Goal: Answer question/provide support: Share knowledge or assist other users

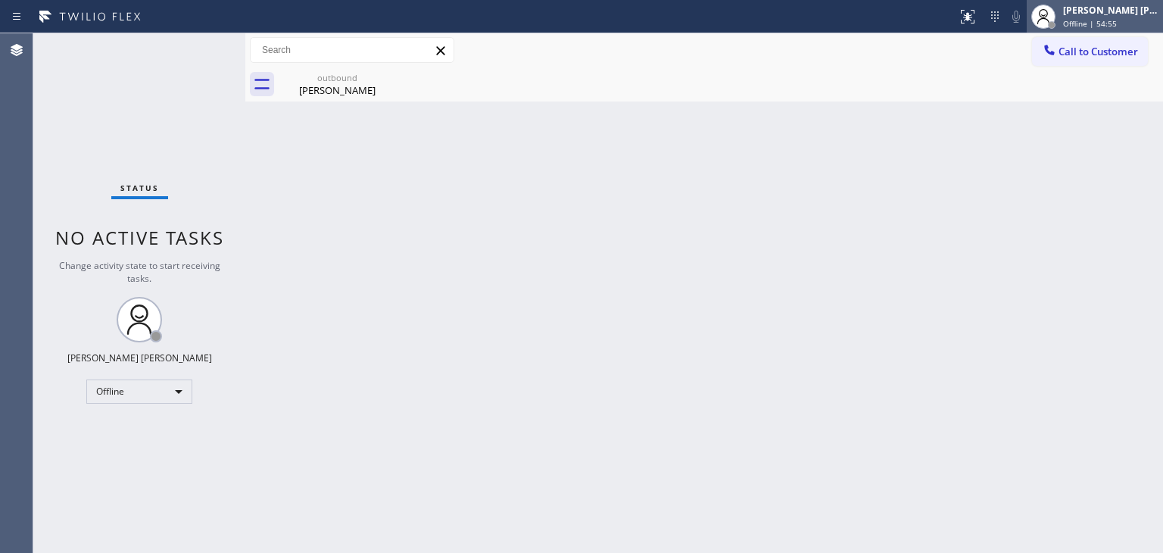
click at [1092, 16] on div "[PERSON_NAME] [PERSON_NAME] Offline | 54:55" at bounding box center [1111, 16] width 103 height 26
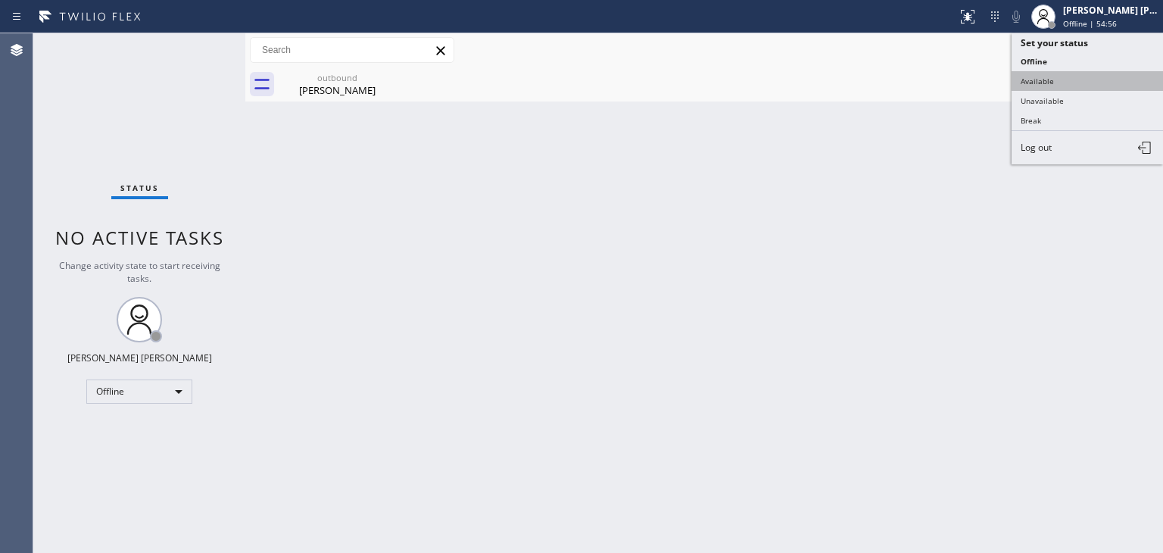
click at [1070, 76] on button "Available" at bounding box center [1087, 81] width 151 height 20
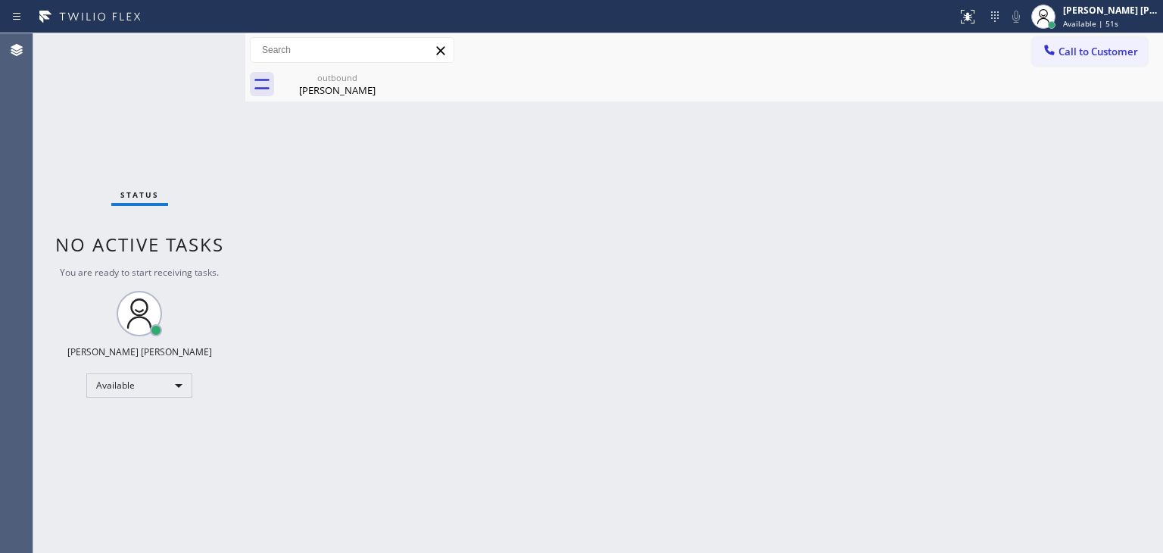
click at [797, 369] on div "Back to Dashboard Change Sender ID Customers Technicians Select a contact Outbo…" at bounding box center [704, 292] width 918 height 519
click at [188, 59] on div "Status No active tasks You are ready to start receiving tasks. [PERSON_NAME] [P…" at bounding box center [139, 292] width 212 height 519
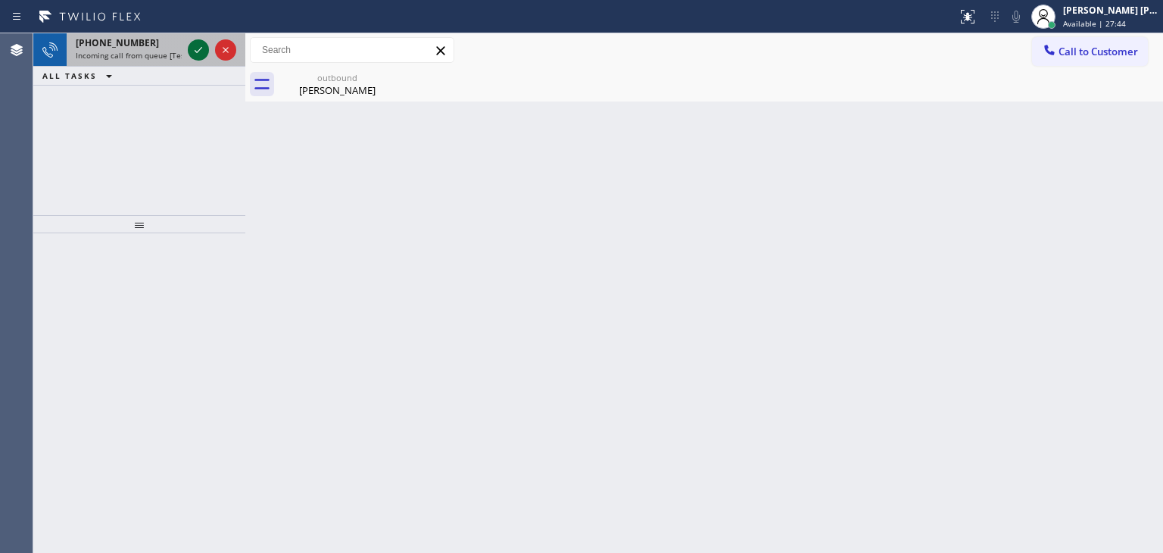
click at [194, 55] on icon at bounding box center [198, 50] width 18 height 18
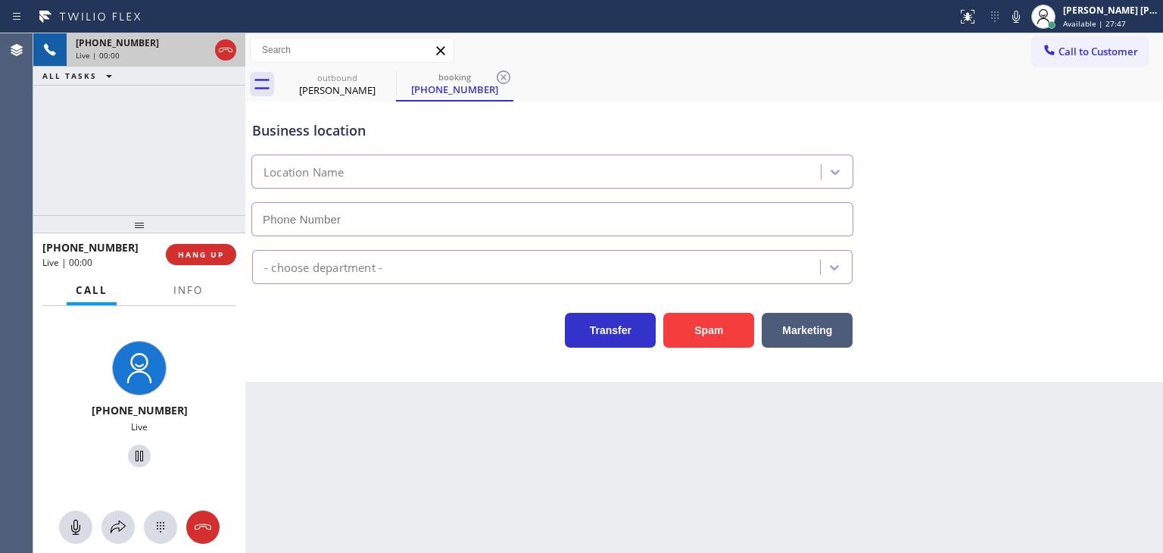
type input "[PHONE_NUMBER]"
click at [1025, 20] on icon at bounding box center [1016, 17] width 18 height 18
click at [1025, 21] on icon at bounding box center [1016, 17] width 18 height 18
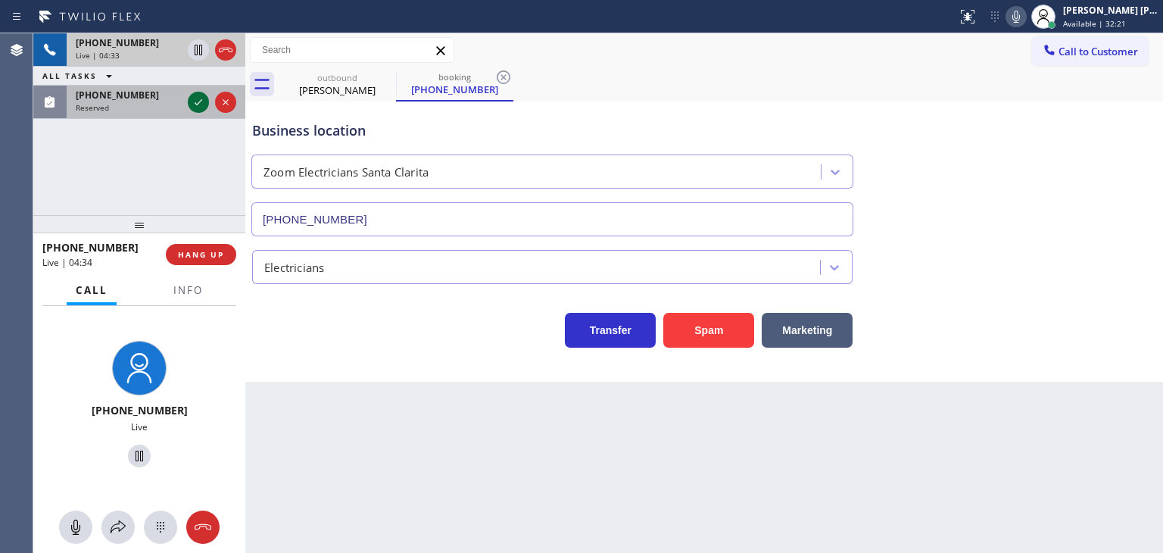
click at [200, 104] on icon at bounding box center [198, 102] width 18 height 18
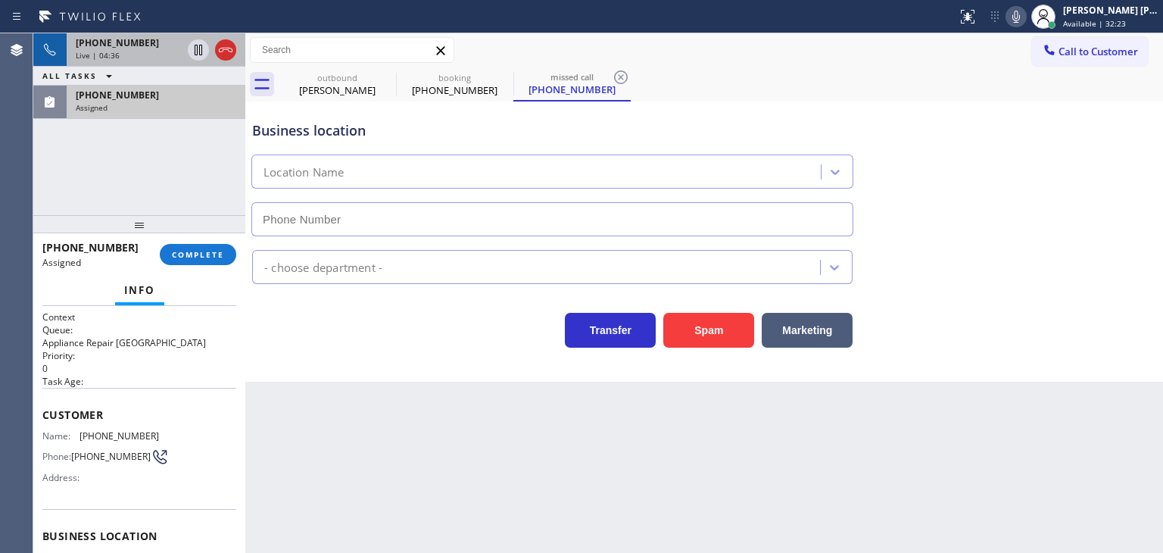
type input "[PHONE_NUMBER]"
click at [173, 116] on div "[PHONE_NUMBER] Assigned" at bounding box center [153, 102] width 173 height 33
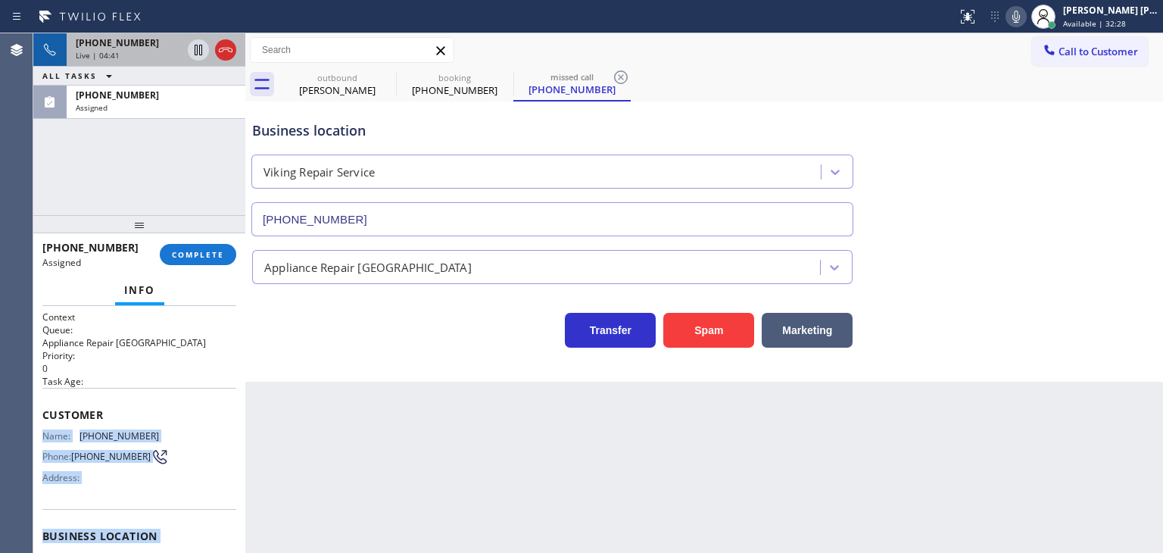
drag, startPoint x: 167, startPoint y: 460, endPoint x: 42, endPoint y: 432, distance: 127.3
click at [42, 432] on div "Context Queue: Appliance Repair High End Priority: 0 Task Age: Customer Name: […" at bounding box center [139, 529] width 194 height 439
copy div "Name: [PHONE_NUMBER] Phone: [PHONE_NUMBER] Address: Business location Name: Vik…"
click at [133, 99] on span "[PHONE_NUMBER]" at bounding box center [117, 95] width 83 height 13
click at [192, 256] on span "COMPLETE" at bounding box center [198, 254] width 52 height 11
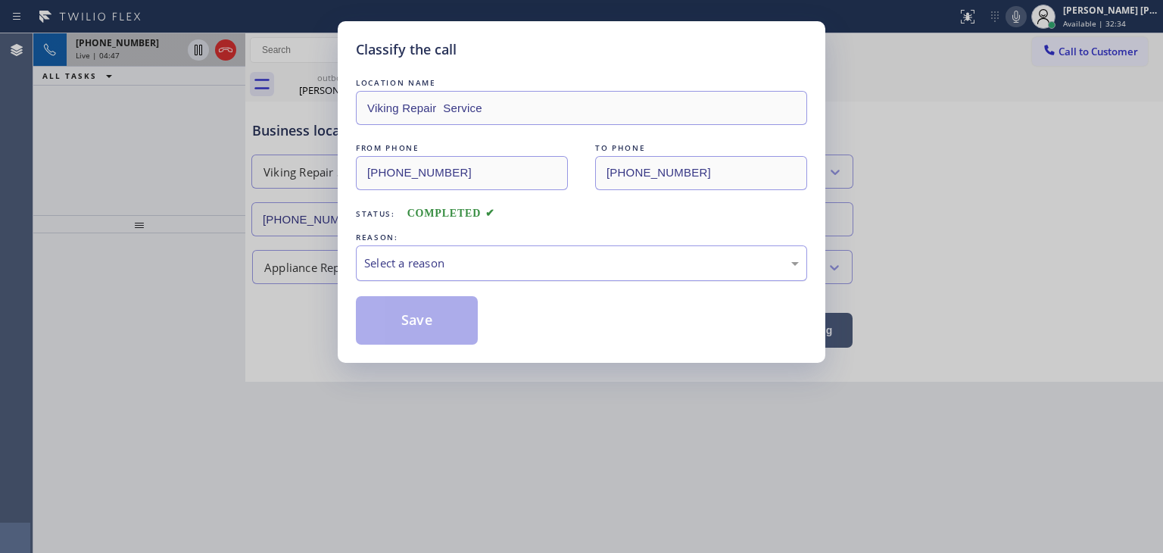
click at [464, 273] on div "Select a reason" at bounding box center [581, 263] width 451 height 36
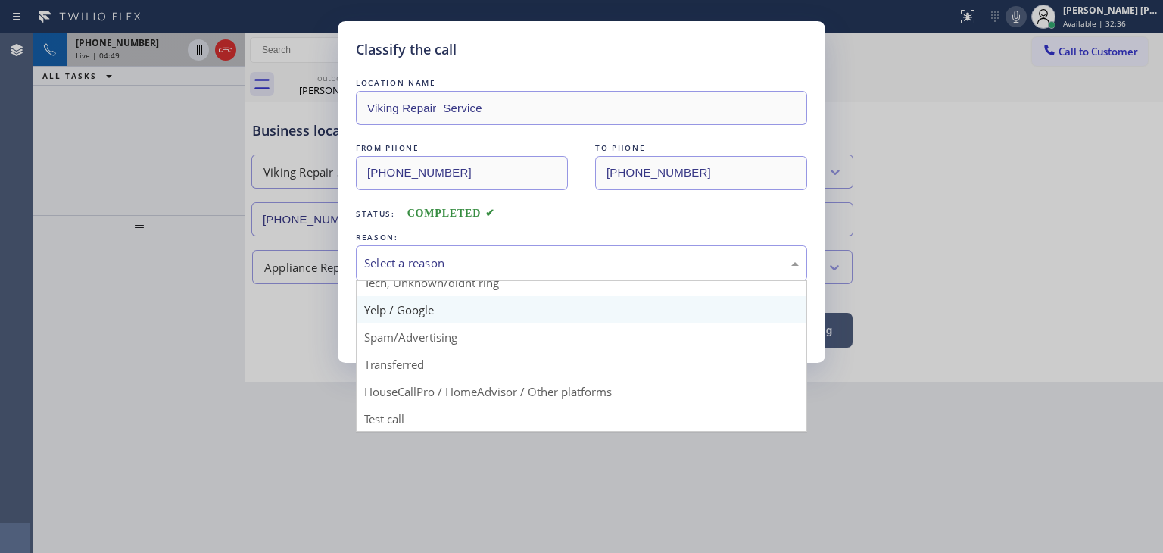
scroll to position [95, 0]
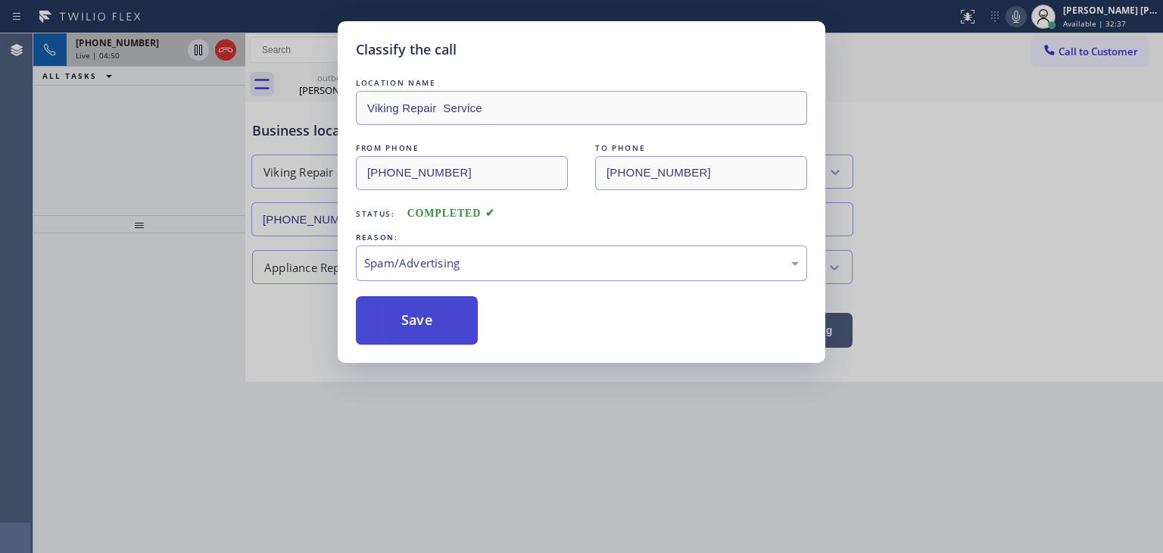
click at [432, 324] on button "Save" at bounding box center [417, 320] width 122 height 48
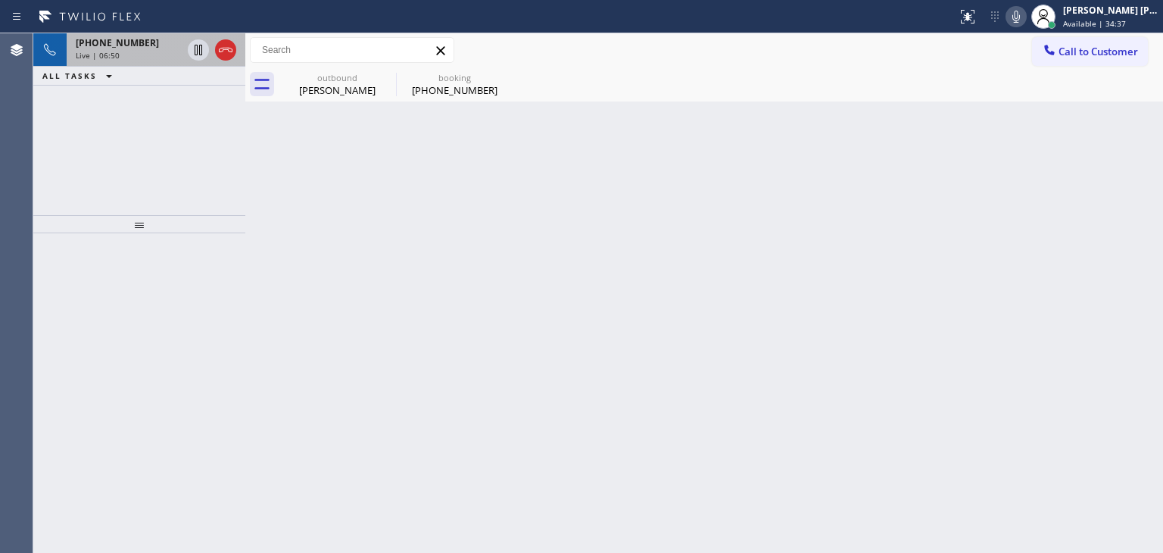
click at [163, 50] on div "Live | 06:50" at bounding box center [129, 55] width 106 height 11
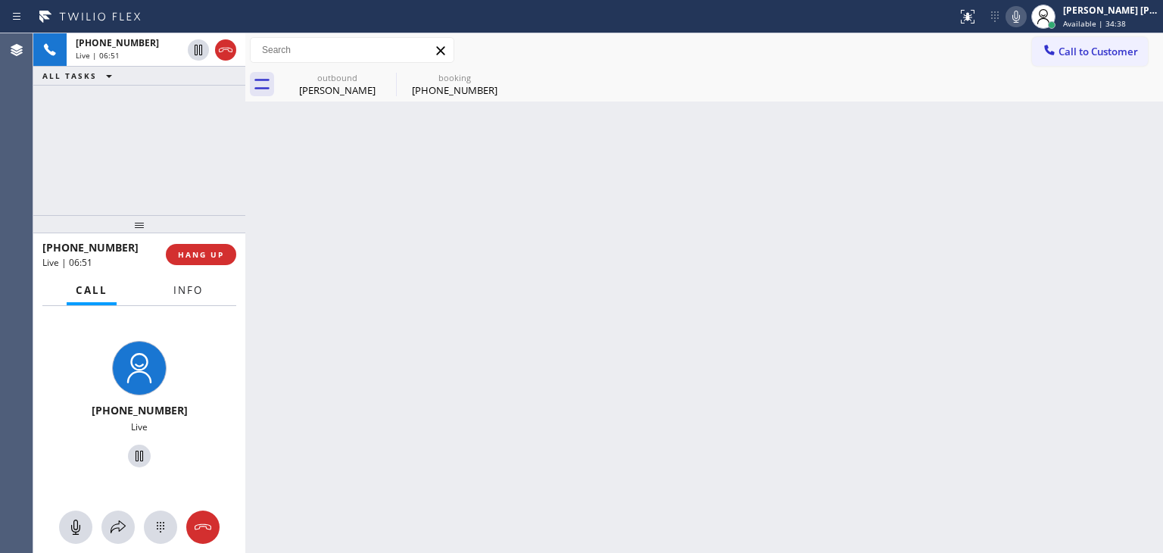
click at [198, 295] on span "Info" at bounding box center [188, 290] width 30 height 14
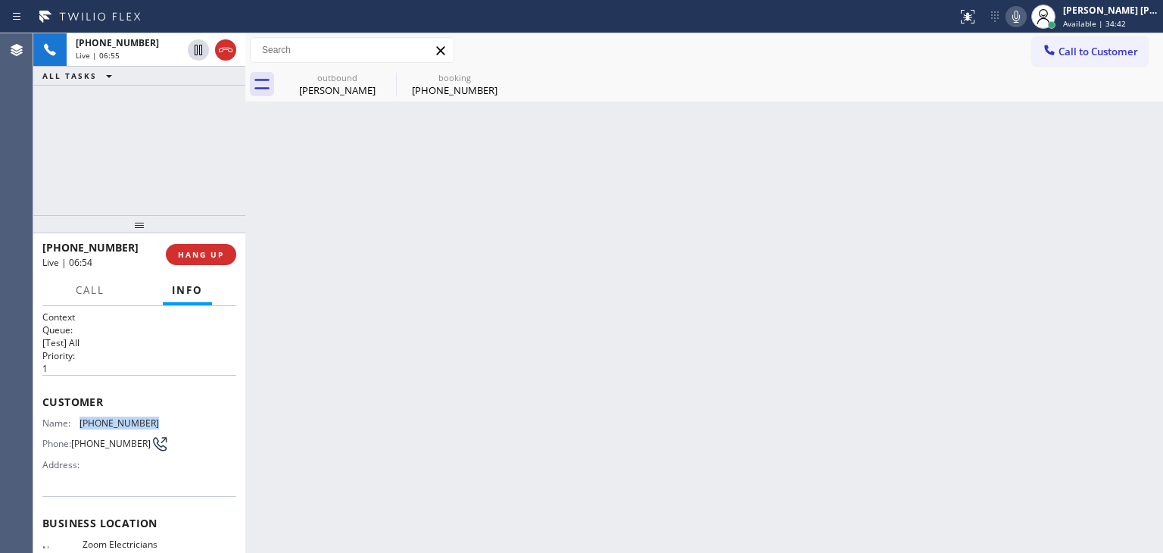
drag, startPoint x: 160, startPoint y: 413, endPoint x: 82, endPoint y: 413, distance: 78.0
click at [82, 417] on div "Name: [PHONE_NUMBER] Phone: [PHONE_NUMBER] Address:" at bounding box center [139, 447] width 194 height 60
copy span "[PHONE_NUMBER]"
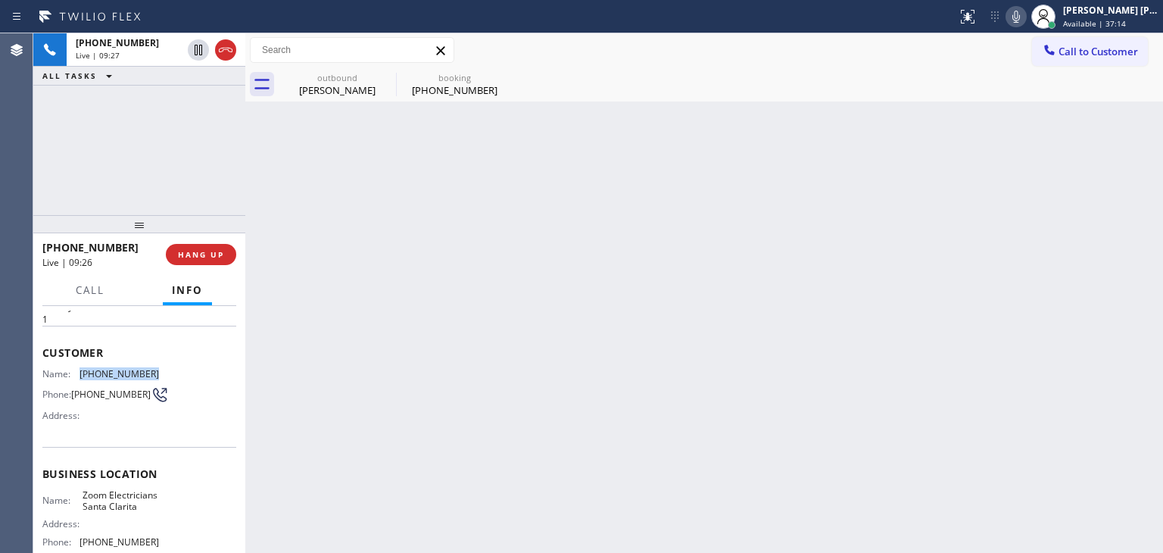
scroll to position [76, 0]
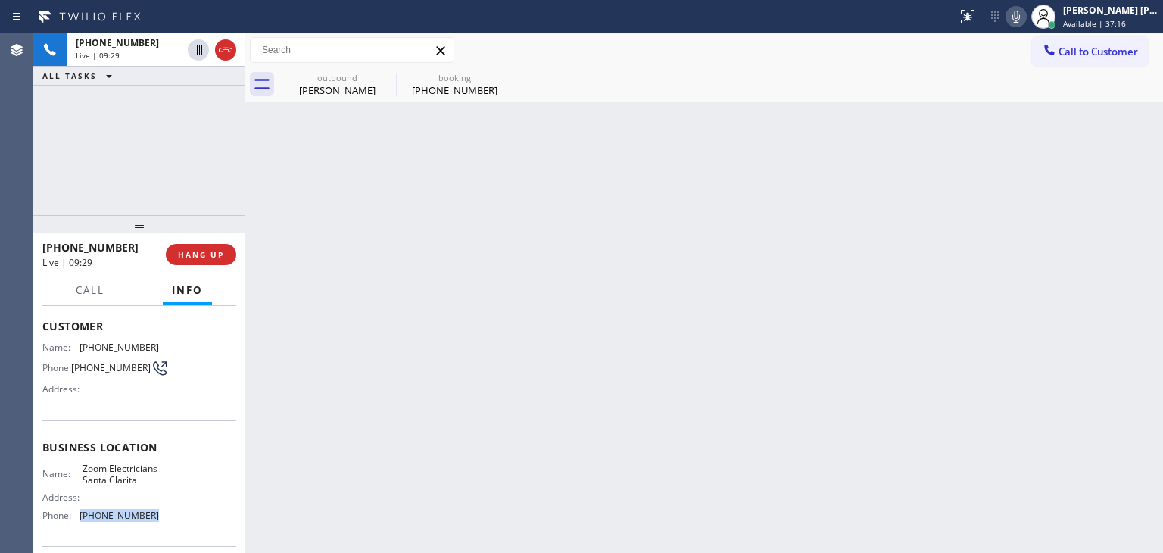
drag, startPoint x: 145, startPoint y: 533, endPoint x: 82, endPoint y: 526, distance: 64.0
click at [82, 521] on span "[PHONE_NUMBER]" at bounding box center [118, 515] width 79 height 11
copy span "[PHONE_NUMBER]"
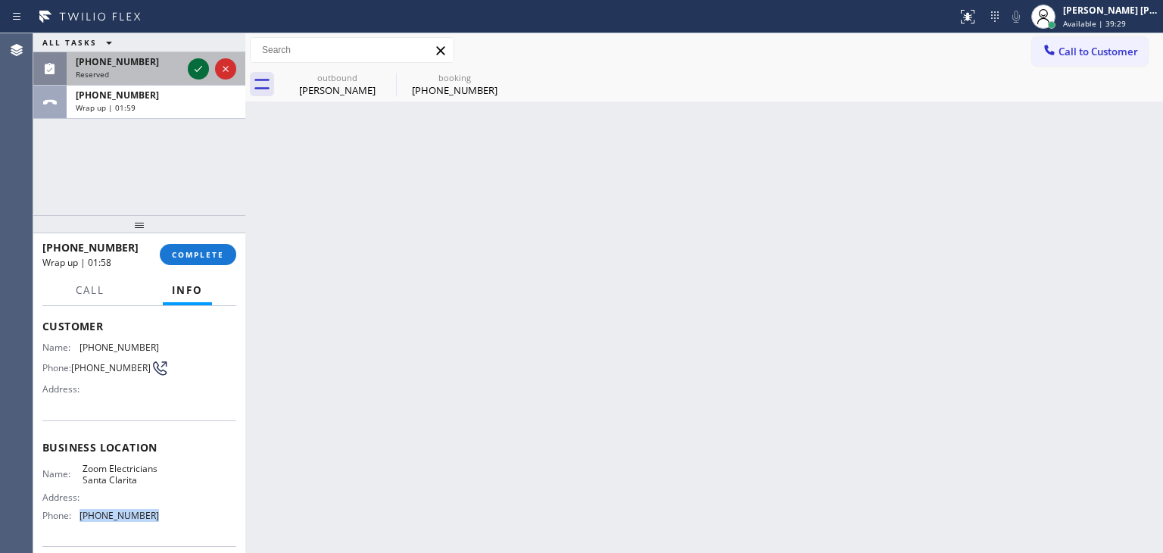
click at [202, 60] on icon at bounding box center [198, 69] width 18 height 18
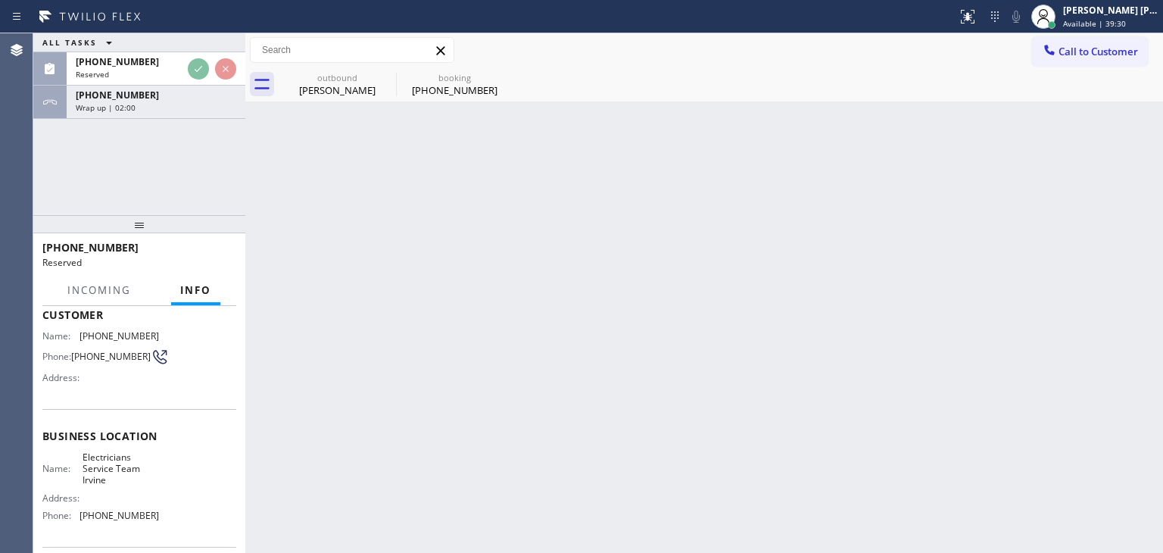
scroll to position [88, 0]
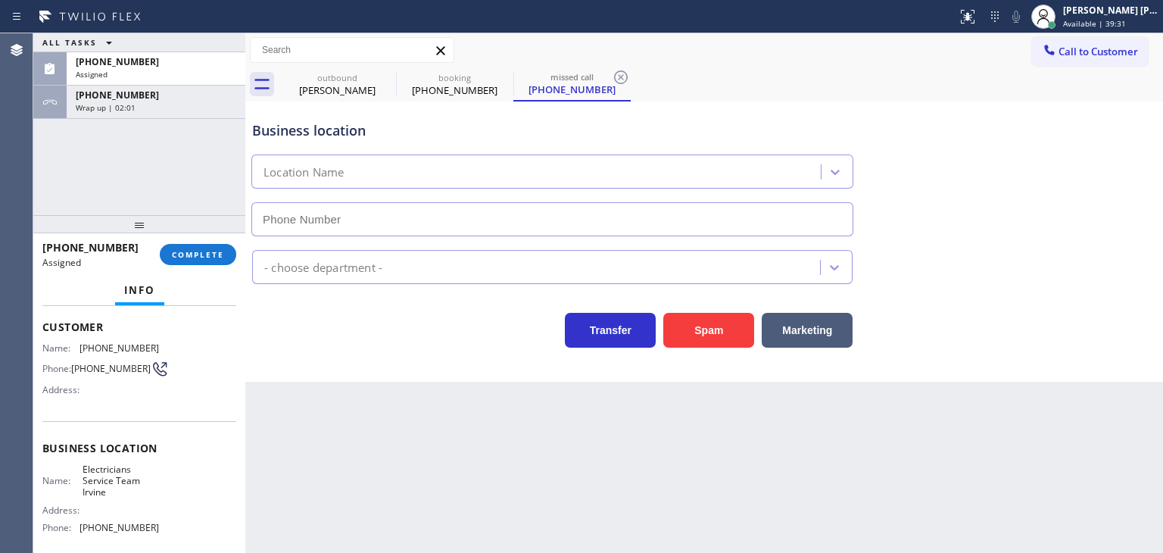
type input "[PHONE_NUMBER]"
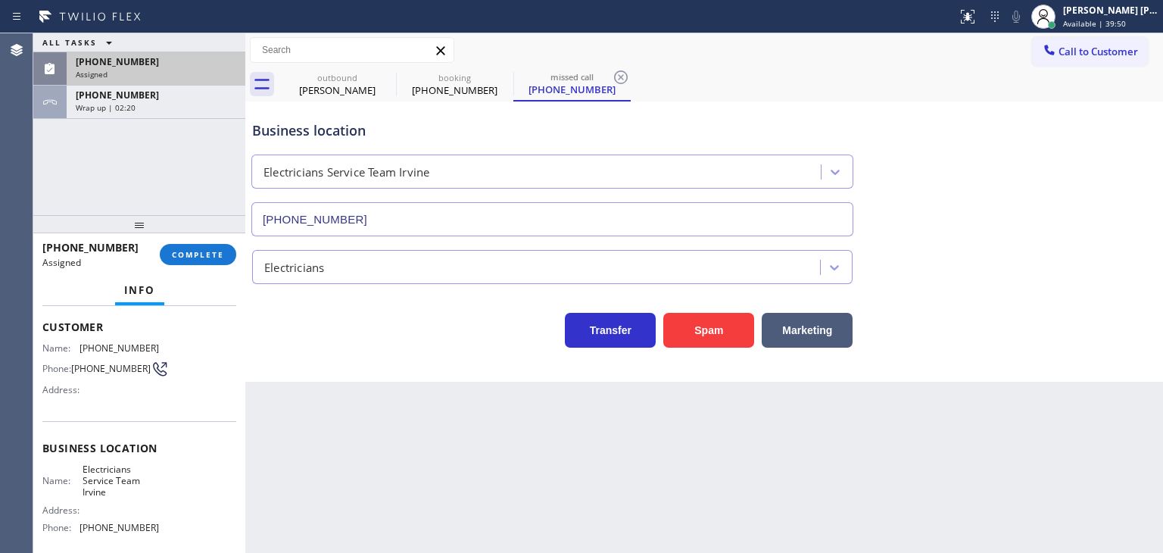
click at [229, 64] on div "[PHONE_NUMBER]" at bounding box center [156, 61] width 161 height 13
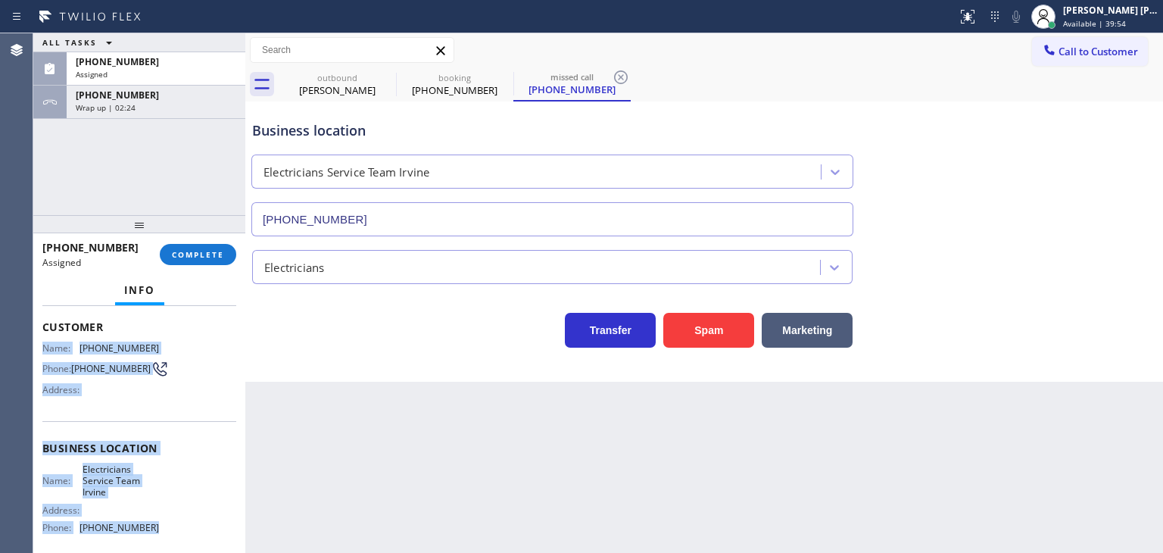
drag, startPoint x: 157, startPoint y: 532, endPoint x: 42, endPoint y: 346, distance: 219.3
click at [42, 346] on div "Context Queue: Electrical Priority: 0 Task Age: Customer Name: [PHONE_NUMBER] P…" at bounding box center [139, 429] width 212 height 247
copy div "Name: [PHONE_NUMBER] Phone: [PHONE_NUMBER] Address: Business location Name: Ele…"
click at [162, 257] on button "COMPLETE" at bounding box center [198, 254] width 76 height 21
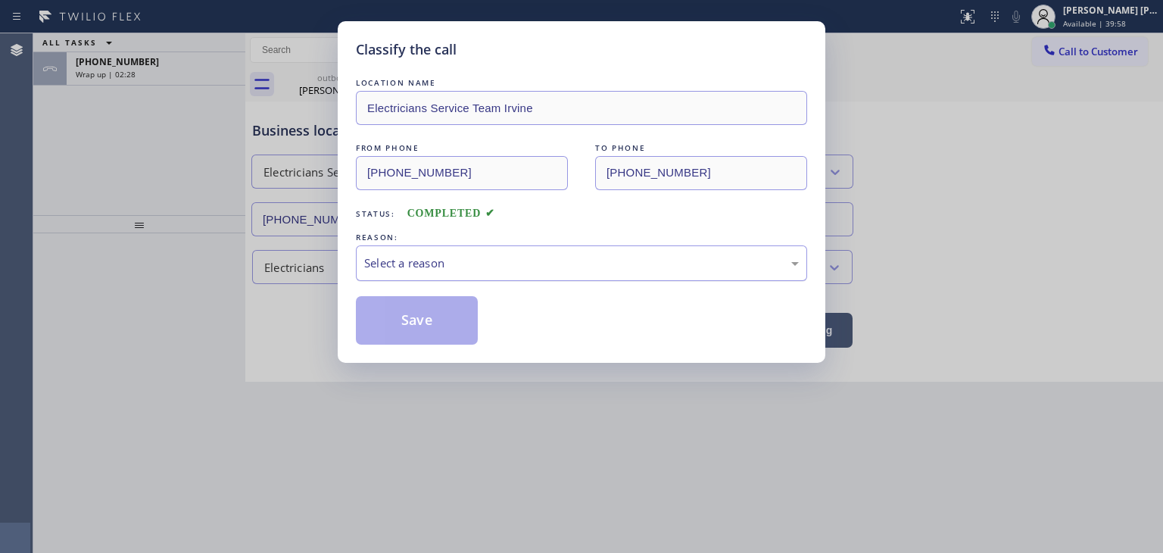
click at [379, 265] on div "Select a reason" at bounding box center [581, 262] width 435 height 17
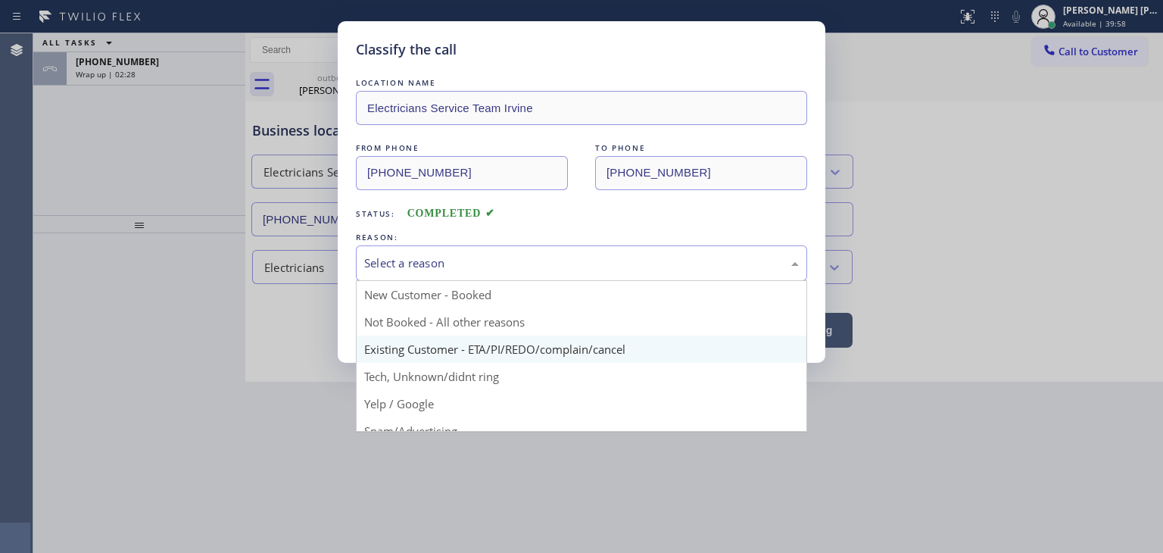
scroll to position [76, 0]
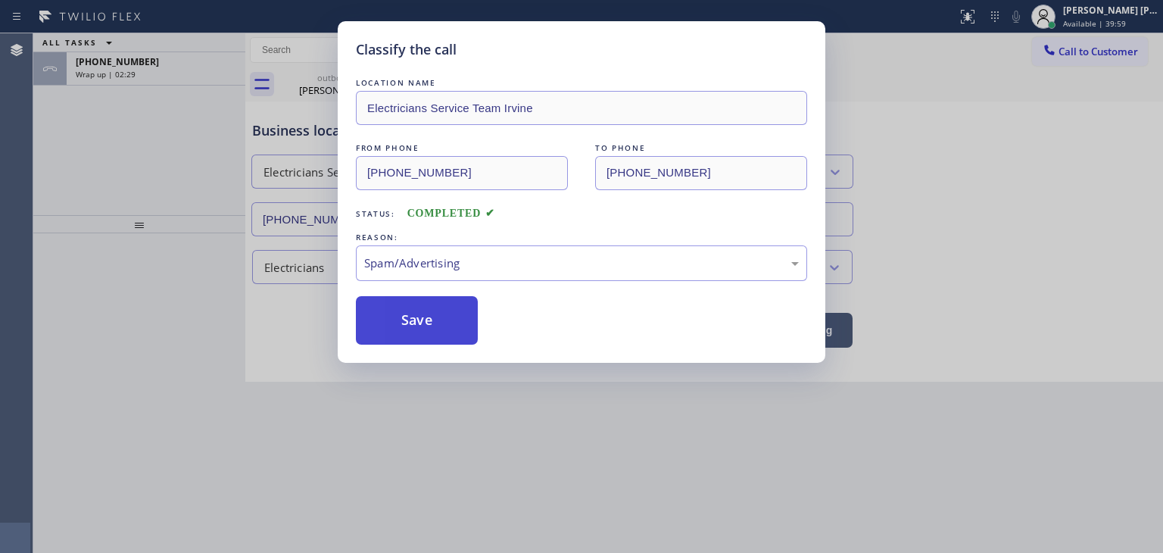
click at [410, 316] on button "Save" at bounding box center [417, 320] width 122 height 48
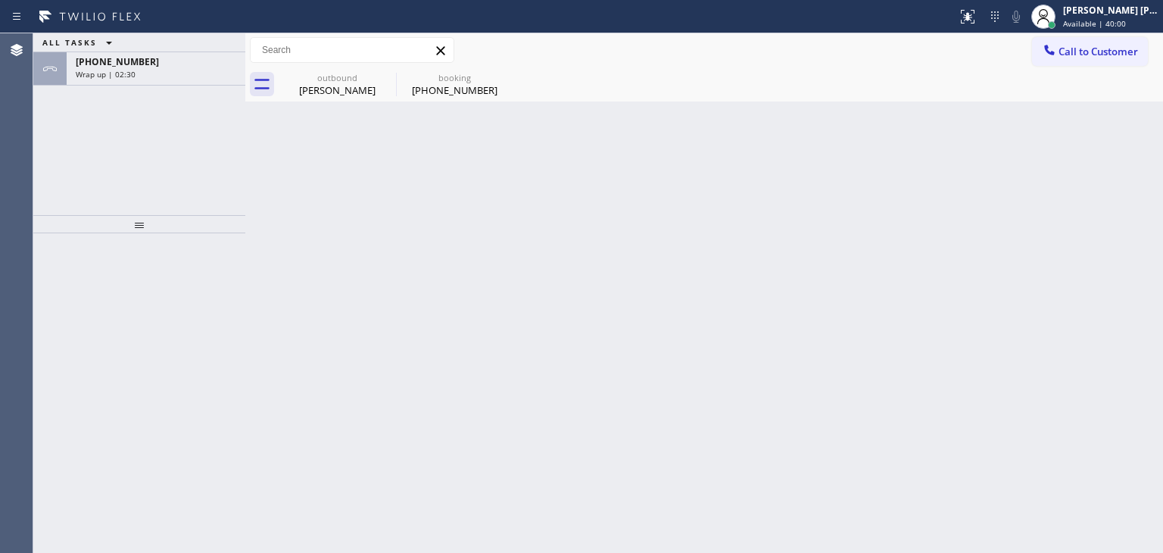
click at [140, 70] on div "Wrap up | 02:30" at bounding box center [156, 74] width 161 height 11
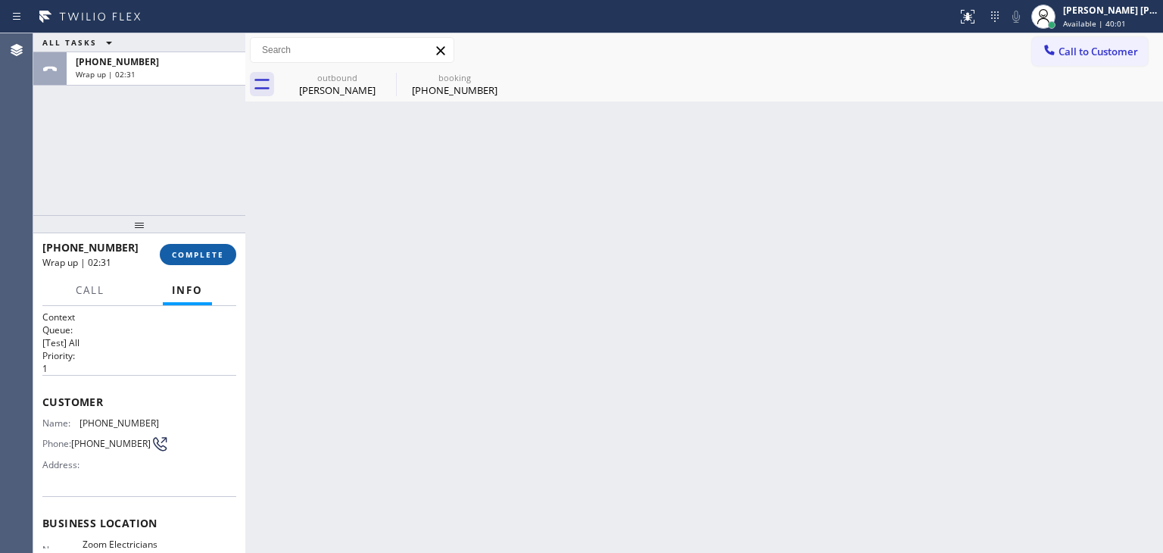
click at [189, 257] on span "COMPLETE" at bounding box center [198, 254] width 52 height 11
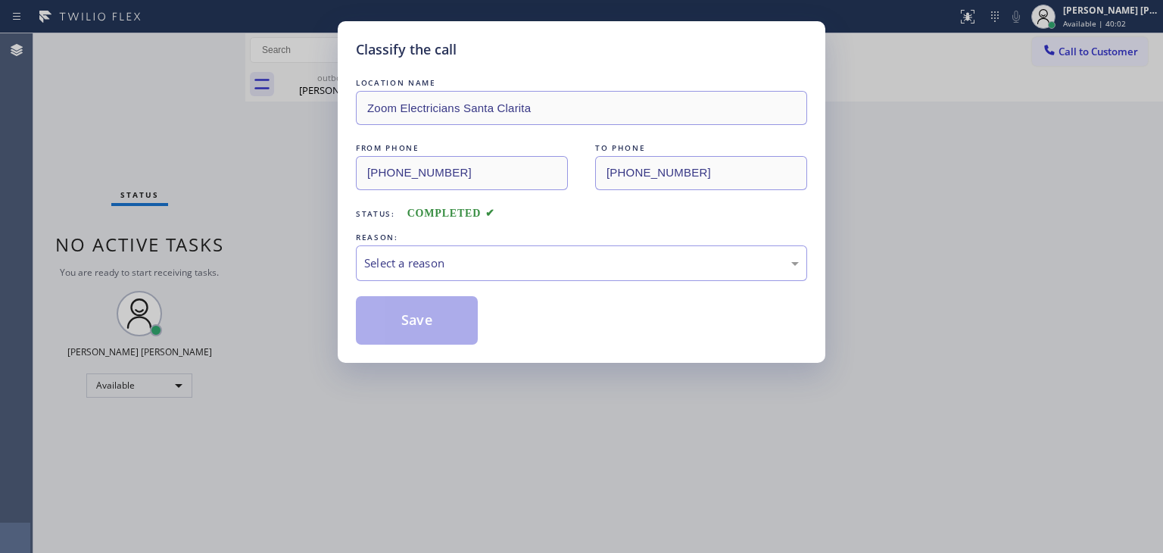
click at [439, 235] on div "REASON:" at bounding box center [581, 237] width 451 height 16
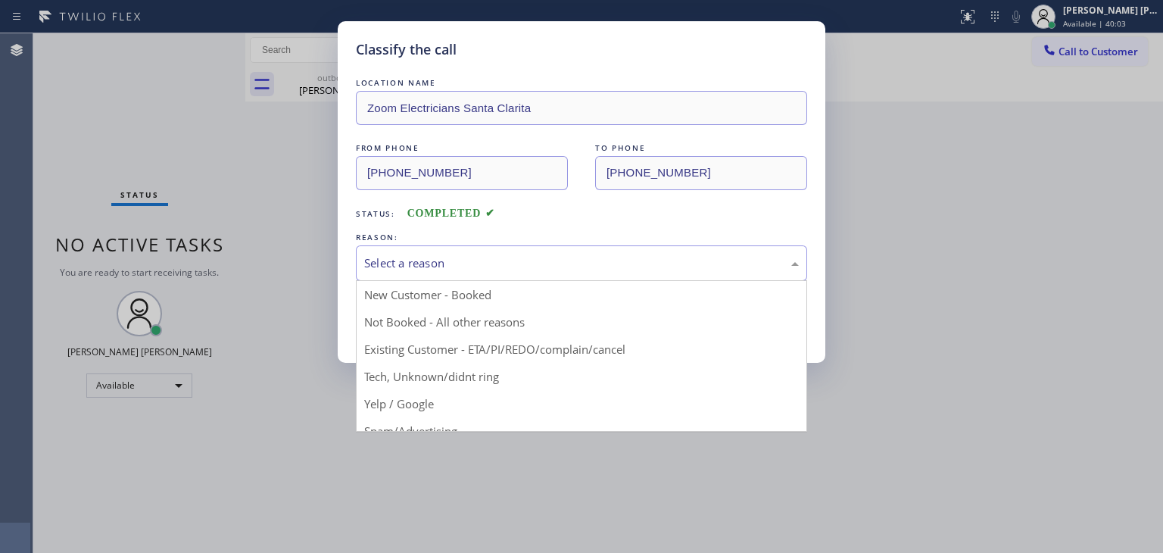
click at [432, 270] on div "Select a reason" at bounding box center [581, 262] width 435 height 17
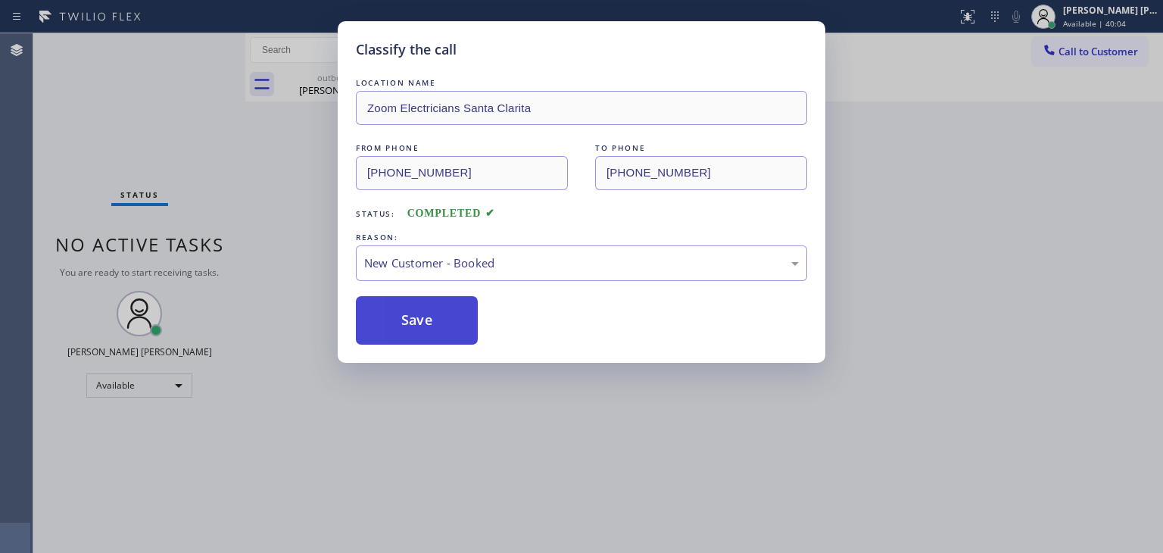
drag, startPoint x: 426, startPoint y: 315, endPoint x: 466, endPoint y: 320, distance: 40.5
click at [426, 315] on button "Save" at bounding box center [417, 320] width 122 height 48
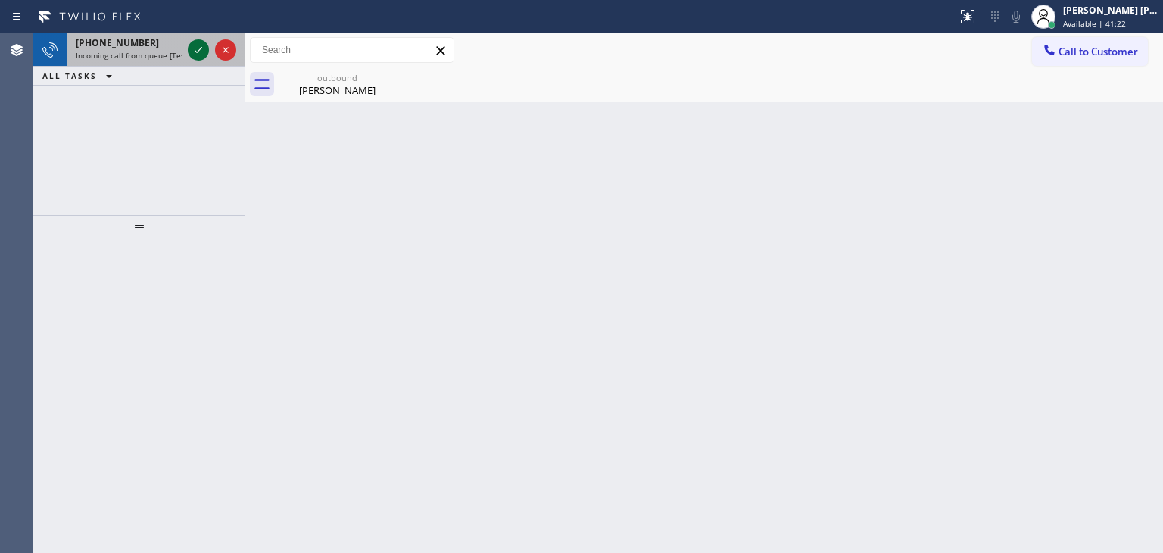
click at [198, 45] on icon at bounding box center [198, 50] width 18 height 18
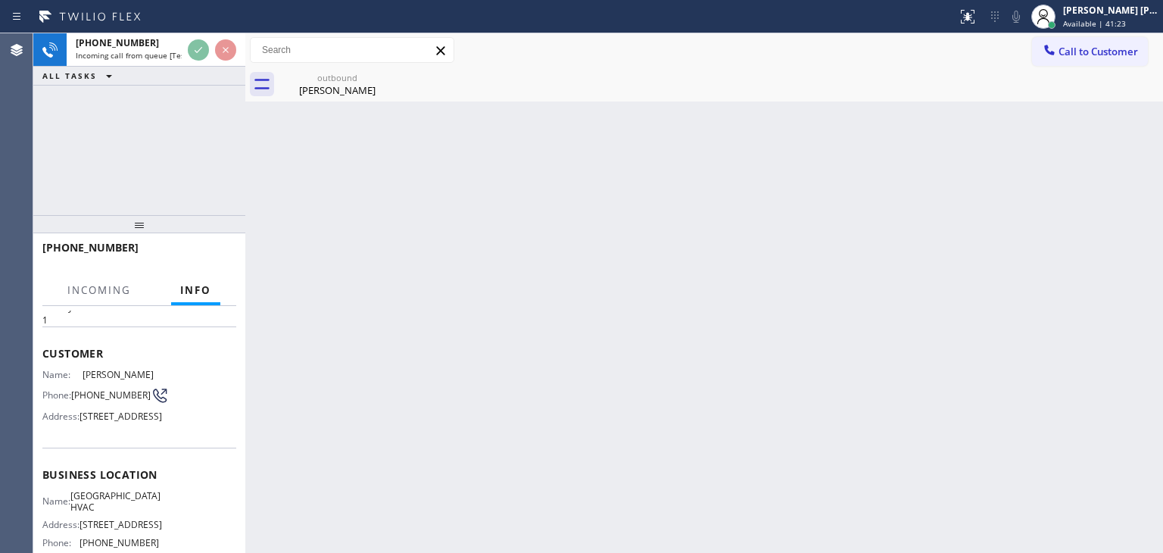
scroll to position [76, 0]
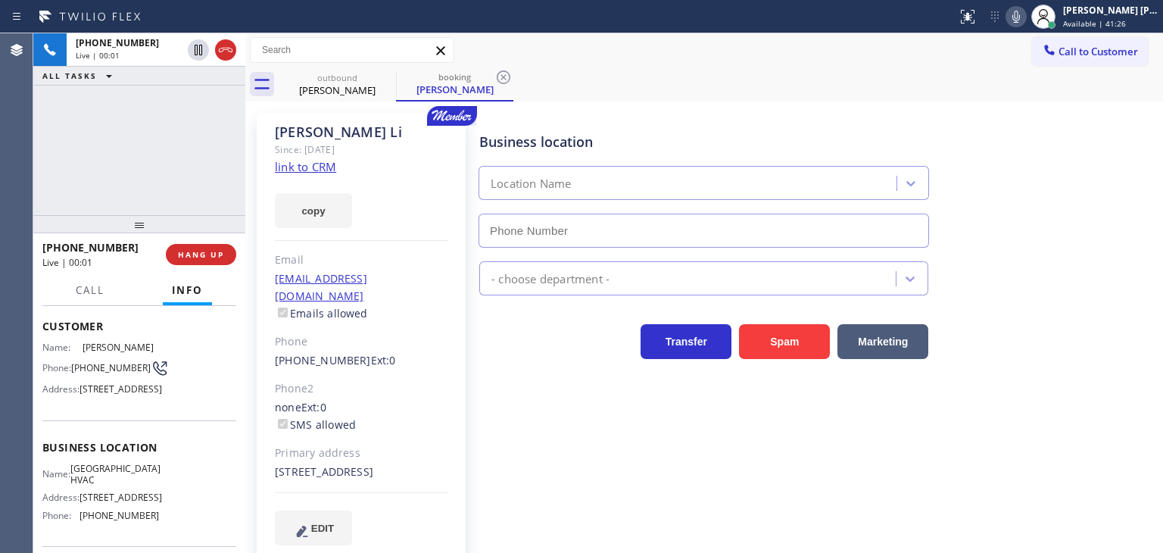
type input "[PHONE_NUMBER]"
click at [321, 163] on link "link to CRM" at bounding box center [305, 166] width 61 height 15
click at [1025, 17] on icon at bounding box center [1016, 17] width 18 height 18
click at [1025, 8] on icon at bounding box center [1016, 17] width 18 height 18
click at [1025, 17] on icon at bounding box center [1016, 17] width 18 height 18
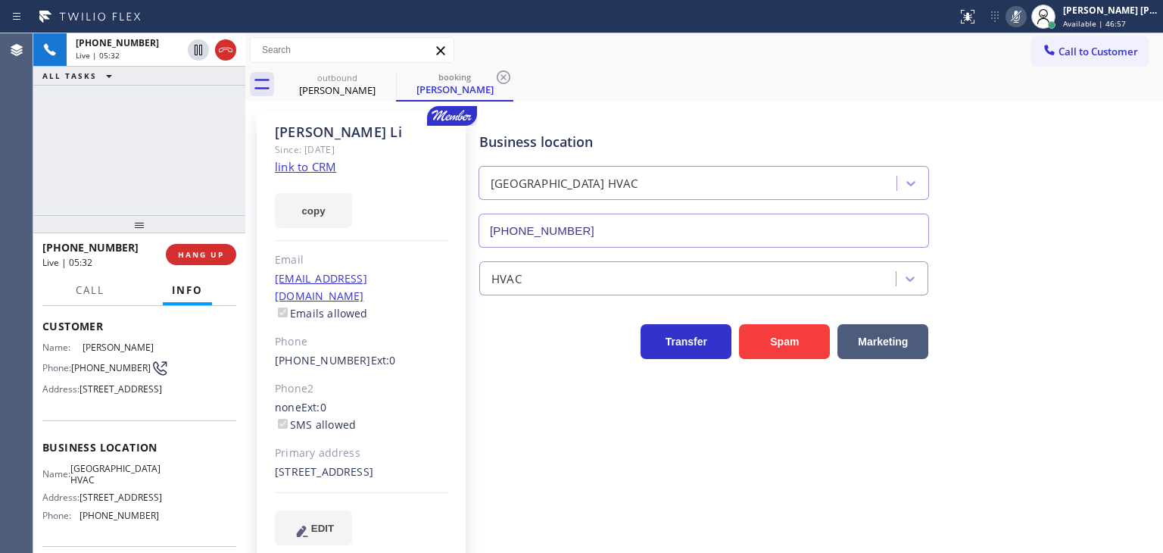
click at [1025, 17] on icon at bounding box center [1016, 17] width 18 height 18
click at [1025, 22] on icon at bounding box center [1016, 17] width 18 height 18
click at [1025, 11] on icon at bounding box center [1016, 17] width 18 height 18
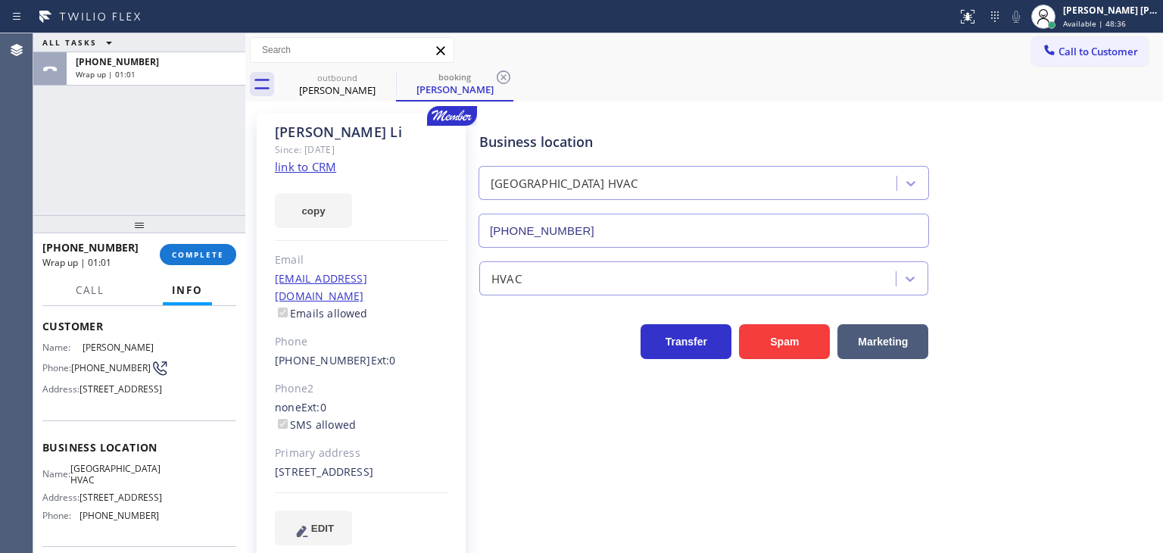
drag, startPoint x: 209, startPoint y: 251, endPoint x: 217, endPoint y: 242, distance: 12.9
click at [209, 252] on span "COMPLETE" at bounding box center [198, 254] width 52 height 11
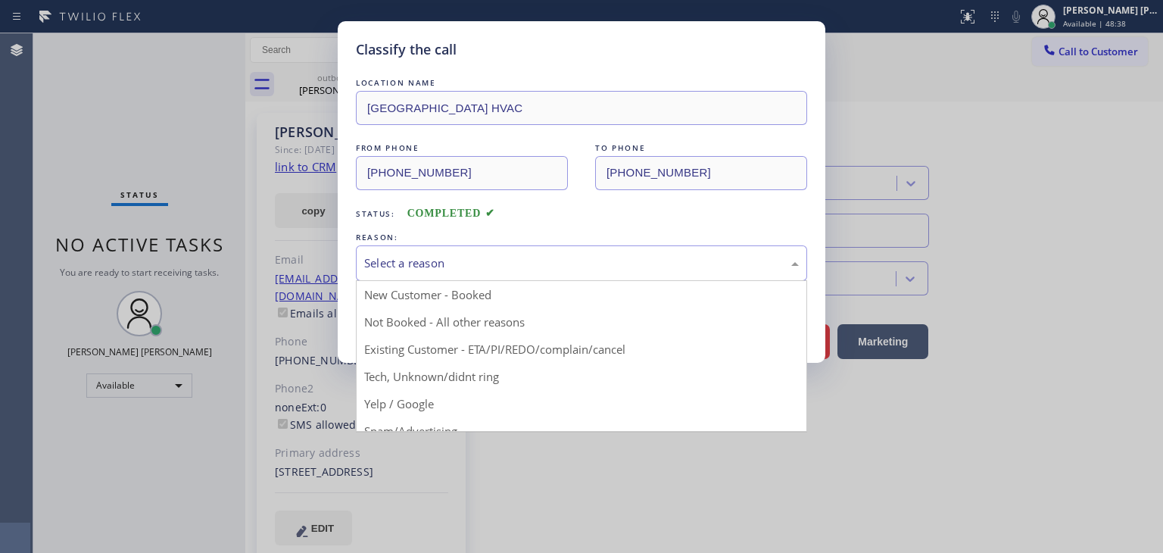
click at [451, 255] on div "Select a reason" at bounding box center [581, 262] width 435 height 17
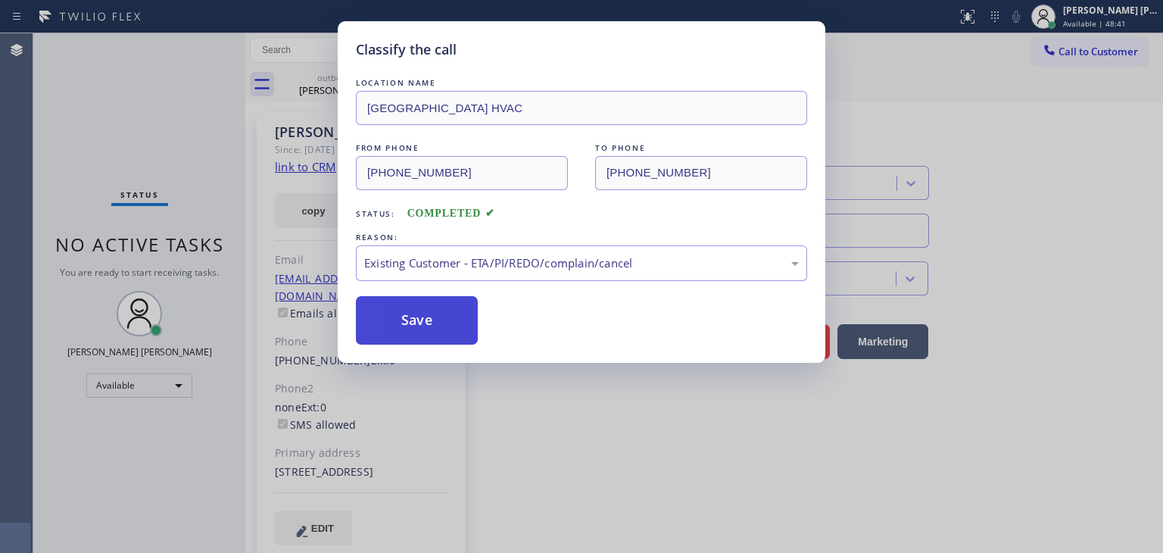
click at [430, 327] on button "Save" at bounding box center [417, 320] width 122 height 48
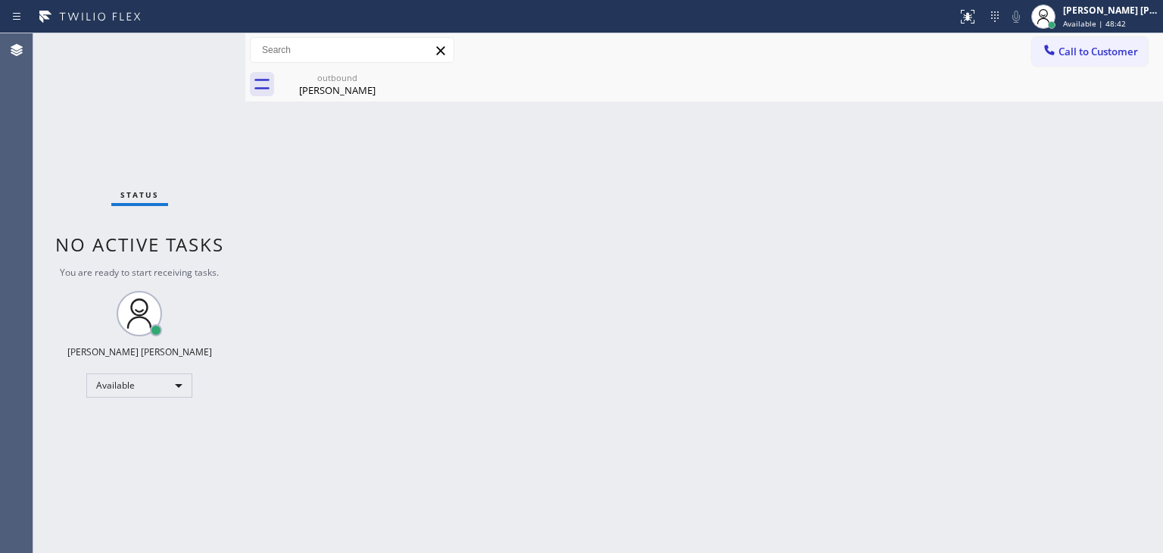
click at [186, 46] on div "Status No active tasks You are ready to start receiving tasks. [PERSON_NAME] [P…" at bounding box center [139, 292] width 212 height 519
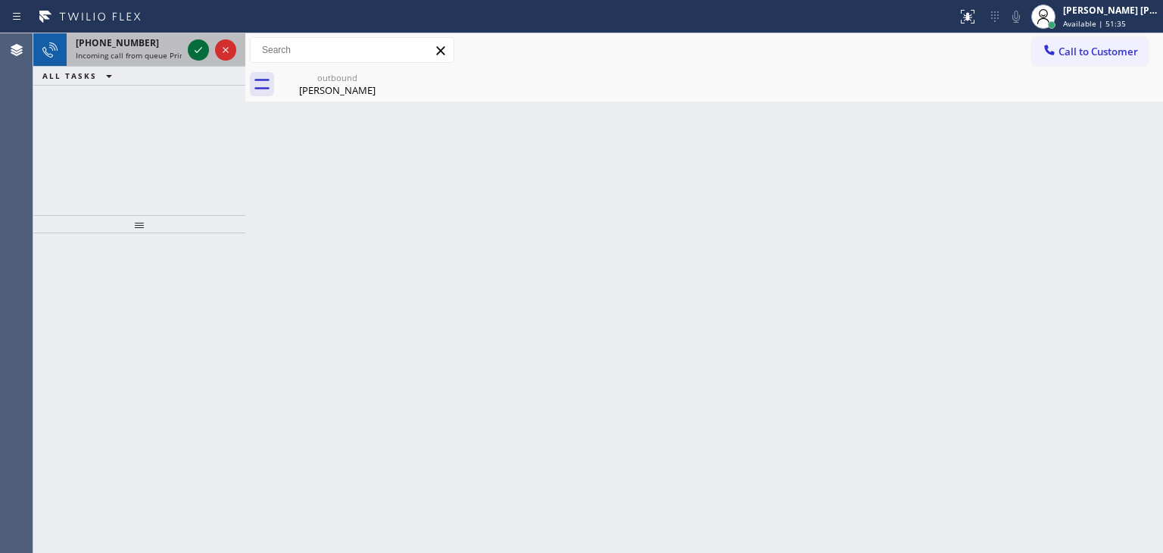
click at [197, 55] on icon at bounding box center [198, 50] width 18 height 18
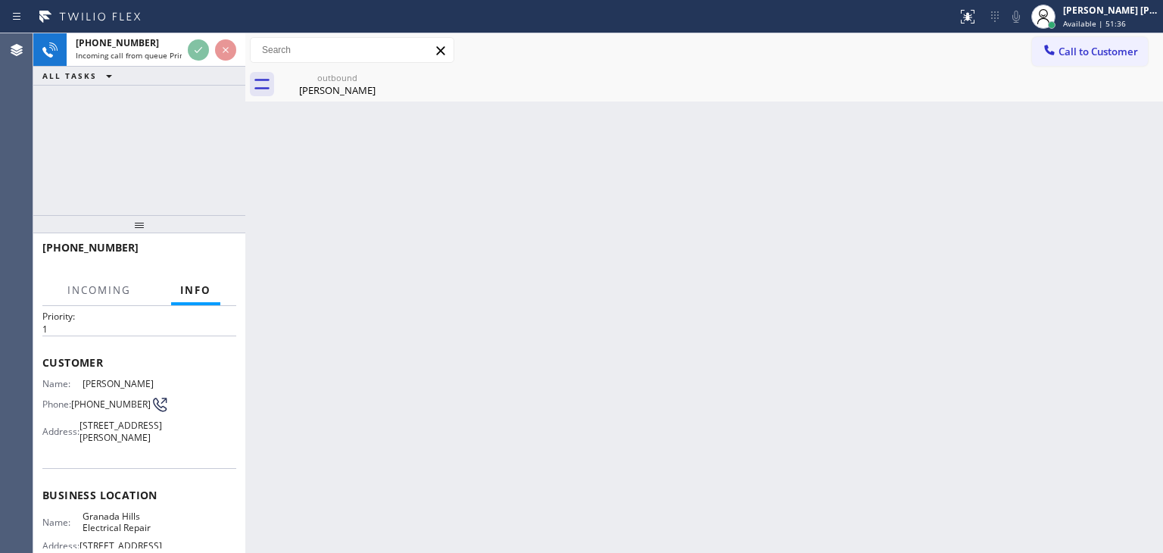
scroll to position [76, 0]
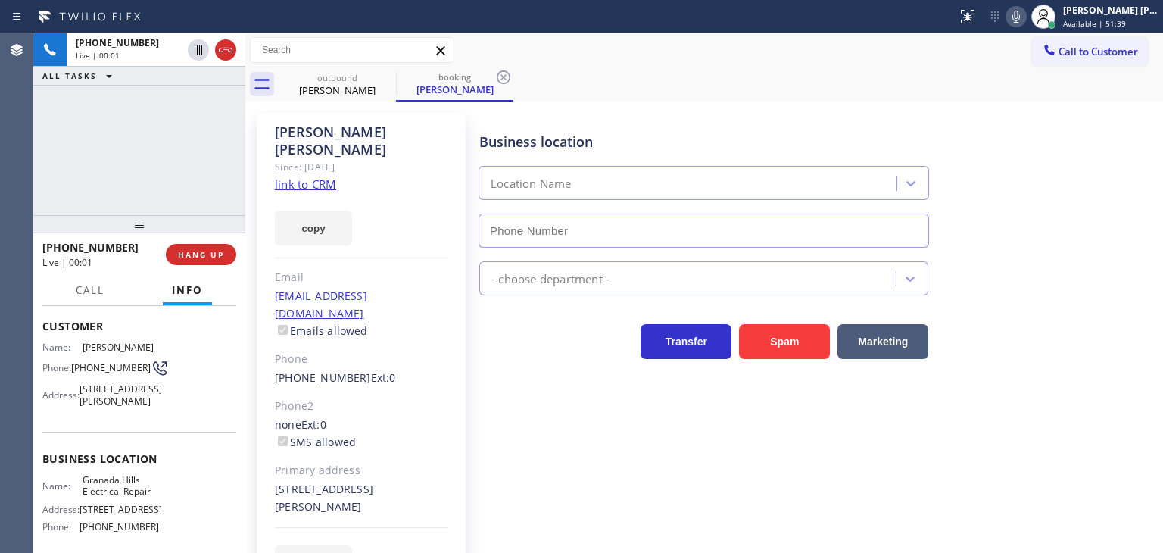
type input "[PHONE_NUMBER]"
click at [300, 176] on link "link to CRM" at bounding box center [305, 183] width 61 height 15
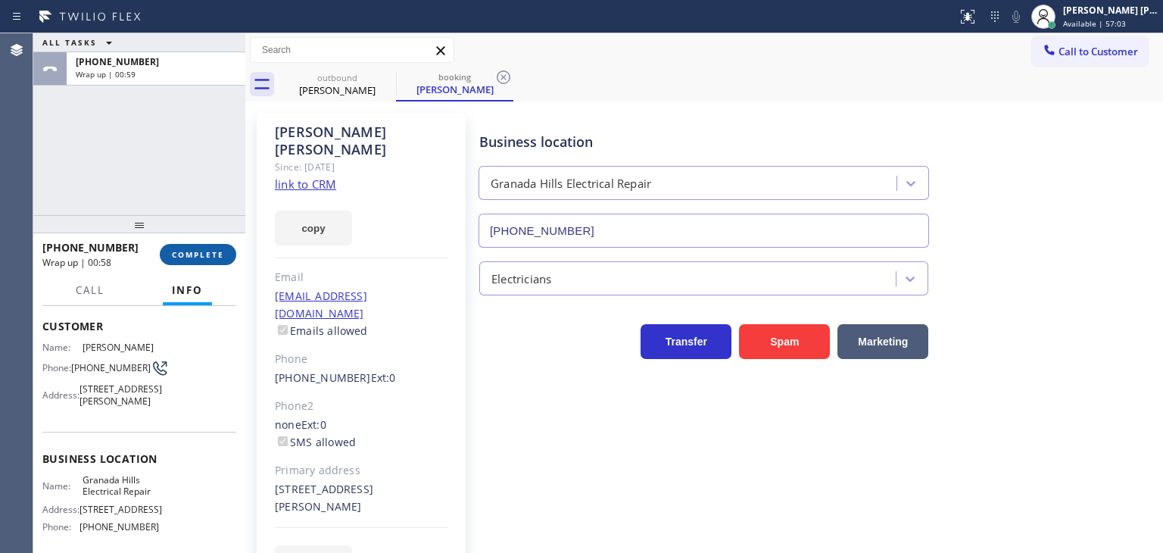
click at [217, 258] on span "COMPLETE" at bounding box center [198, 254] width 52 height 11
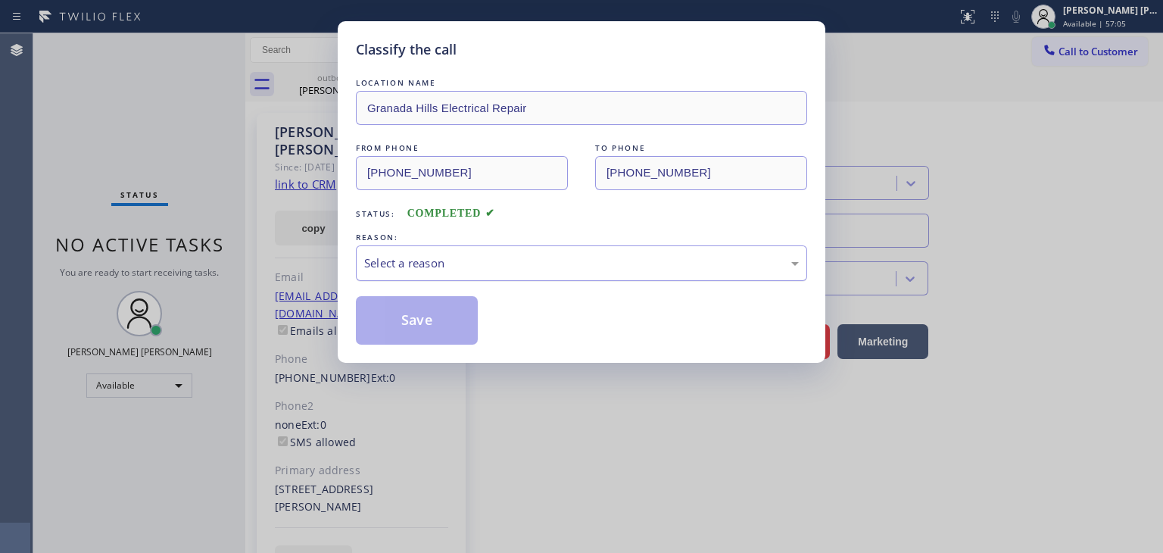
click at [482, 258] on div "Select a reason" at bounding box center [581, 262] width 435 height 17
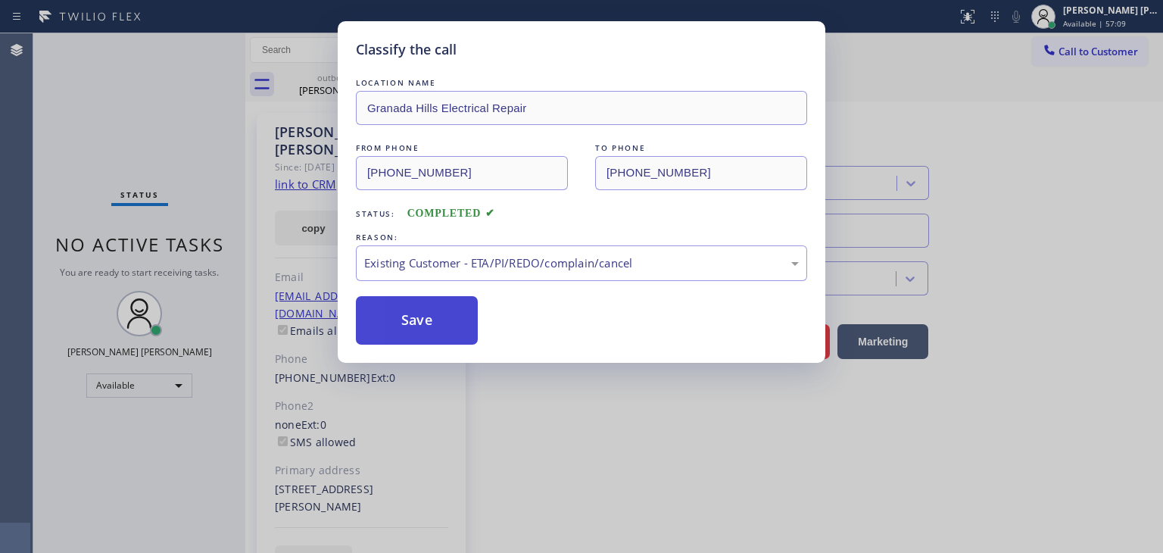
click at [422, 319] on button "Save" at bounding box center [417, 320] width 122 height 48
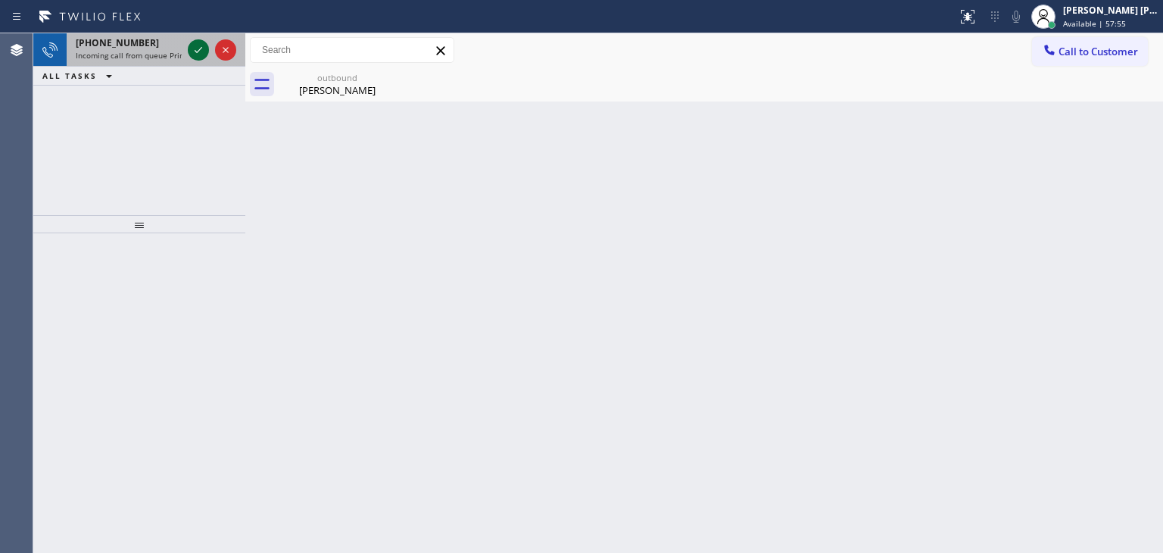
click at [200, 51] on icon at bounding box center [198, 50] width 18 height 18
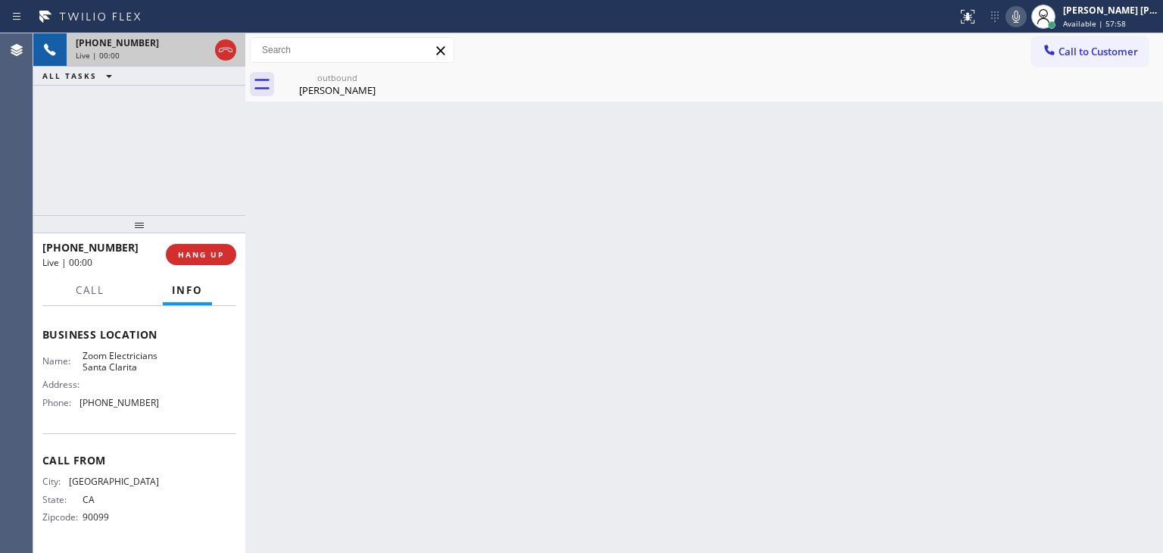
scroll to position [227, 0]
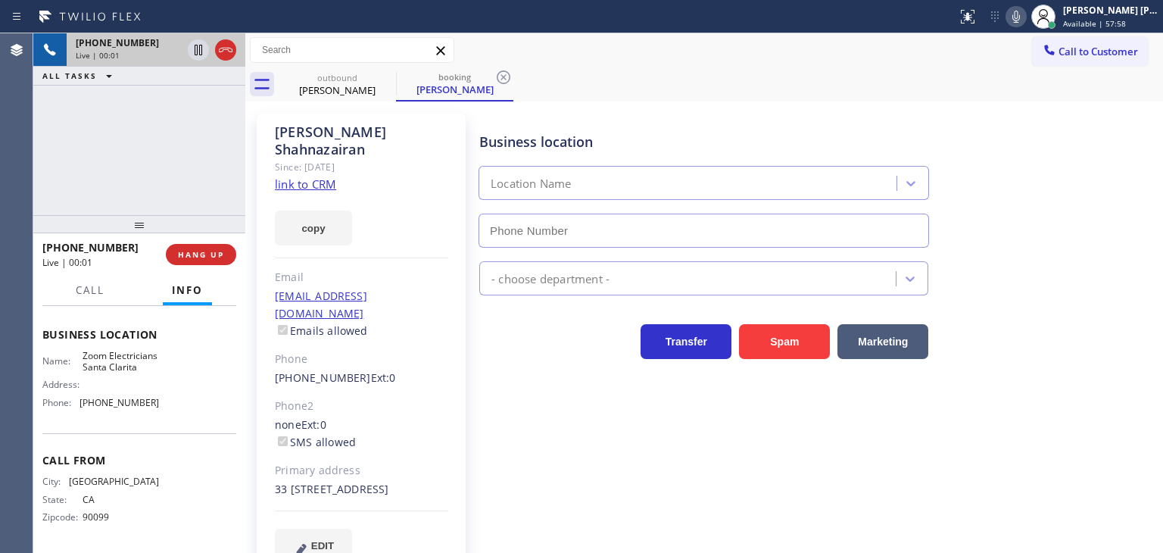
type input "[PHONE_NUMBER]"
click at [318, 176] on link "link to CRM" at bounding box center [305, 183] width 61 height 15
click at [1025, 13] on icon at bounding box center [1016, 17] width 18 height 18
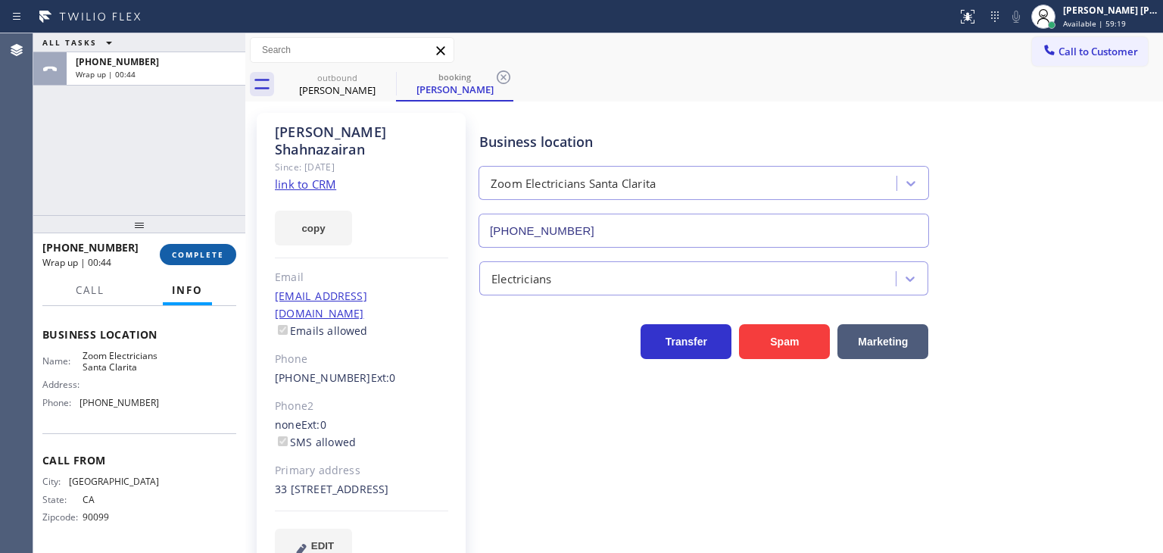
click at [199, 255] on span "COMPLETE" at bounding box center [198, 254] width 52 height 11
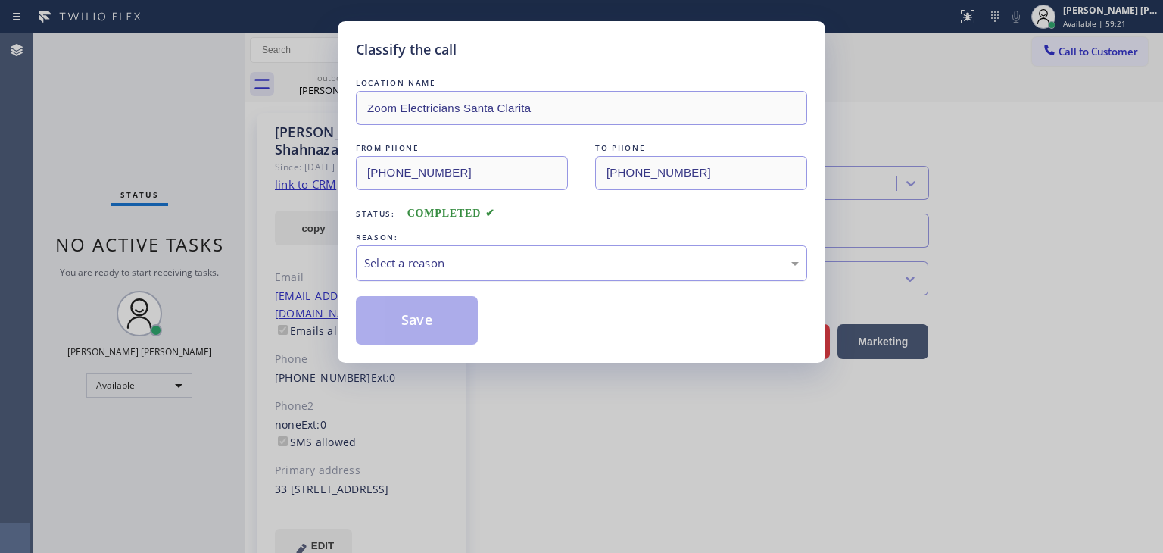
click at [438, 257] on div "Select a reason" at bounding box center [581, 262] width 435 height 17
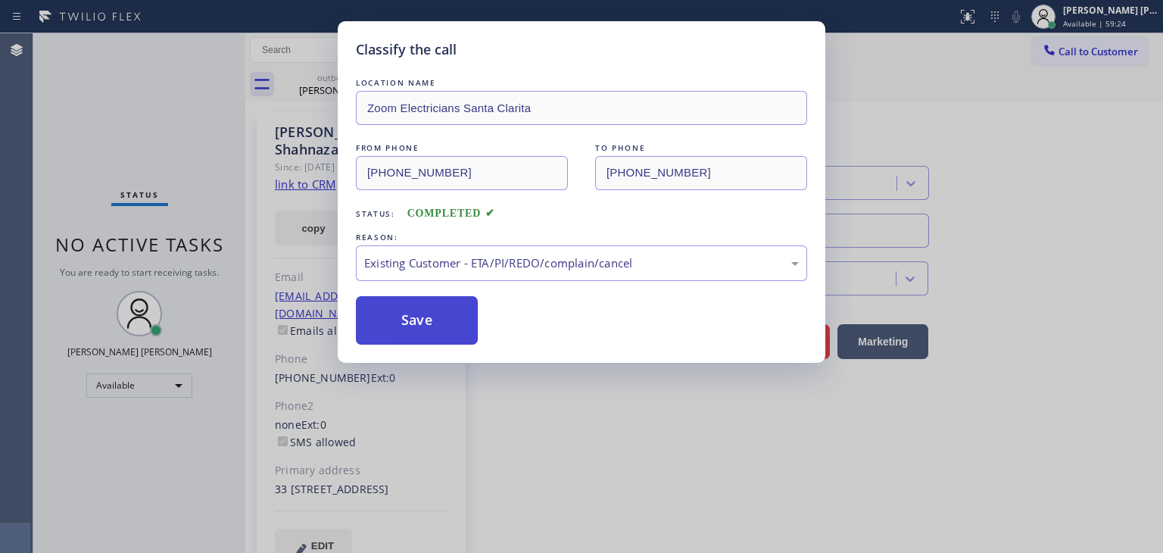
click at [429, 332] on button "Save" at bounding box center [417, 320] width 122 height 48
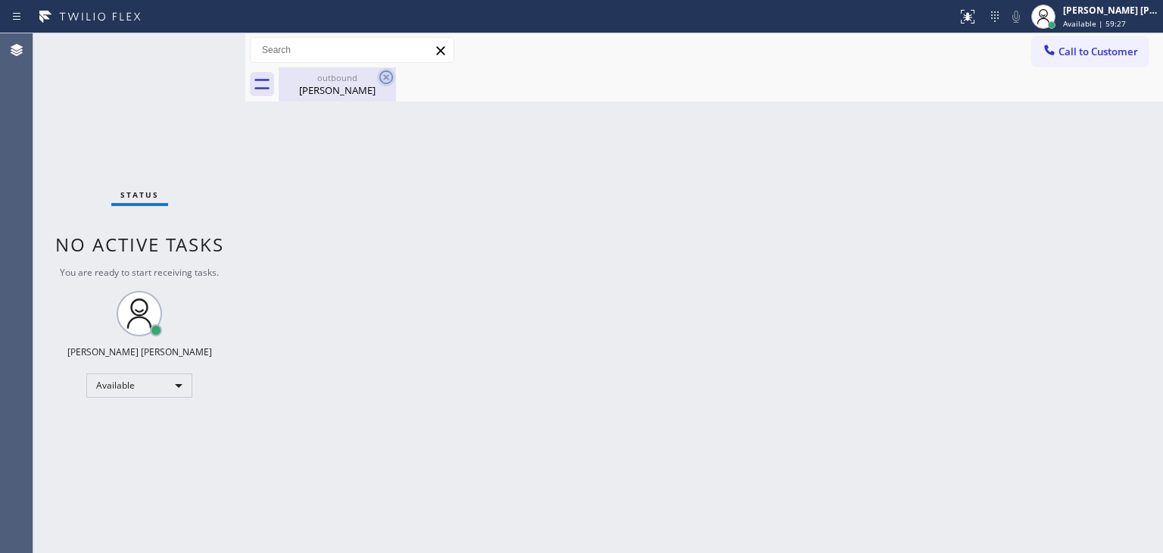
click at [387, 75] on icon at bounding box center [386, 77] width 18 height 18
click at [385, 79] on icon at bounding box center [386, 77] width 14 height 14
click at [195, 42] on div "Status No active tasks You are ready to start receiving tasks. [PERSON_NAME] [P…" at bounding box center [139, 292] width 212 height 519
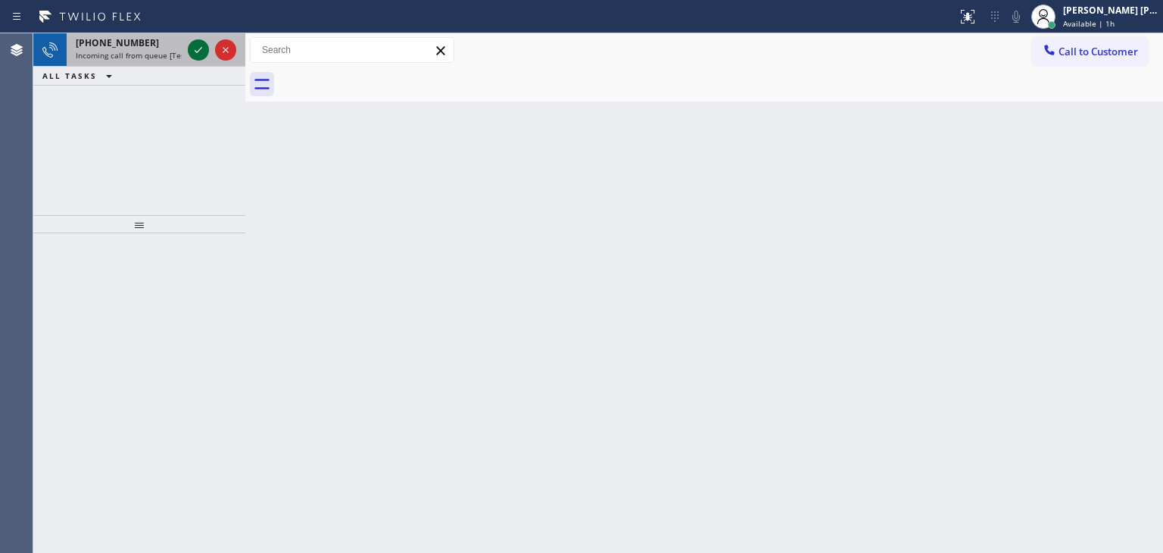
click at [196, 42] on icon at bounding box center [198, 50] width 18 height 18
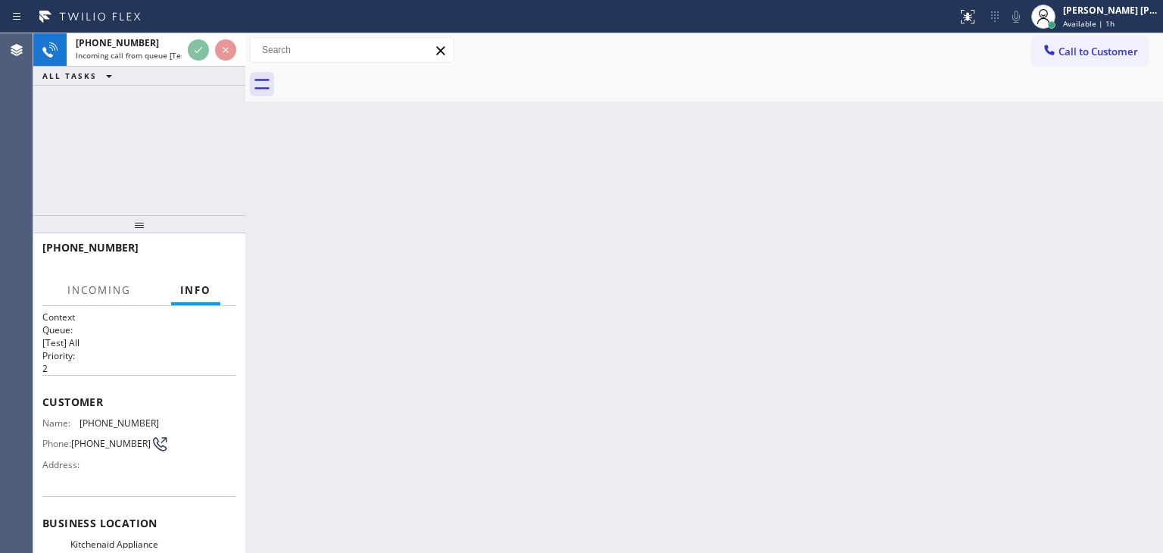
scroll to position [76, 0]
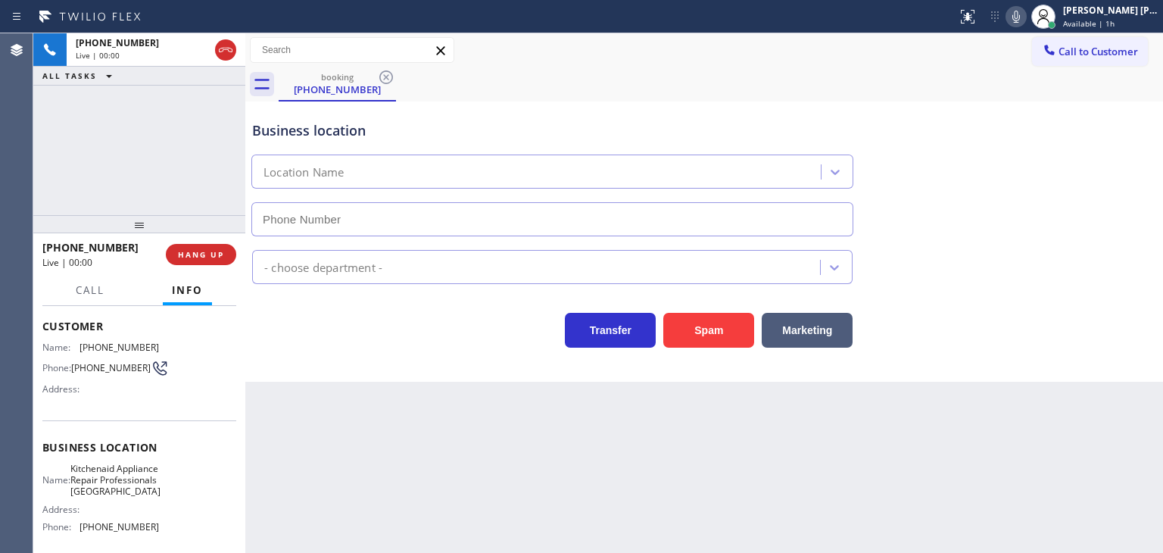
type input "[PHONE_NUMBER]"
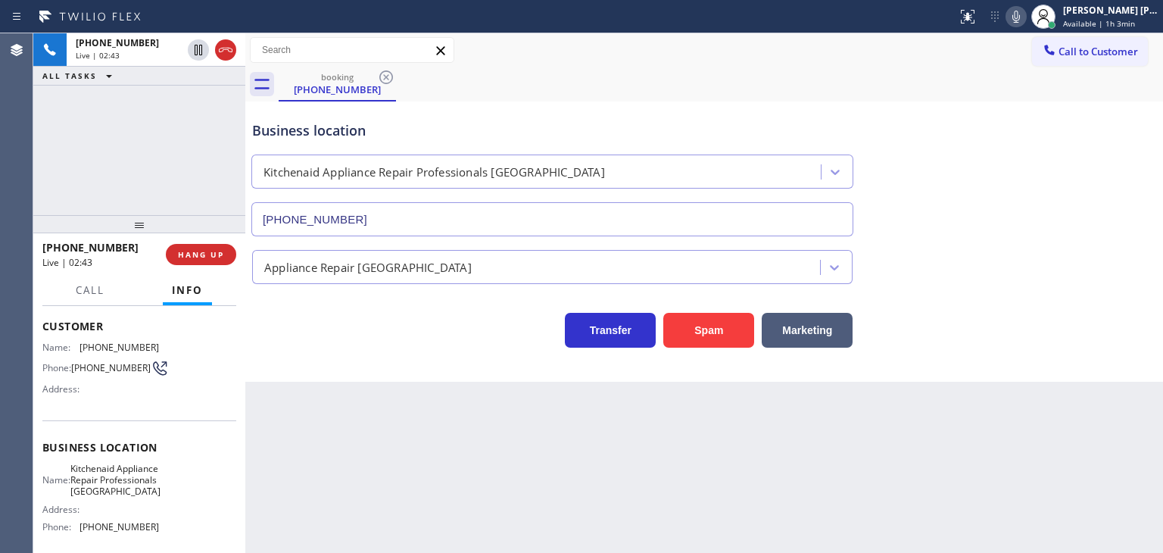
click at [1025, 18] on icon at bounding box center [1016, 17] width 18 height 18
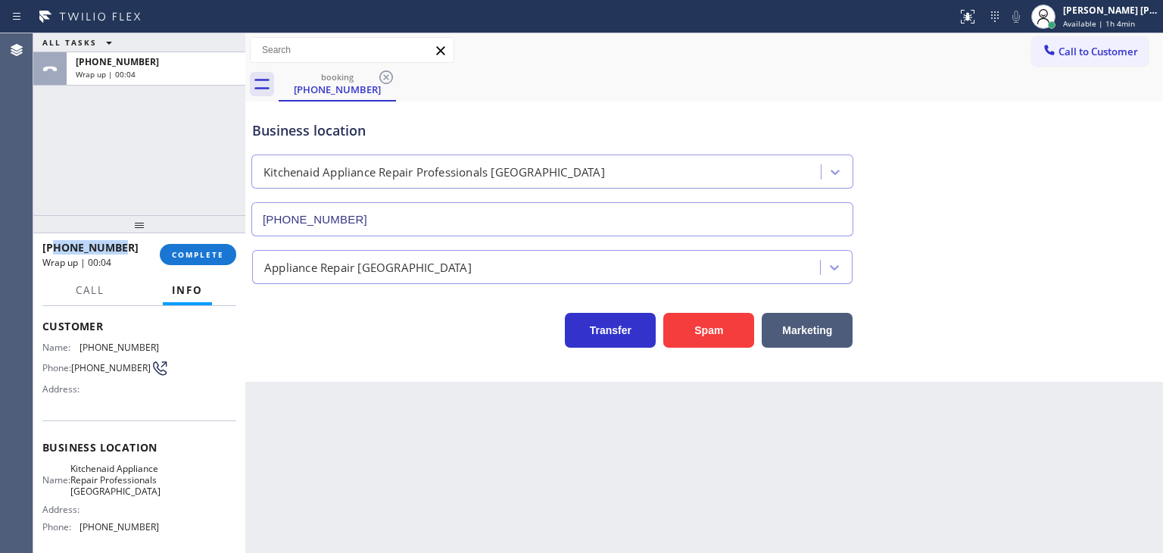
drag, startPoint x: 130, startPoint y: 252, endPoint x: 54, endPoint y: 249, distance: 76.5
click at [54, 249] on div "[PHONE_NUMBER]" at bounding box center [95, 247] width 107 height 14
copy span "8177279424"
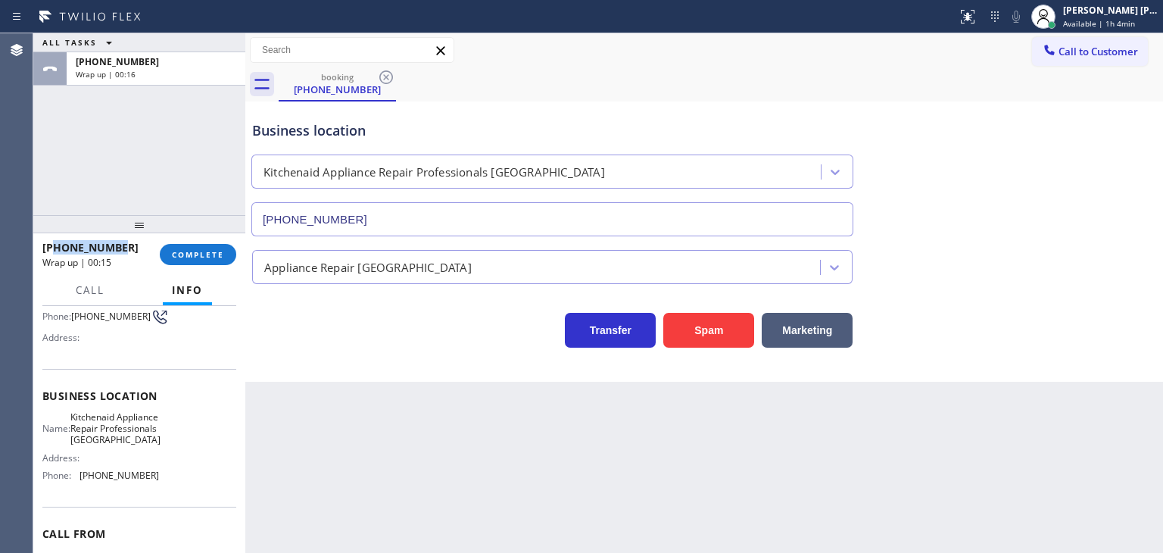
scroll to position [151, 0]
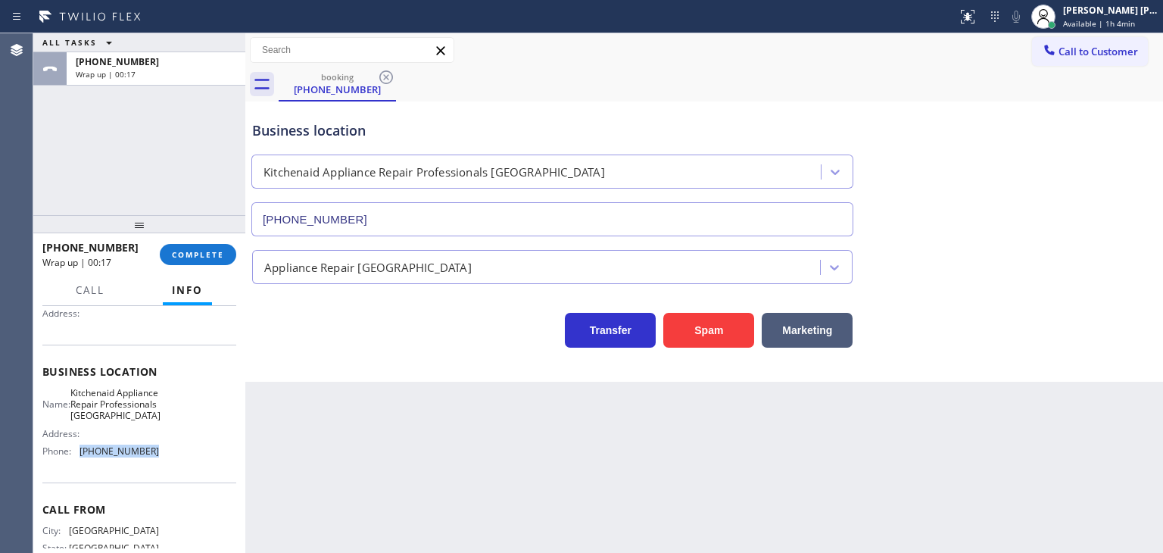
drag, startPoint x: 157, startPoint y: 467, endPoint x: 78, endPoint y: 457, distance: 80.1
click at [76, 463] on div "Name: Kitchenaid Appliance Repair Professionals [GEOGRAPHIC_DATA] Address: Phon…" at bounding box center [139, 425] width 194 height 76
copy div "[PHONE_NUMBER]"
click at [194, 258] on span "COMPLETE" at bounding box center [198, 254] width 52 height 11
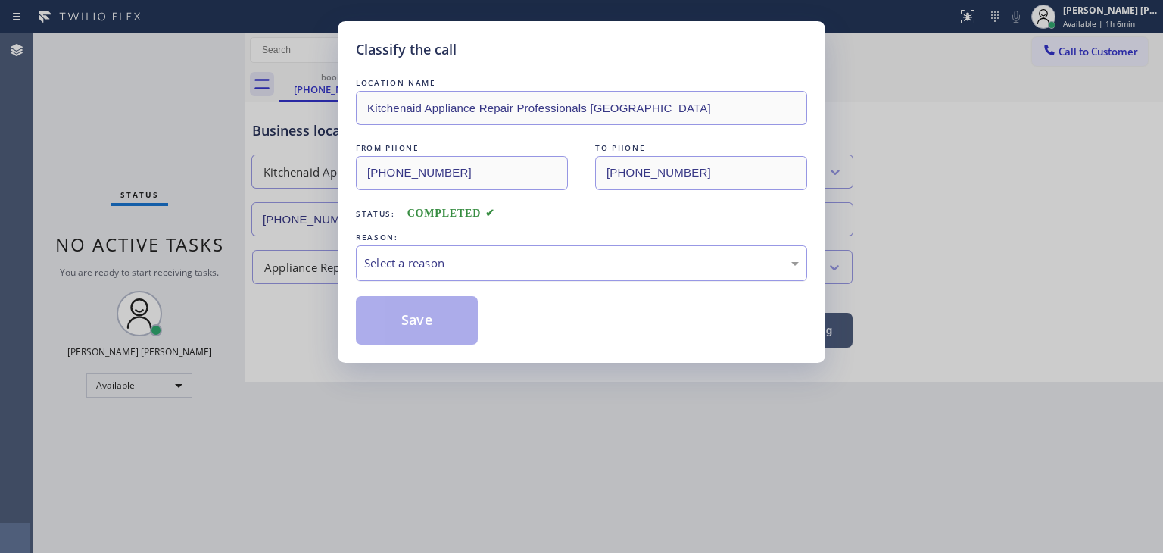
click at [369, 263] on div "Select a reason" at bounding box center [581, 262] width 435 height 17
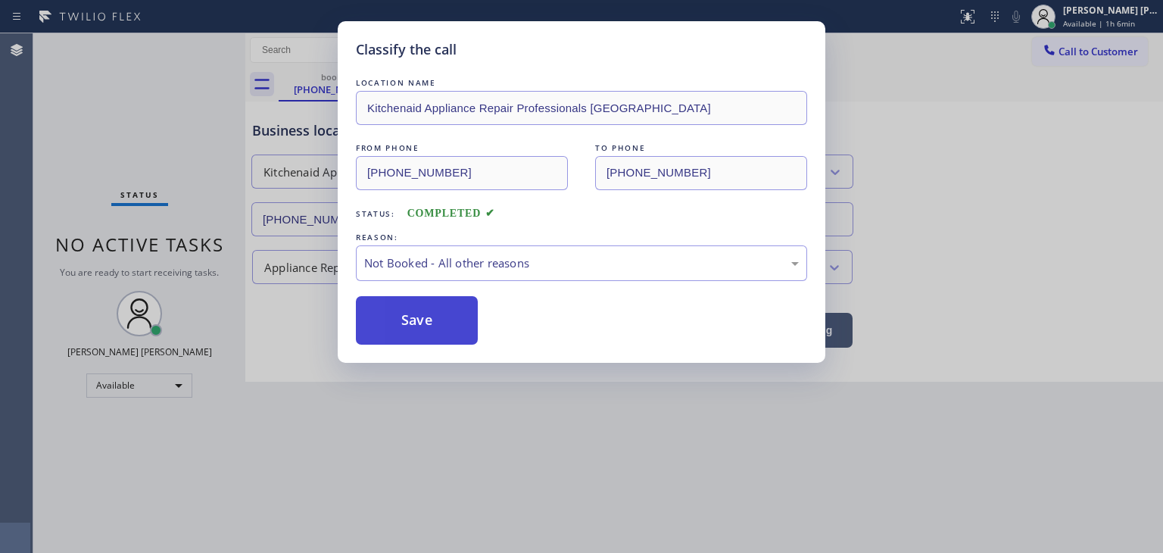
click at [436, 321] on button "Save" at bounding box center [417, 320] width 122 height 48
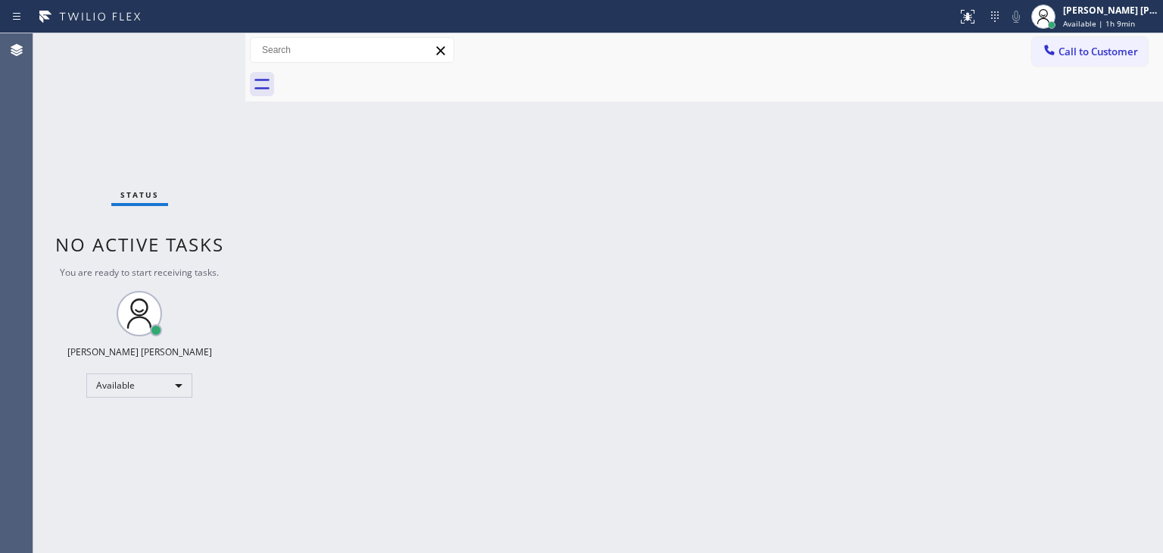
click at [202, 43] on div "Status No active tasks You are ready to start receiving tasks. [PERSON_NAME] [P…" at bounding box center [139, 292] width 212 height 519
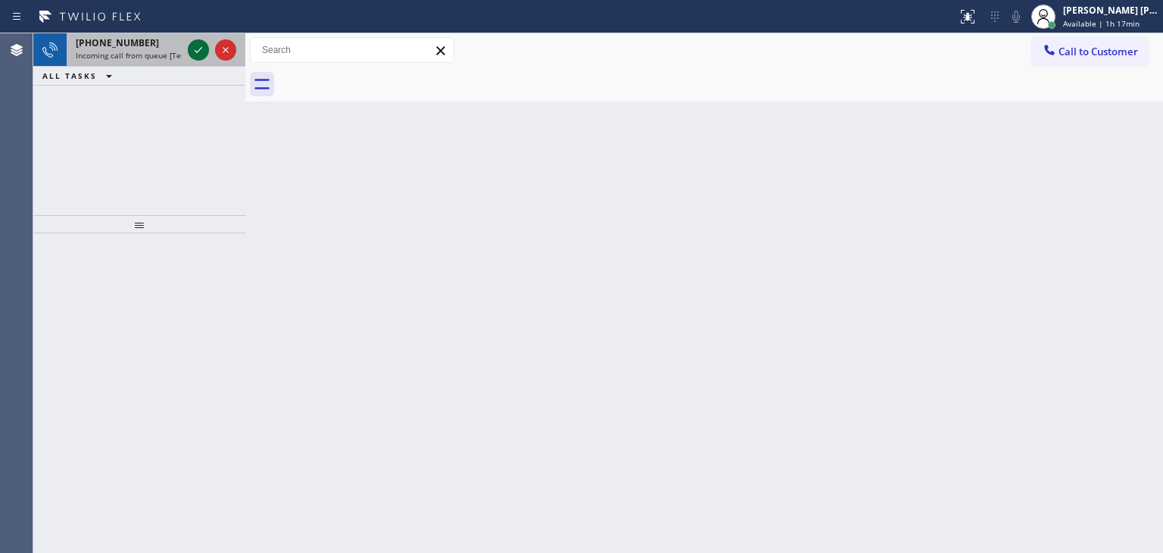
click at [200, 51] on icon at bounding box center [198, 50] width 18 height 18
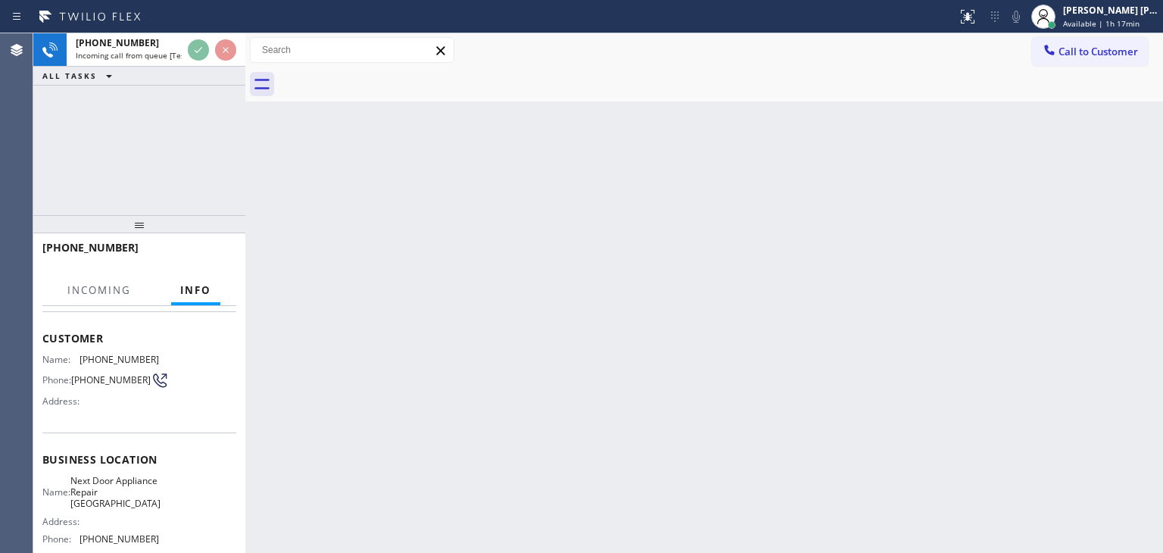
scroll to position [151, 0]
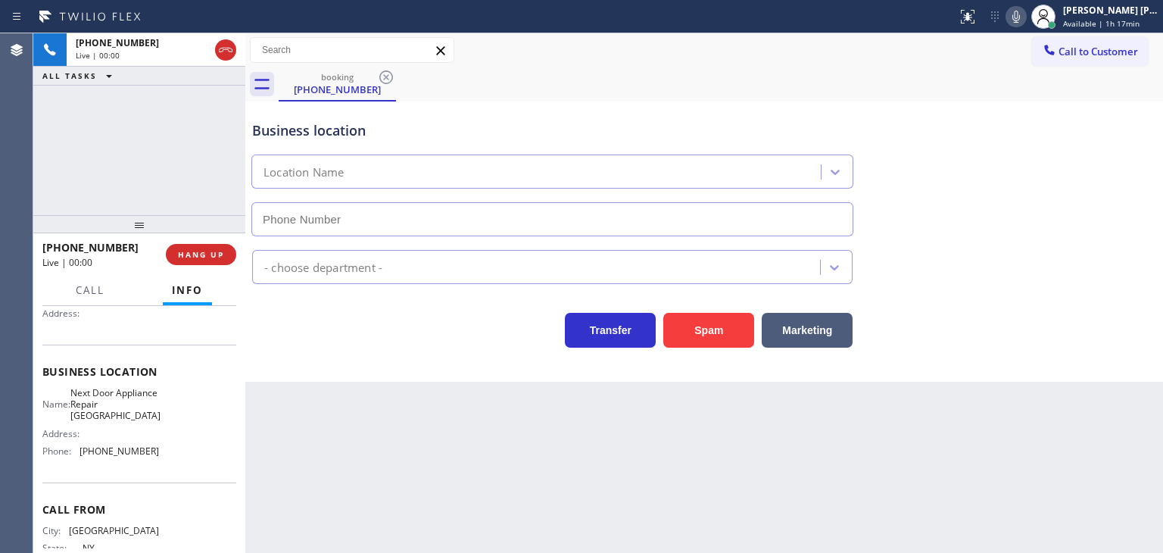
type input "[PHONE_NUMBER]"
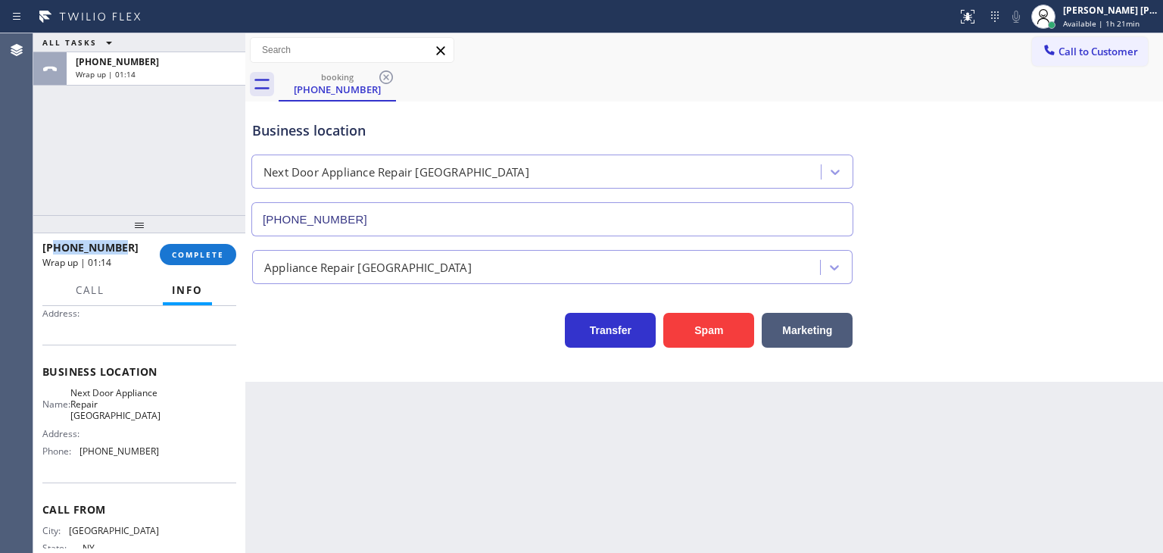
drag, startPoint x: 118, startPoint y: 248, endPoint x: 53, endPoint y: 253, distance: 65.3
click at [53, 253] on div "[PHONE_NUMBER]" at bounding box center [95, 247] width 107 height 14
copy span "3476936704"
drag, startPoint x: 157, startPoint y: 453, endPoint x: 80, endPoint y: 463, distance: 77.9
click at [80, 463] on div "Name: Next Door Appliance Repair [GEOGRAPHIC_DATA] Address: Phone: [PHONE_NUMBE…" at bounding box center [139, 425] width 194 height 76
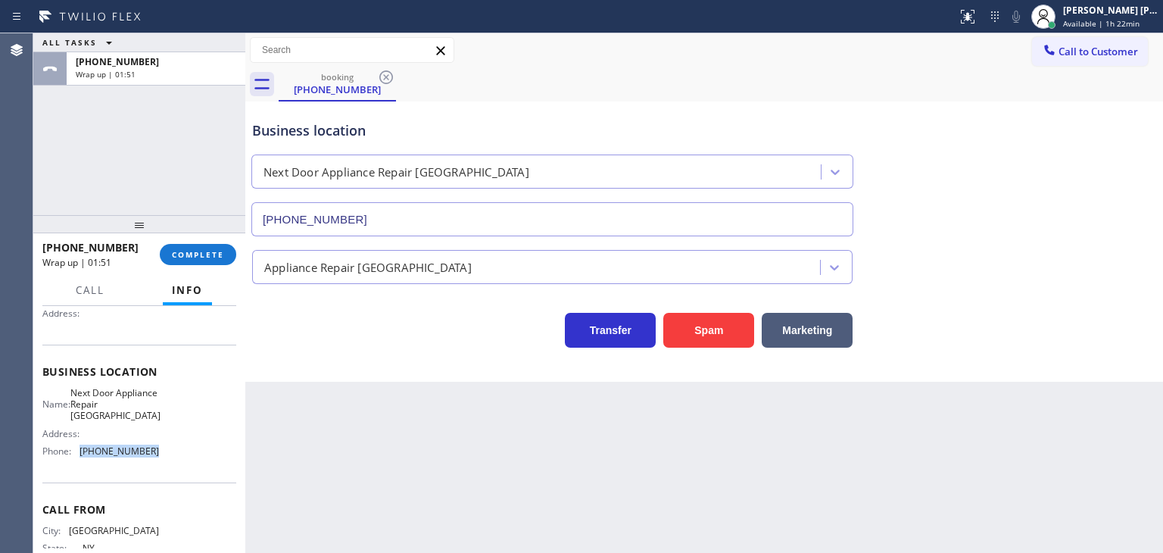
copy span "[PHONE_NUMBER]"
click at [198, 252] on span "COMPLETE" at bounding box center [198, 254] width 52 height 11
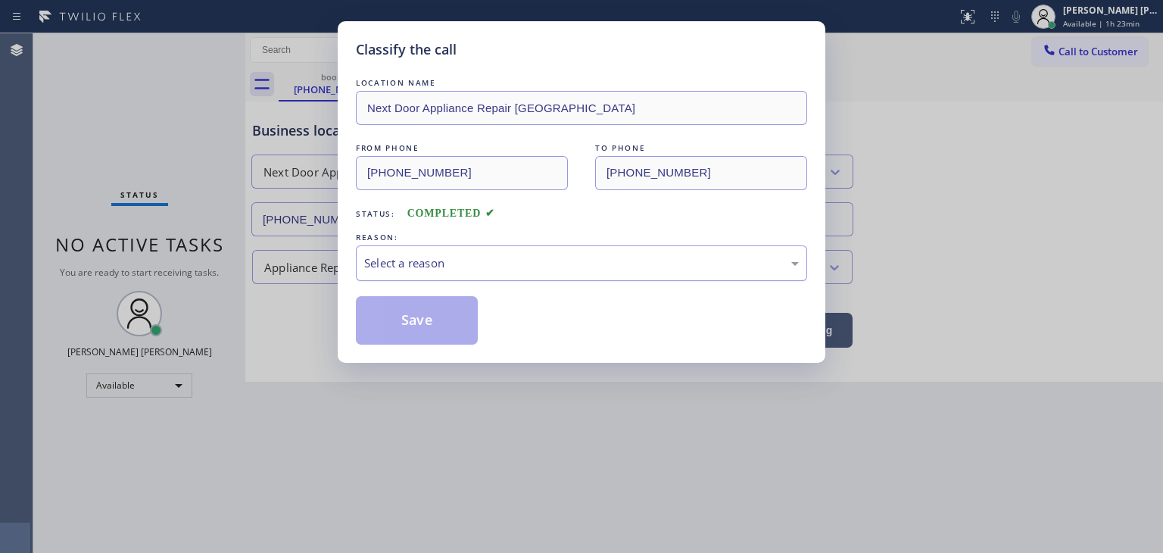
click at [410, 261] on div "Select a reason" at bounding box center [581, 262] width 435 height 17
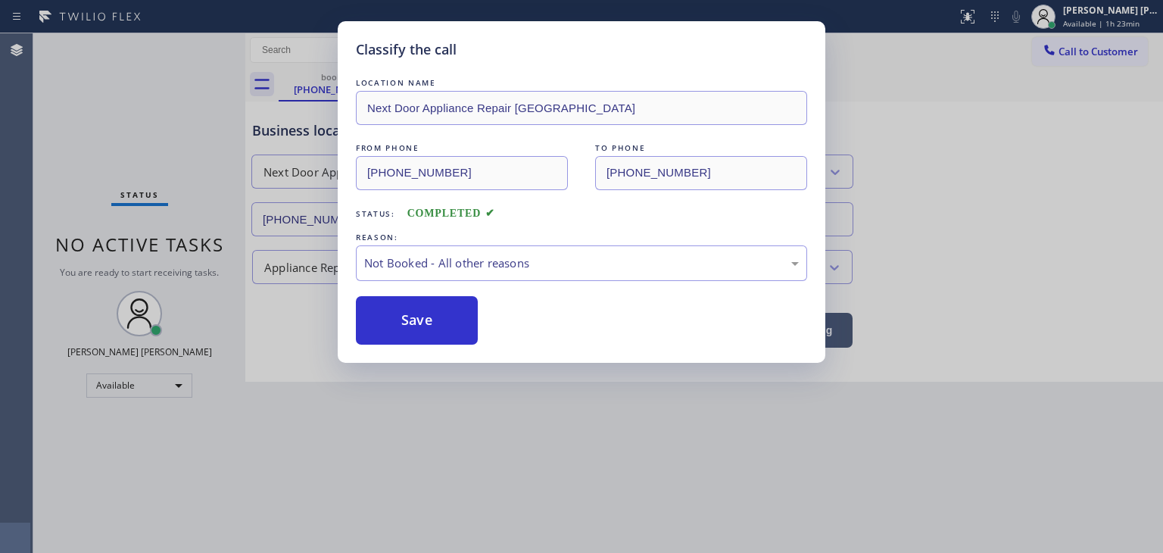
click at [428, 327] on button "Save" at bounding box center [417, 320] width 122 height 48
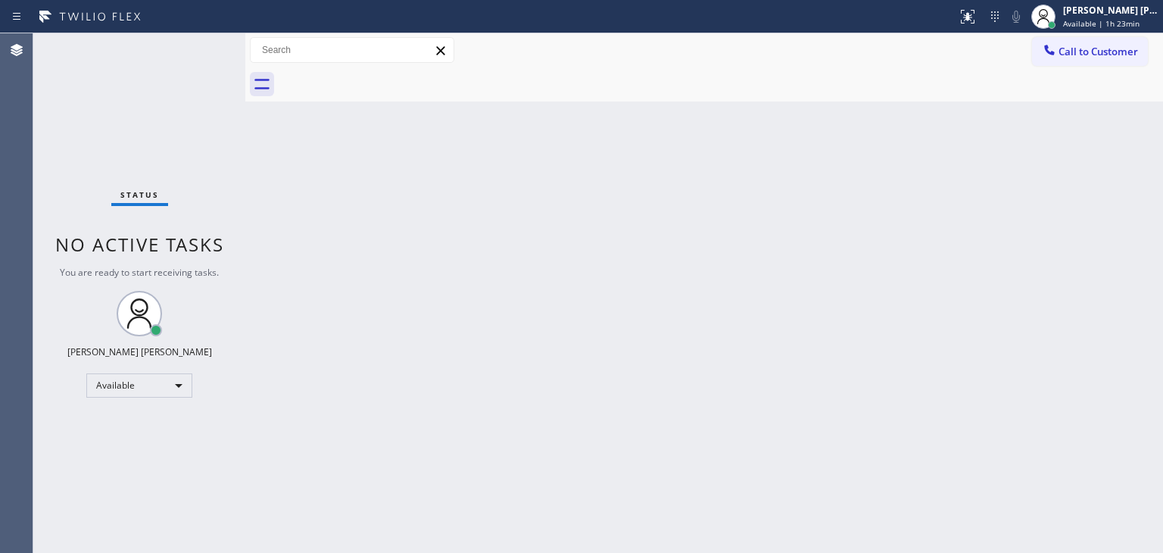
click at [183, 49] on div "Status No active tasks You are ready to start receiving tasks. [PERSON_NAME] [P…" at bounding box center [139, 292] width 212 height 519
click at [196, 39] on div "Status No active tasks You are ready to start receiving tasks. [PERSON_NAME] [P…" at bounding box center [139, 292] width 212 height 519
click at [190, 54] on div "Status No active tasks You are ready to start receiving tasks. [PERSON_NAME] [P…" at bounding box center [139, 292] width 212 height 519
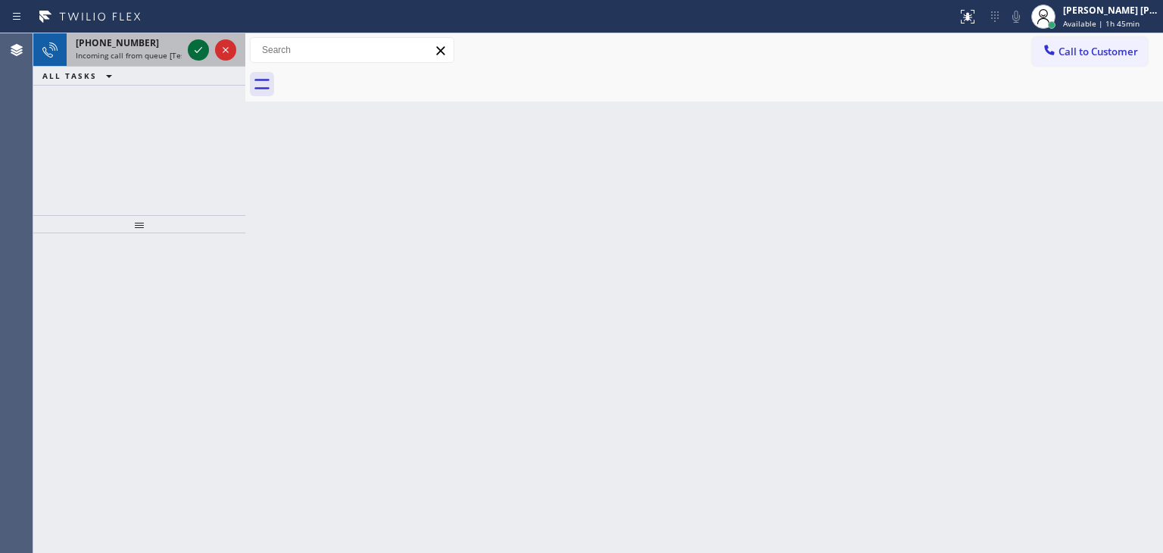
click at [198, 55] on icon at bounding box center [198, 50] width 18 height 18
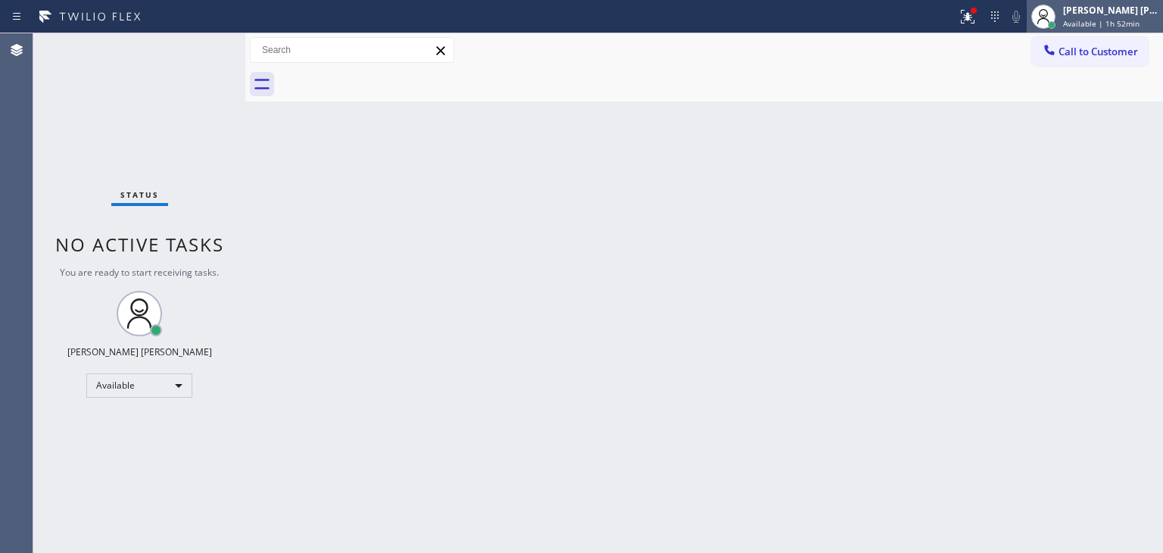
click at [1118, 18] on span "Available | 1h 52min" at bounding box center [1101, 23] width 76 height 11
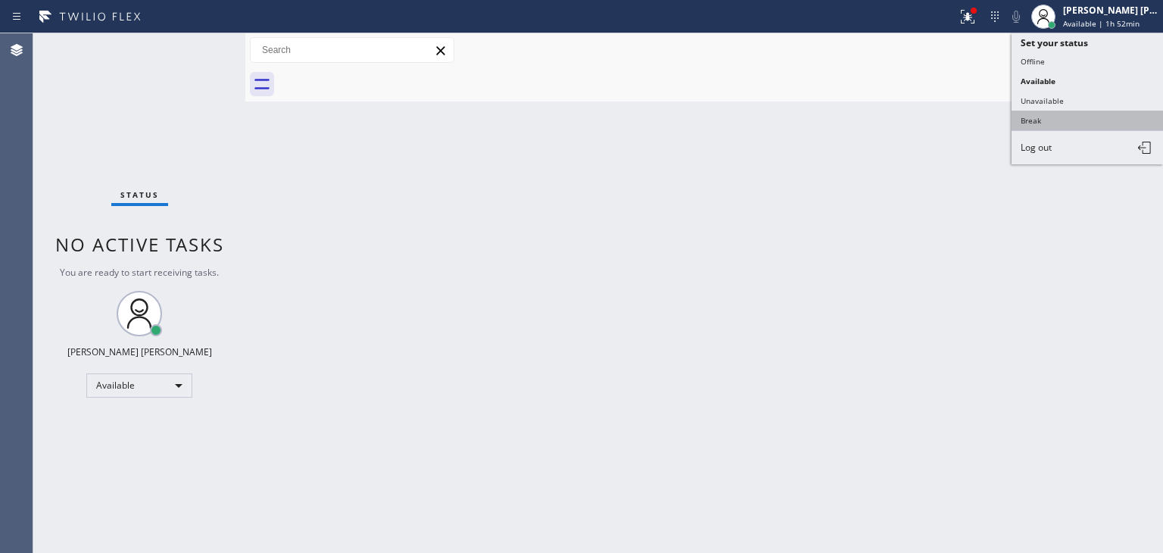
click at [1065, 117] on button "Break" at bounding box center [1087, 121] width 151 height 20
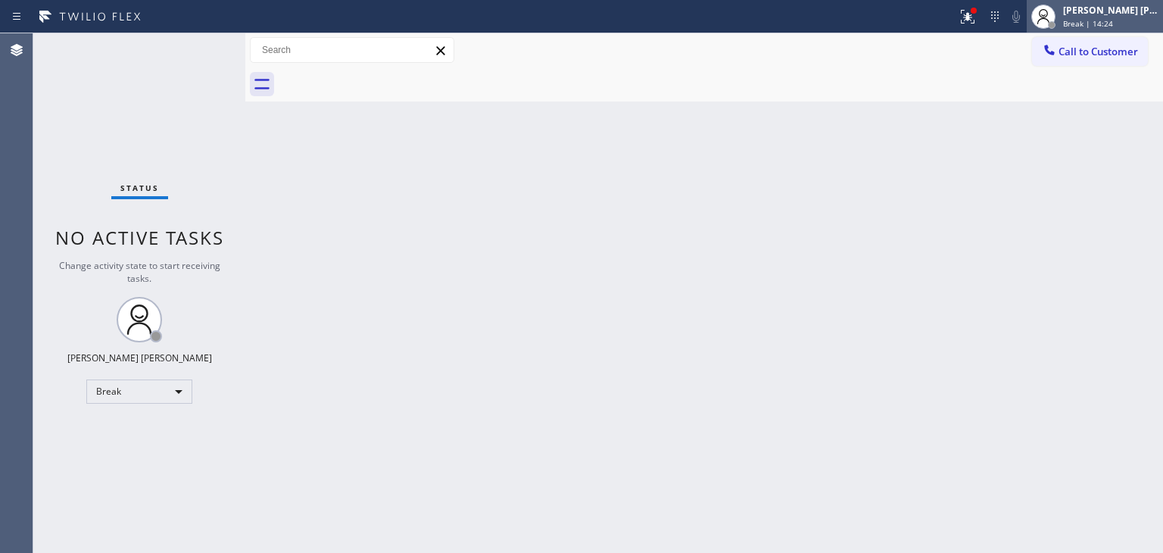
drag, startPoint x: 1127, startPoint y: 16, endPoint x: 1162, endPoint y: 8, distance: 36.5
click at [1127, 16] on div "[PERSON_NAME] [PERSON_NAME] Break | 14:24" at bounding box center [1111, 16] width 103 height 26
click at [977, 19] on icon at bounding box center [968, 17] width 18 height 18
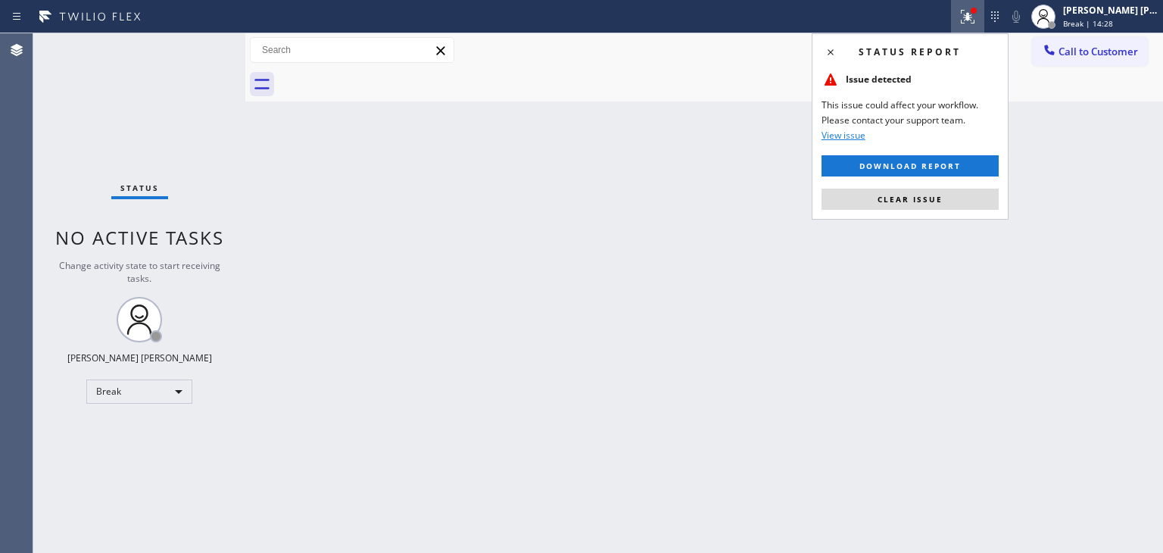
click at [923, 201] on span "Clear issue" at bounding box center [909, 199] width 65 height 11
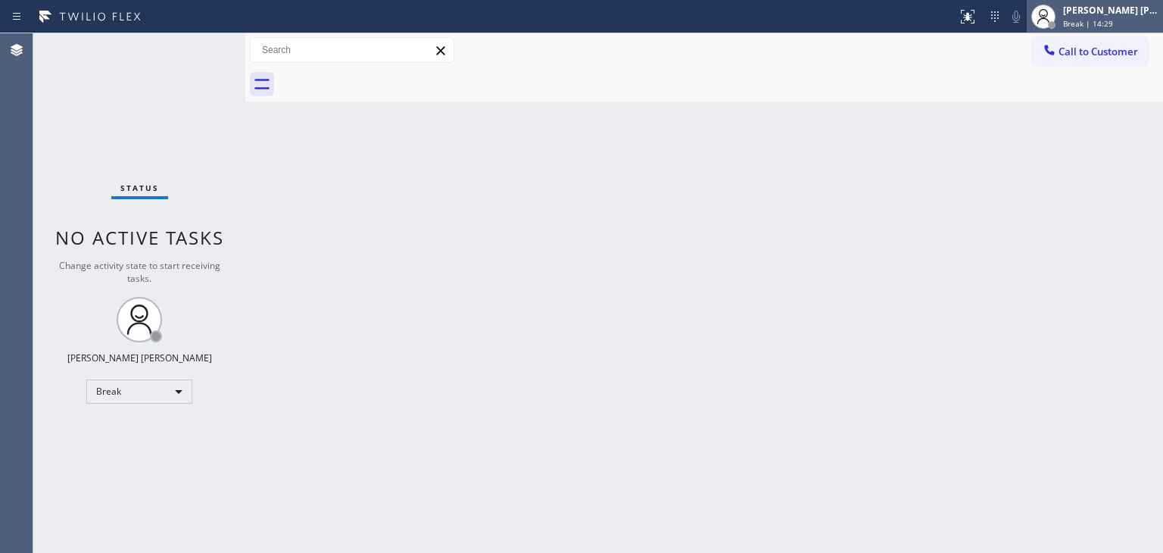
click at [1136, 20] on div "Break | 14:29" at bounding box center [1110, 23] width 95 height 11
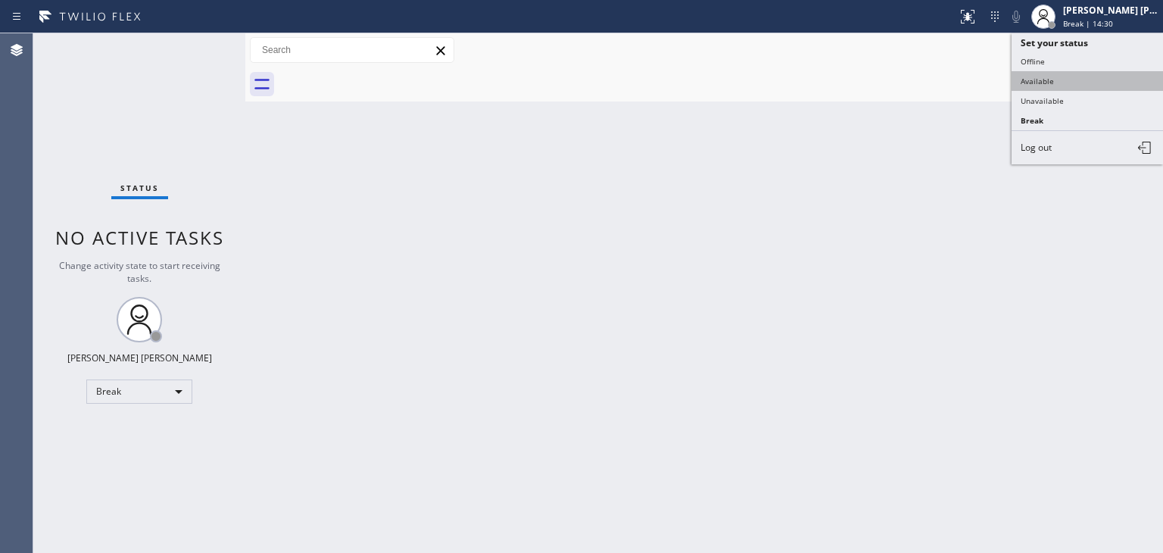
click at [1093, 75] on button "Available" at bounding box center [1087, 81] width 151 height 20
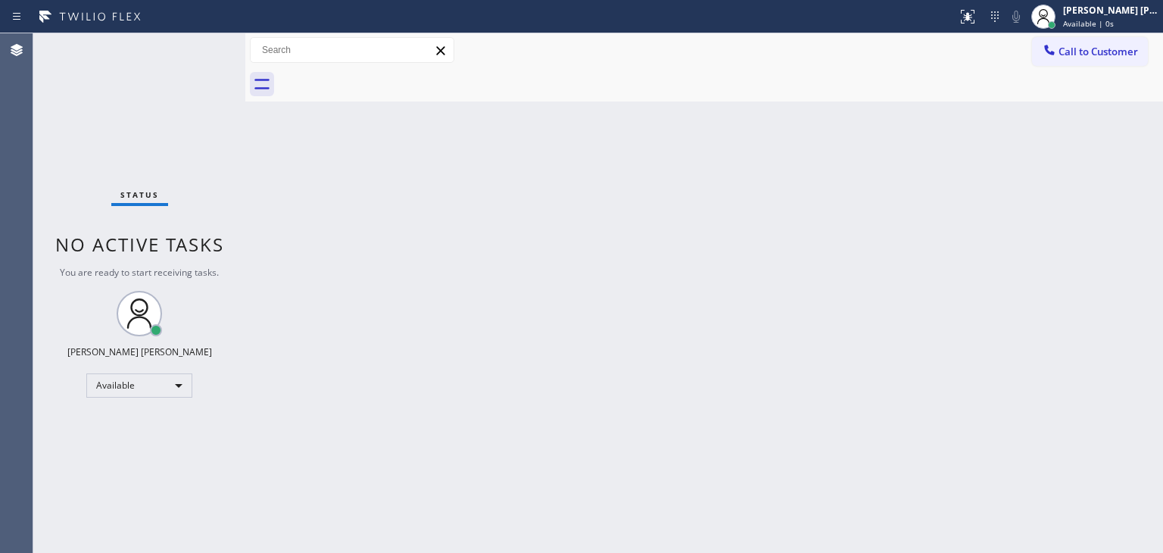
click at [203, 43] on div "Status No active tasks You are ready to start receiving tasks. [PERSON_NAME] [P…" at bounding box center [139, 292] width 212 height 519
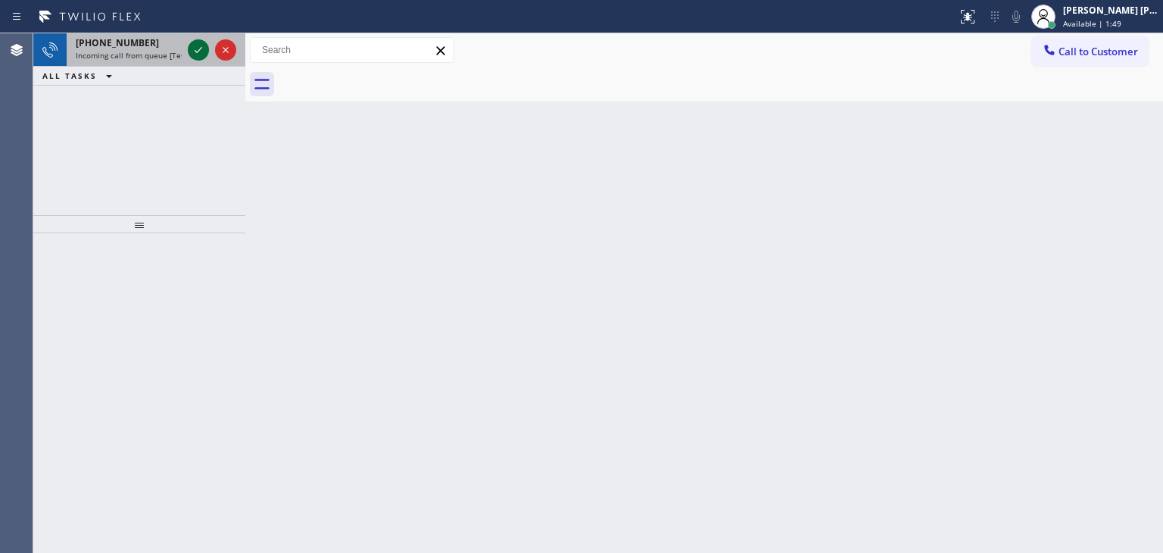
click at [197, 46] on icon at bounding box center [198, 50] width 18 height 18
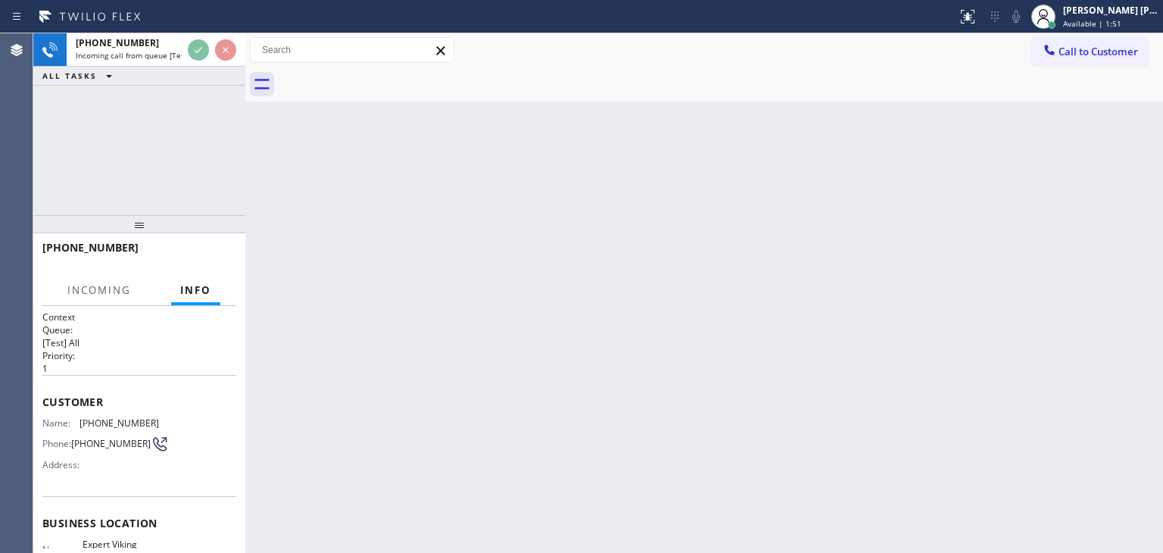
scroll to position [76, 0]
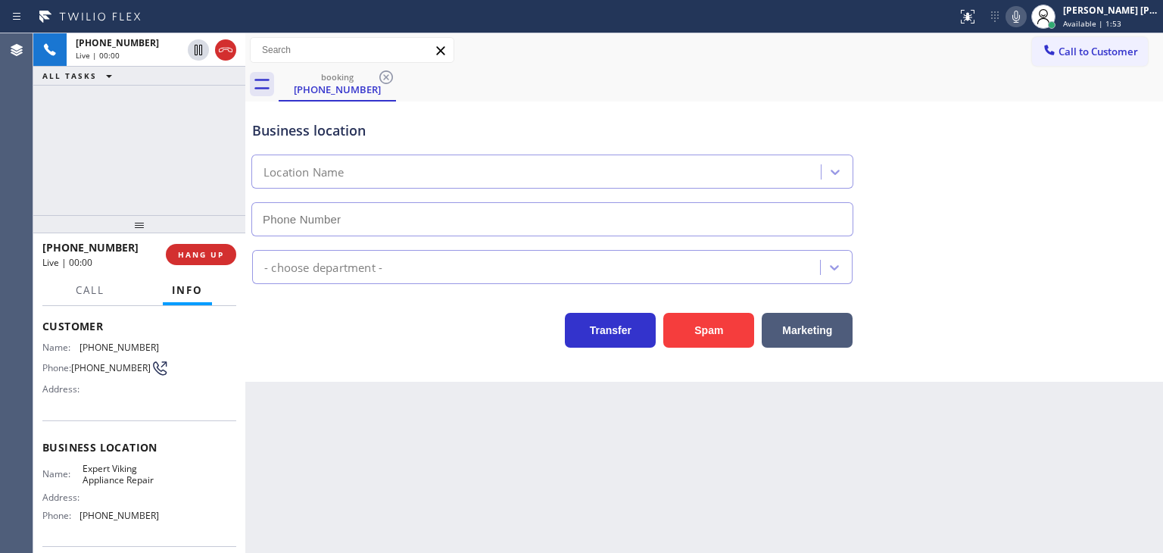
type input "[PHONE_NUMBER]"
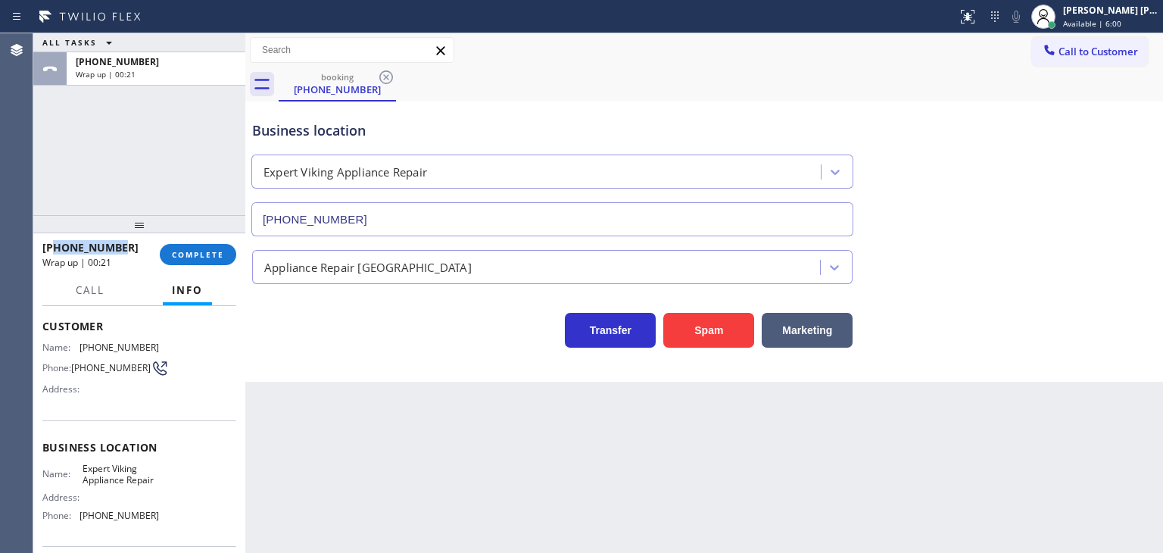
drag, startPoint x: 104, startPoint y: 251, endPoint x: 51, endPoint y: 243, distance: 53.5
click at [51, 249] on div "[PHONE_NUMBER]" at bounding box center [95, 247] width 107 height 14
copy span "3237173894"
drag, startPoint x: 157, startPoint y: 516, endPoint x: 79, endPoint y: 510, distance: 79.0
click at [79, 510] on div "Name: Expert Viking Appliance Repair Address: Phone: [PHONE_NUMBER]" at bounding box center [139, 495] width 194 height 65
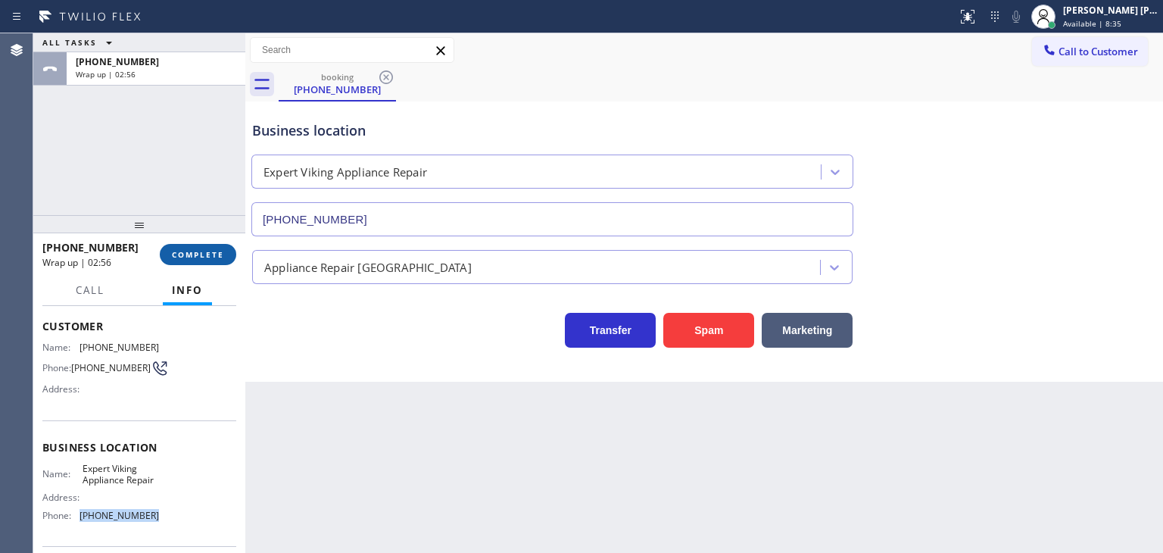
click at [215, 251] on span "COMPLETE" at bounding box center [198, 254] width 52 height 11
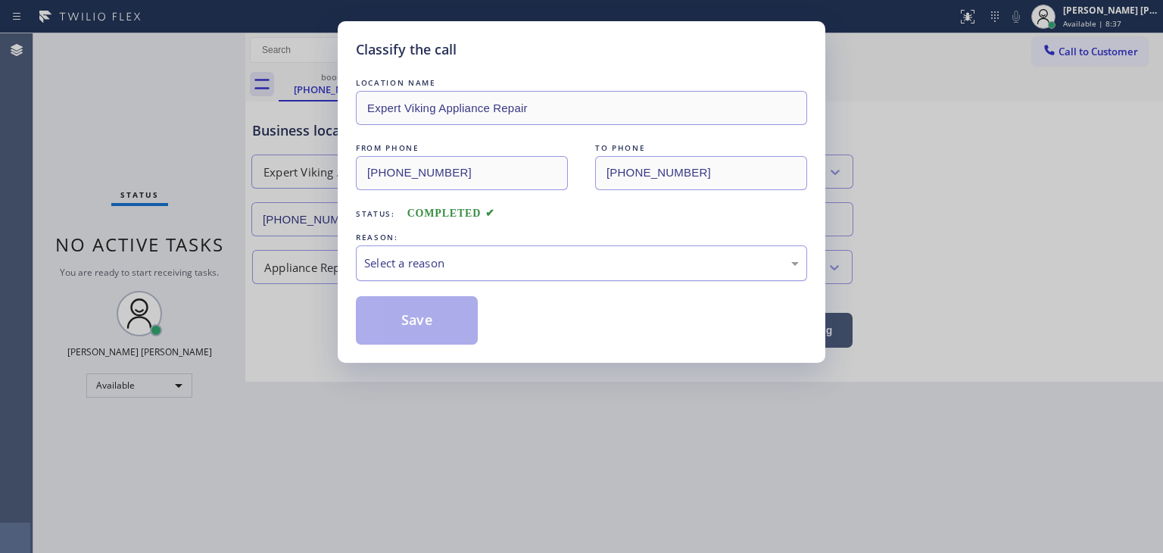
click at [447, 256] on div "Select a reason" at bounding box center [581, 262] width 435 height 17
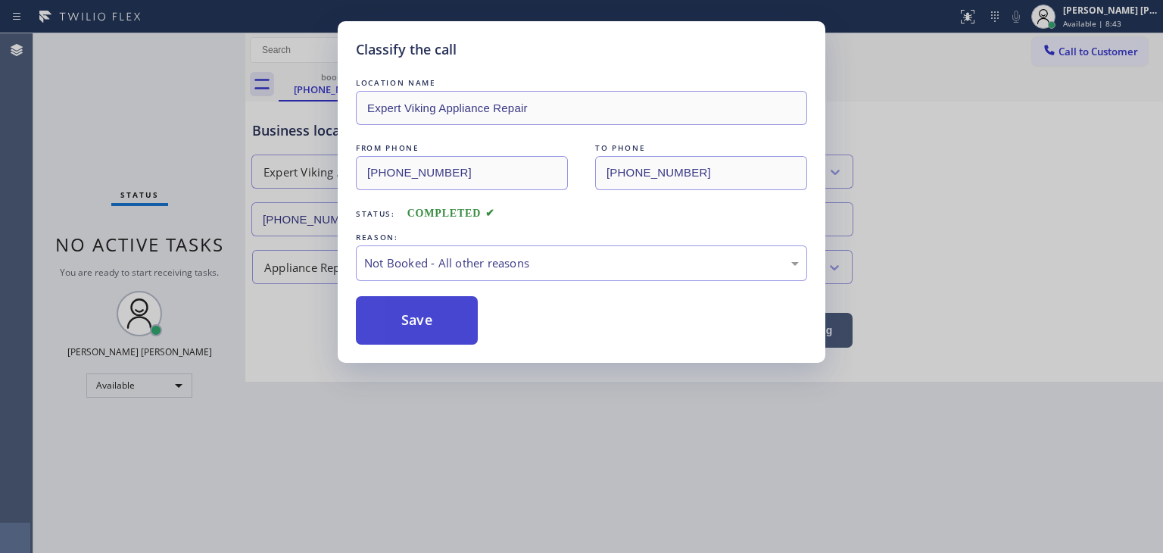
click at [432, 332] on button "Save" at bounding box center [417, 320] width 122 height 48
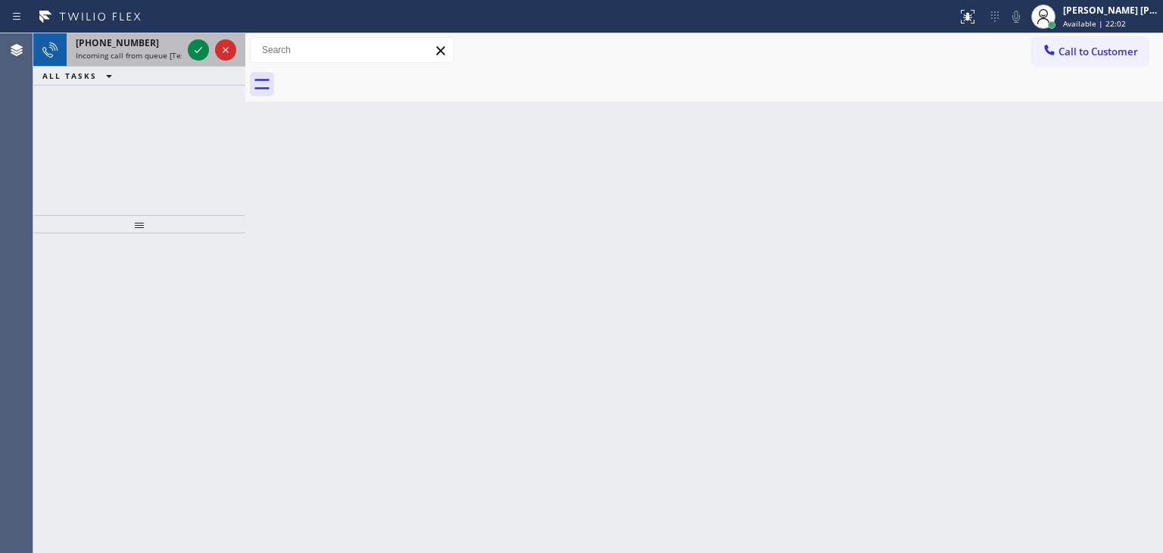
click at [210, 65] on div at bounding box center [212, 49] width 55 height 33
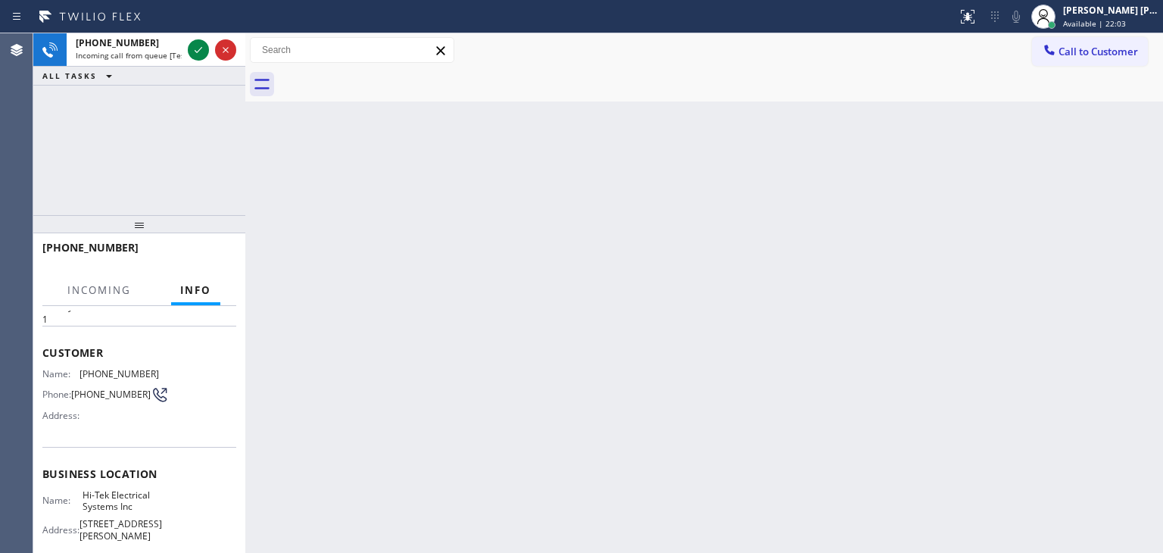
scroll to position [76, 0]
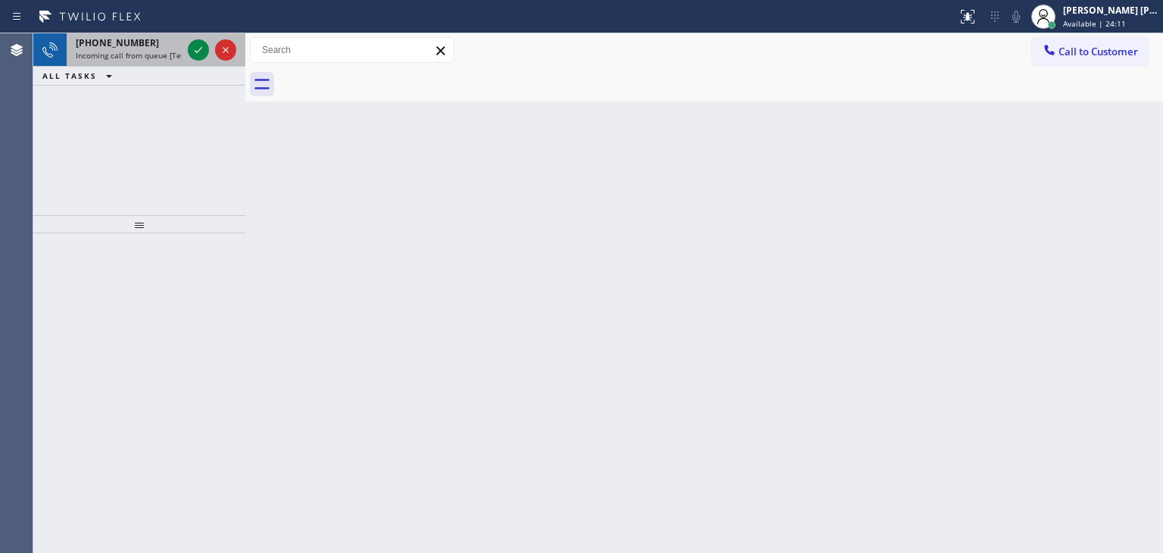
click at [206, 61] on div at bounding box center [212, 49] width 55 height 33
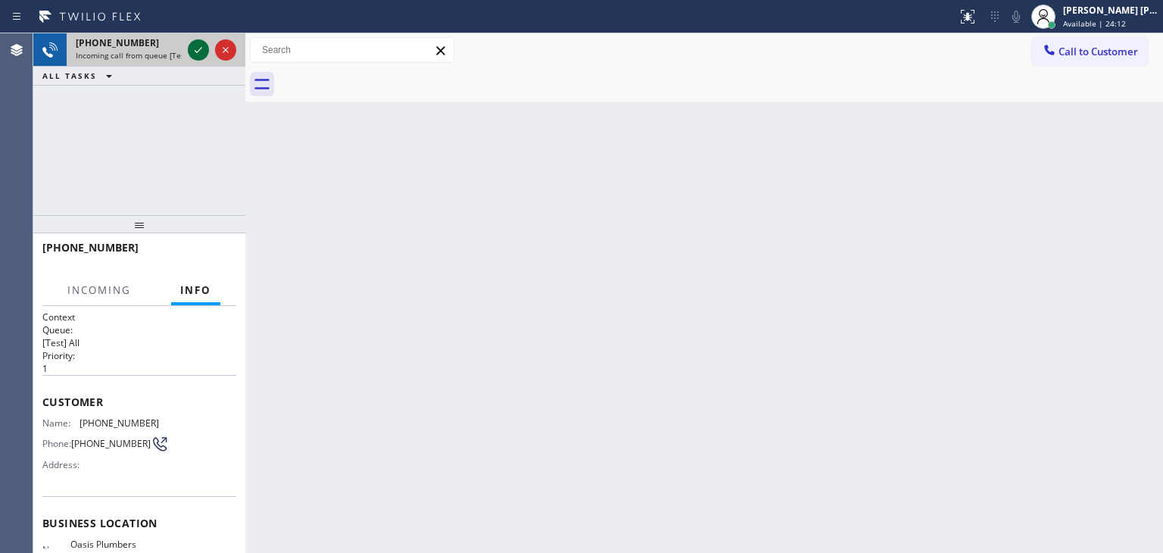
click at [194, 42] on icon at bounding box center [198, 50] width 18 height 18
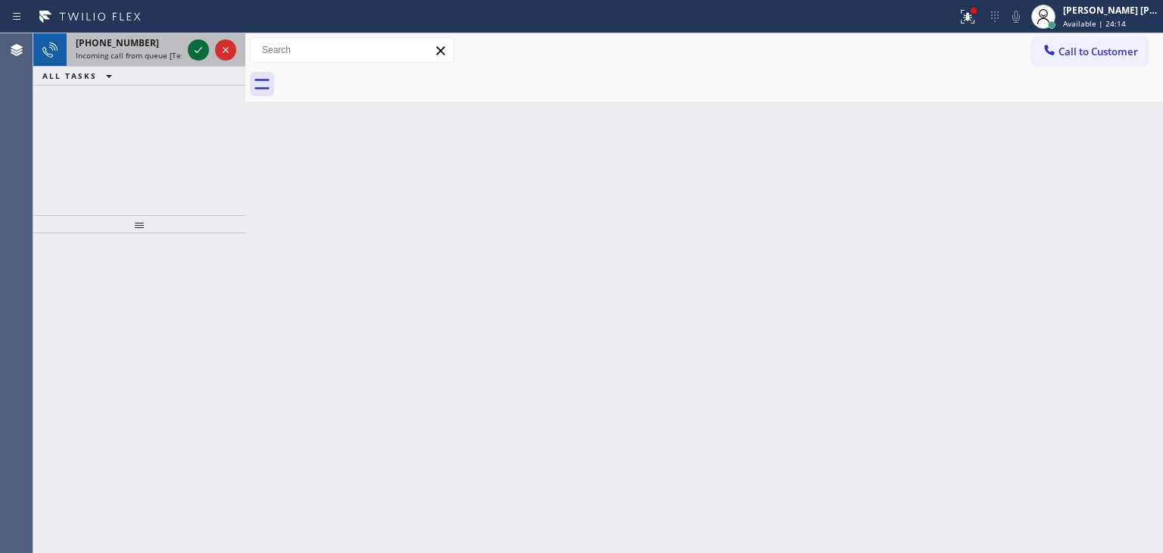
click at [199, 51] on icon at bounding box center [198, 50] width 18 height 18
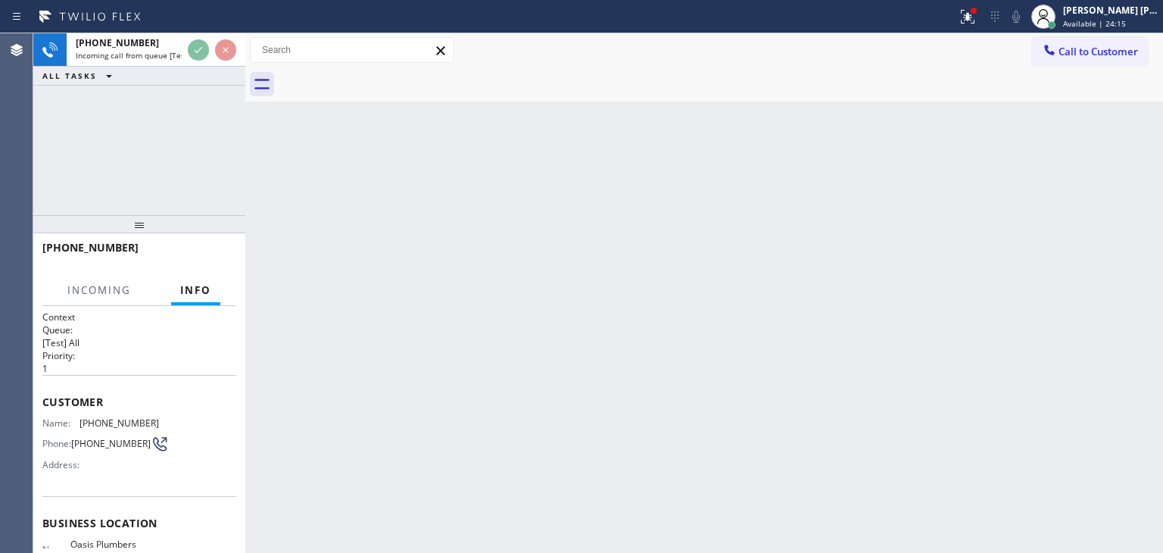
scroll to position [76, 0]
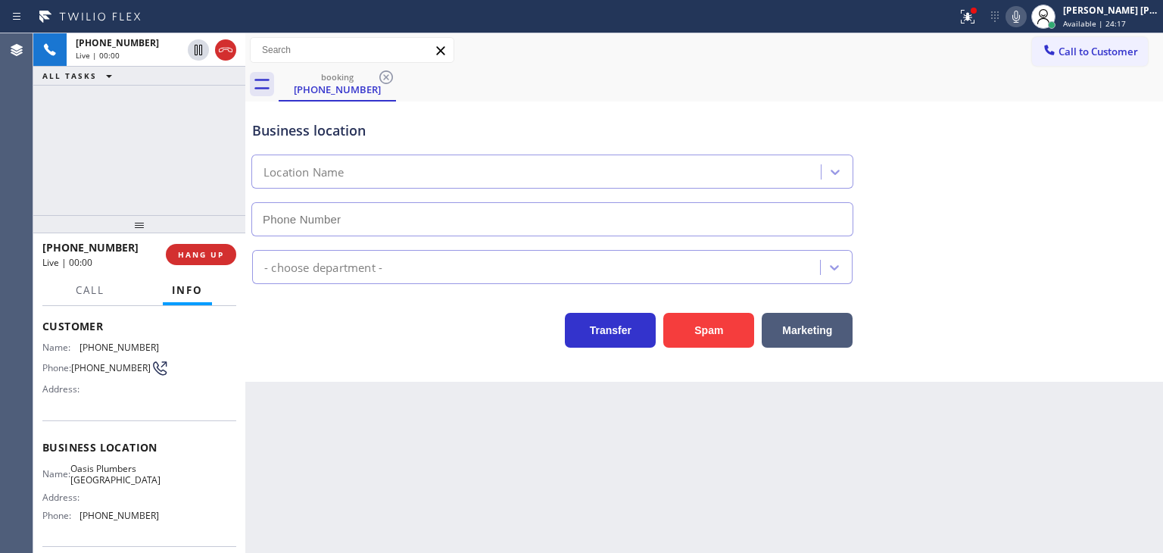
type input "[PHONE_NUMBER]"
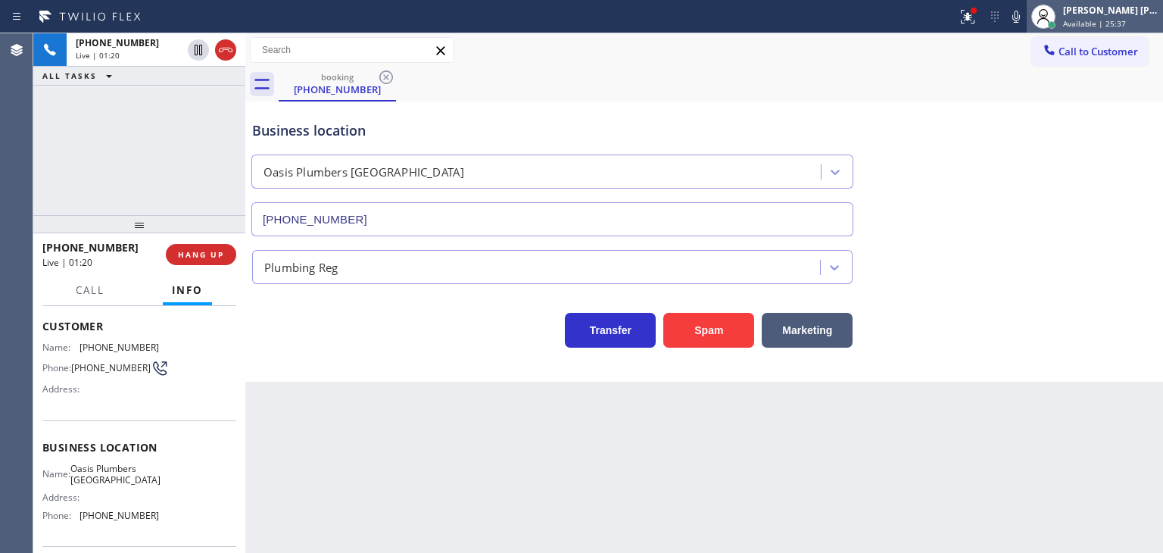
drag, startPoint x: 1042, startPoint y: 22, endPoint x: 1107, endPoint y: 22, distance: 65.1
click at [1020, 22] on icon at bounding box center [1016, 17] width 8 height 12
click at [1126, 22] on span "Available | 25:38" at bounding box center [1094, 23] width 63 height 11
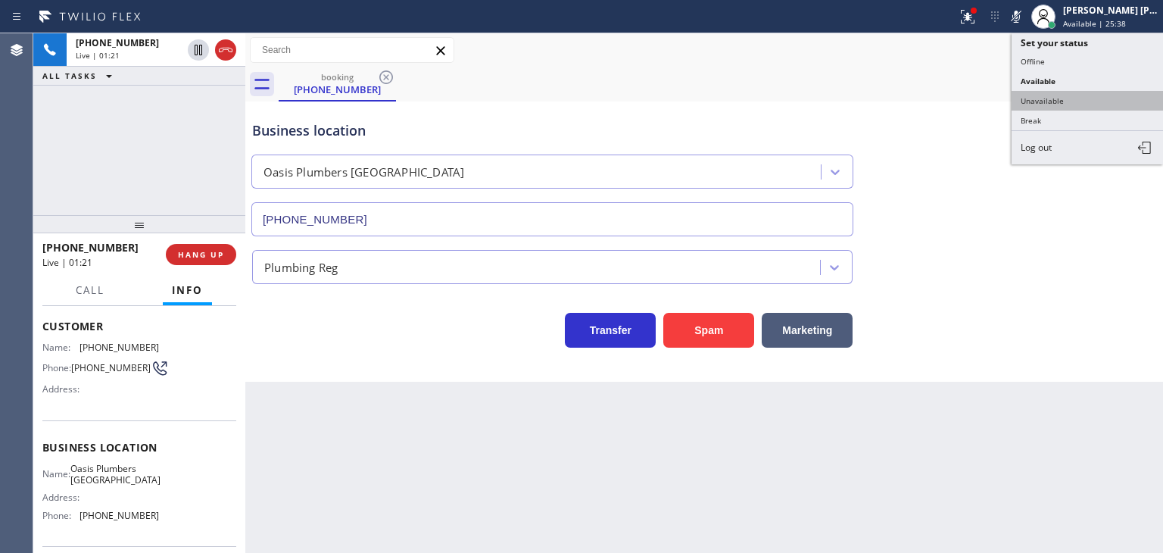
click at [1081, 96] on button "Unavailable" at bounding box center [1087, 101] width 151 height 20
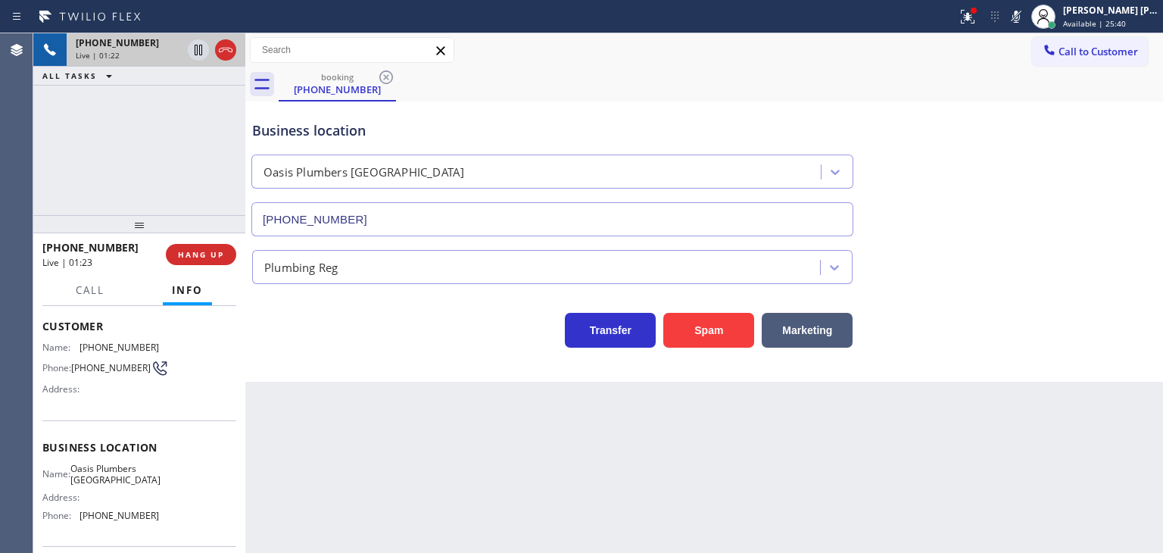
click at [201, 46] on icon at bounding box center [199, 50] width 8 height 11
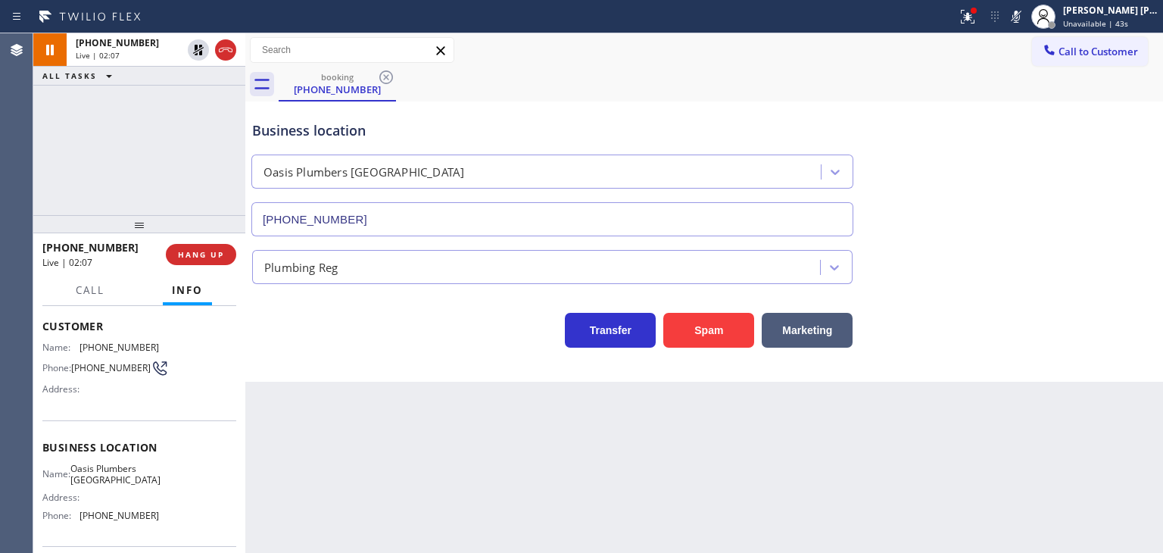
drag, startPoint x: 1036, startPoint y: 18, endPoint x: 959, endPoint y: 7, distance: 78.1
click at [1021, 18] on rect at bounding box center [1016, 15] width 11 height 11
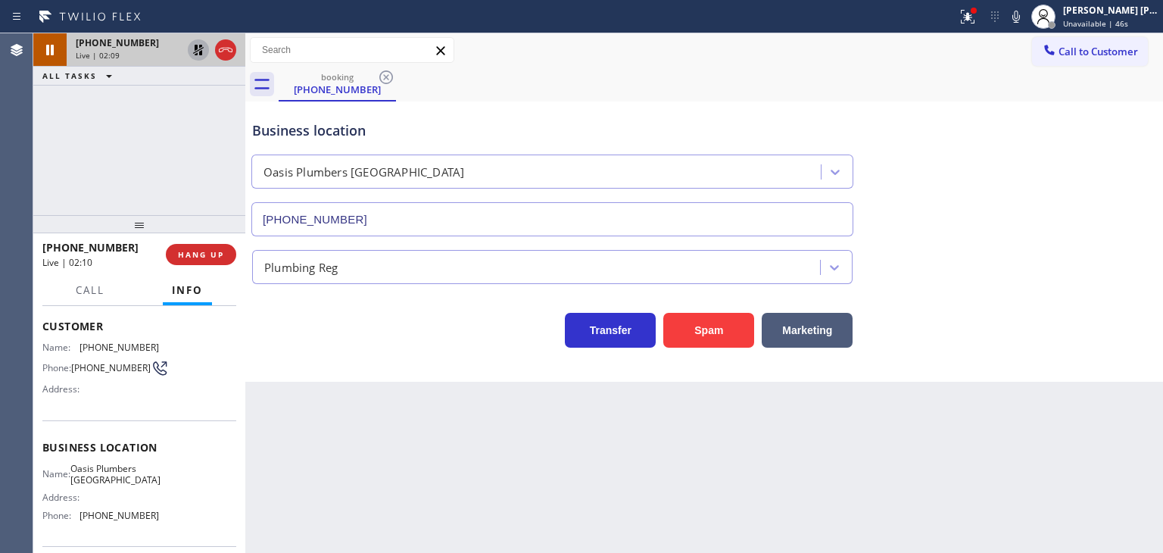
click at [197, 48] on icon at bounding box center [198, 50] width 11 height 11
click at [1121, 16] on div "[PERSON_NAME] [PERSON_NAME]" at bounding box center [1110, 10] width 95 height 13
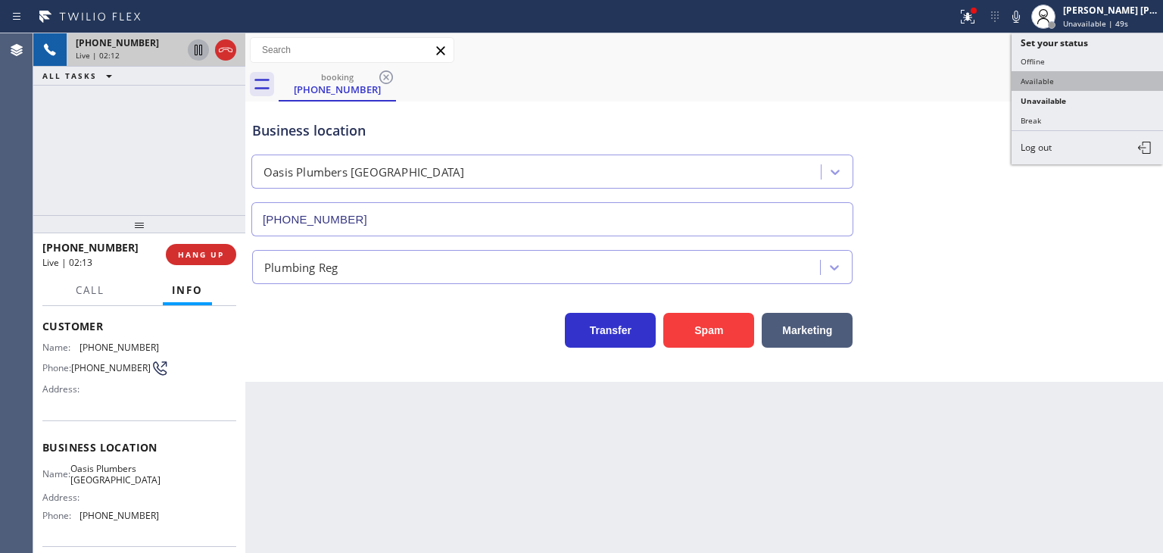
click at [1066, 79] on button "Available" at bounding box center [1087, 81] width 151 height 20
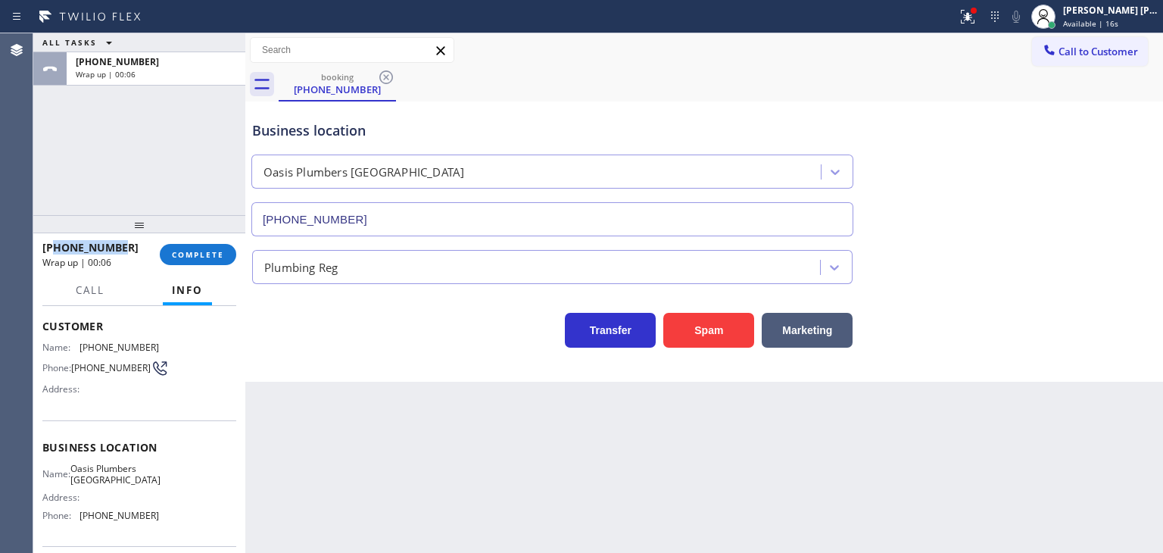
drag, startPoint x: 126, startPoint y: 248, endPoint x: 52, endPoint y: 251, distance: 74.3
click at [52, 251] on div "[PHONE_NUMBER]" at bounding box center [95, 247] width 107 height 14
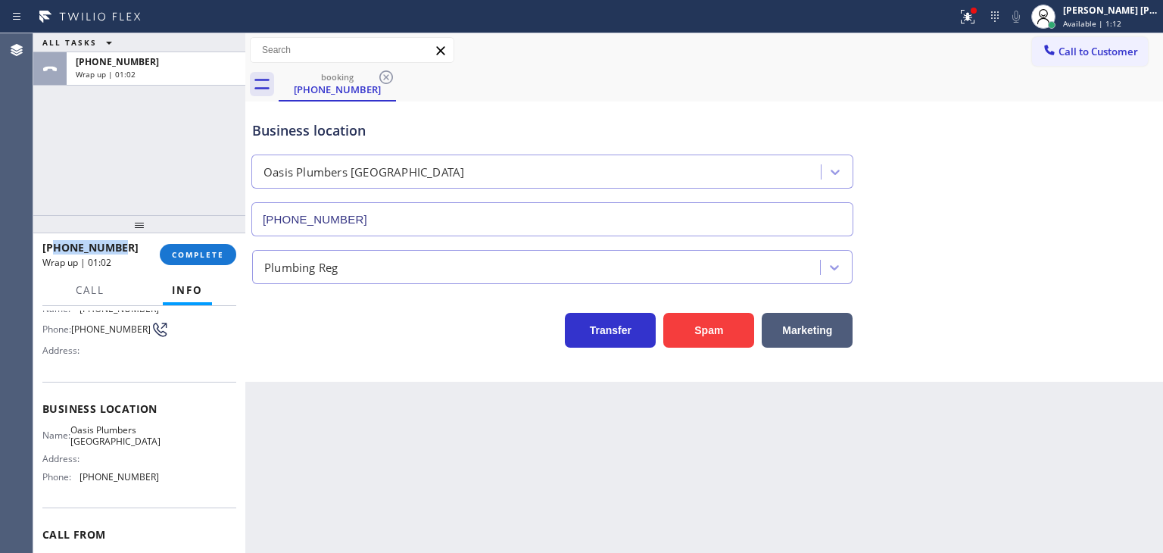
scroll to position [151, 0]
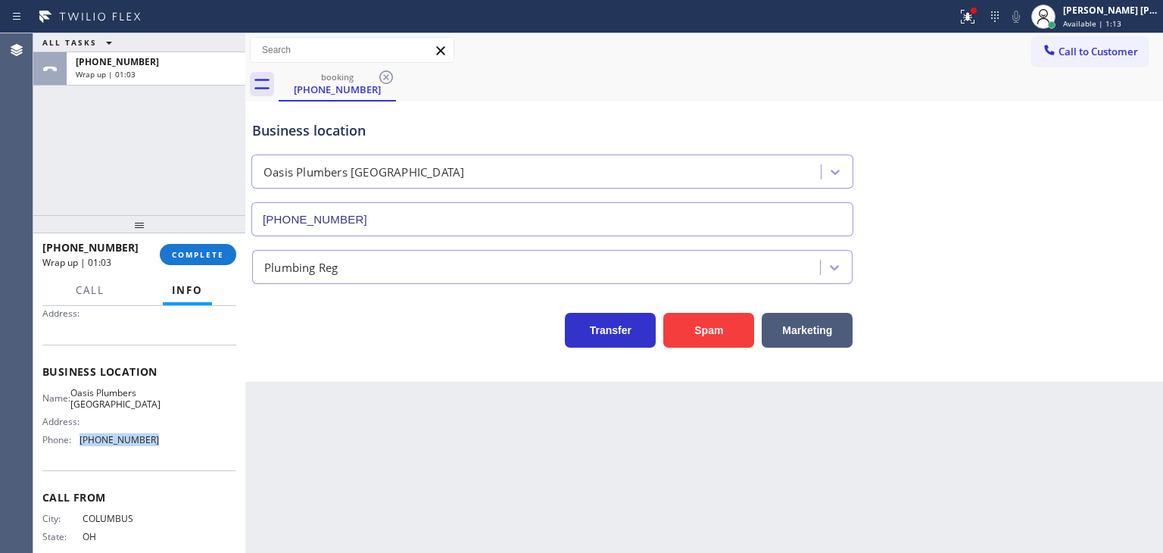
drag, startPoint x: 151, startPoint y: 443, endPoint x: 76, endPoint y: 444, distance: 75.0
click at [76, 444] on div "Phone: [PHONE_NUMBER]" at bounding box center [100, 439] width 117 height 11
click at [218, 251] on span "COMPLETE" at bounding box center [198, 254] width 52 height 11
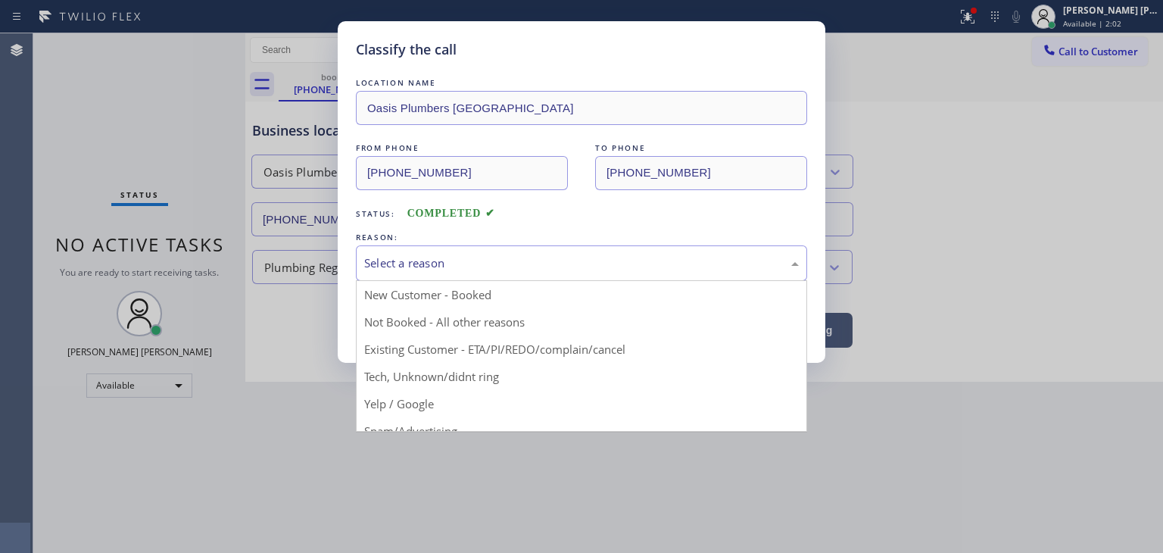
click at [429, 254] on div "Select a reason" at bounding box center [581, 262] width 435 height 17
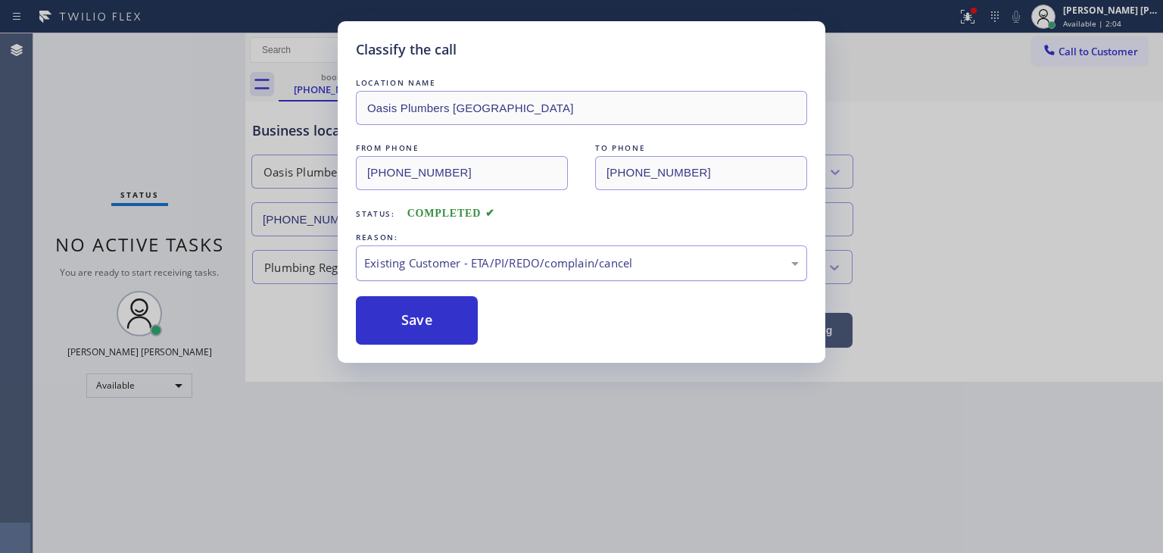
click at [456, 262] on div "Existing Customer - ETA/PI/REDO/complain/cancel" at bounding box center [581, 262] width 435 height 17
click at [431, 318] on button "Save" at bounding box center [417, 320] width 122 height 48
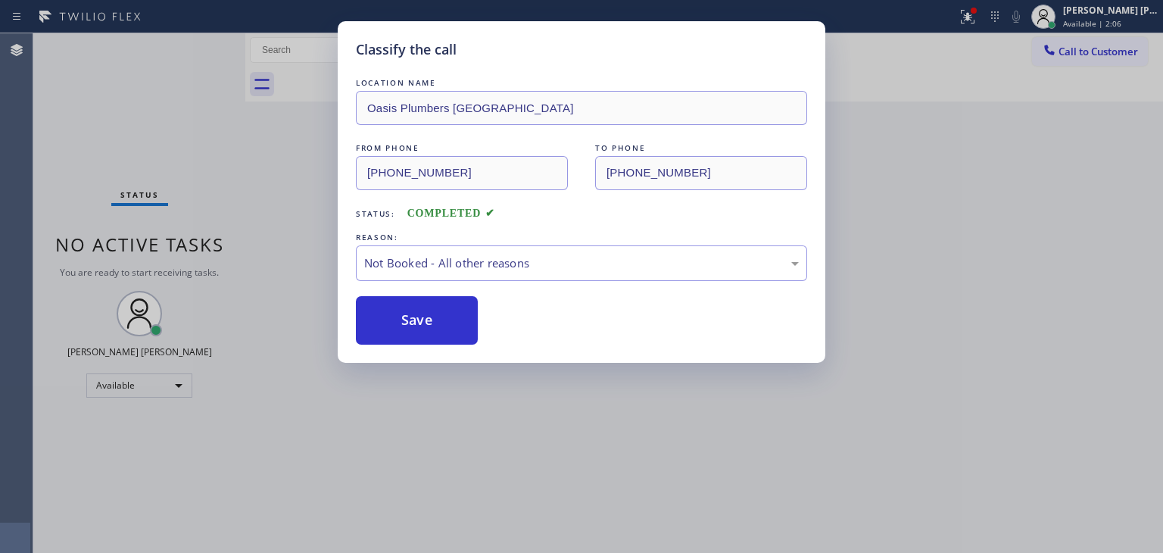
click at [193, 46] on div "Classify the call LOCATION NAME Viking Repair Service FROM PHONE [PHONE_NUMBER]…" at bounding box center [598, 292] width 1130 height 519
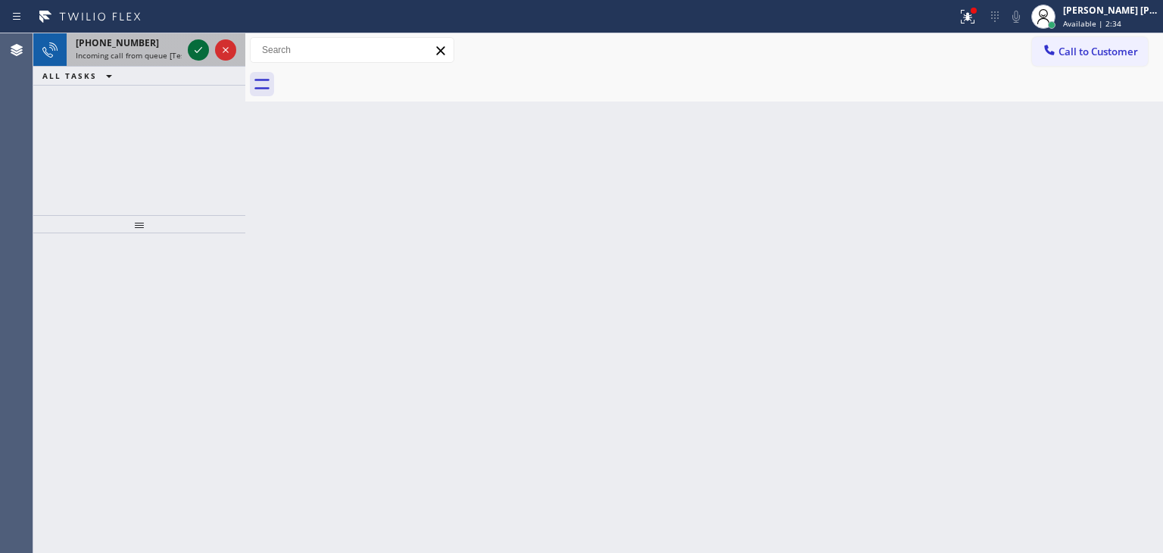
click at [199, 48] on icon at bounding box center [198, 50] width 18 height 18
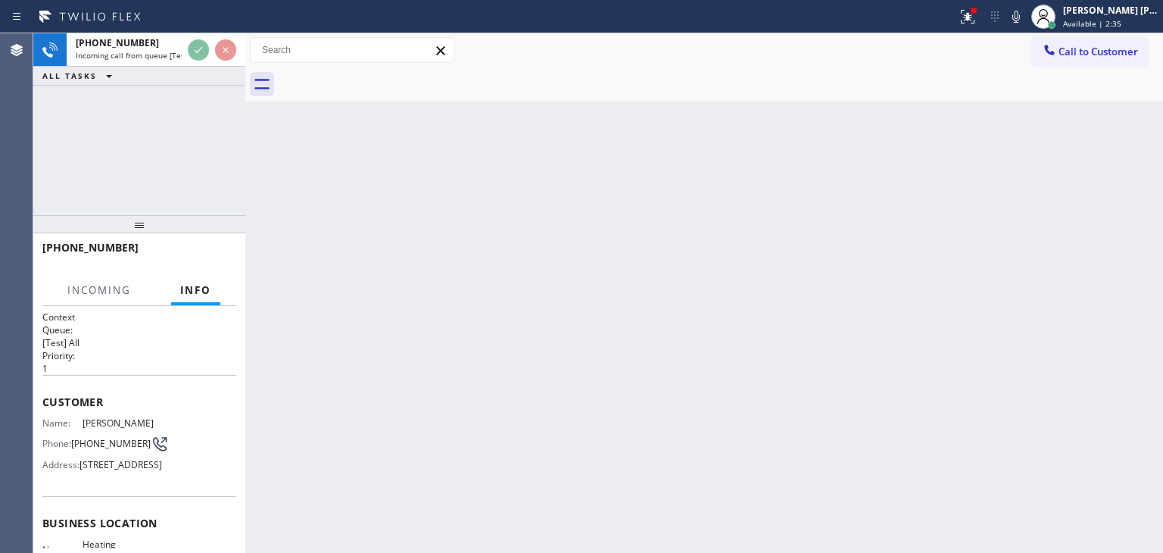
scroll to position [76, 0]
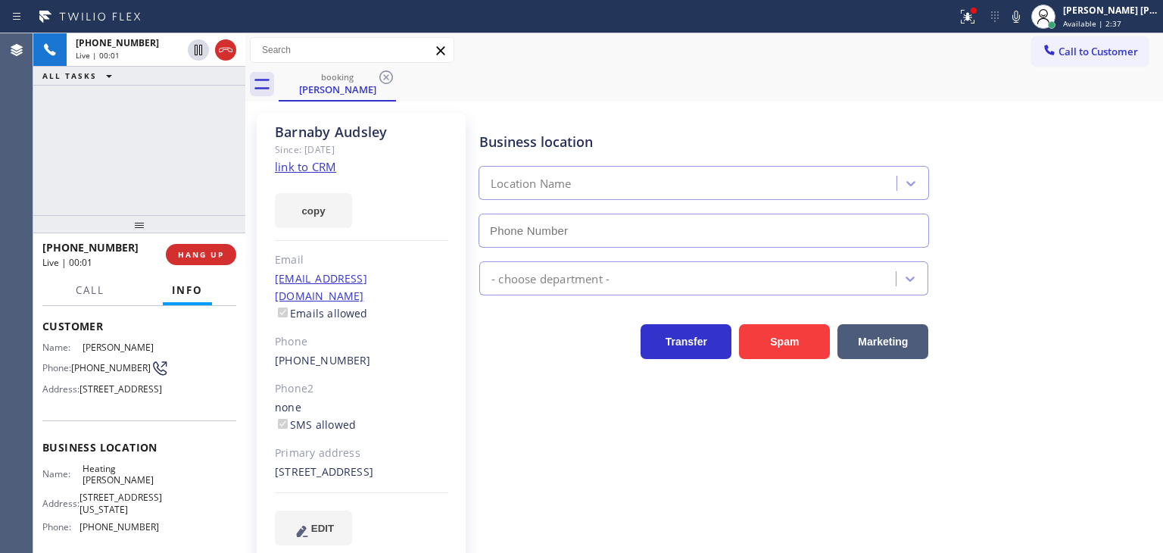
type input "[PHONE_NUMBER]"
click at [315, 164] on link "link to CRM" at bounding box center [305, 166] width 61 height 15
click at [1025, 16] on icon at bounding box center [1016, 17] width 18 height 18
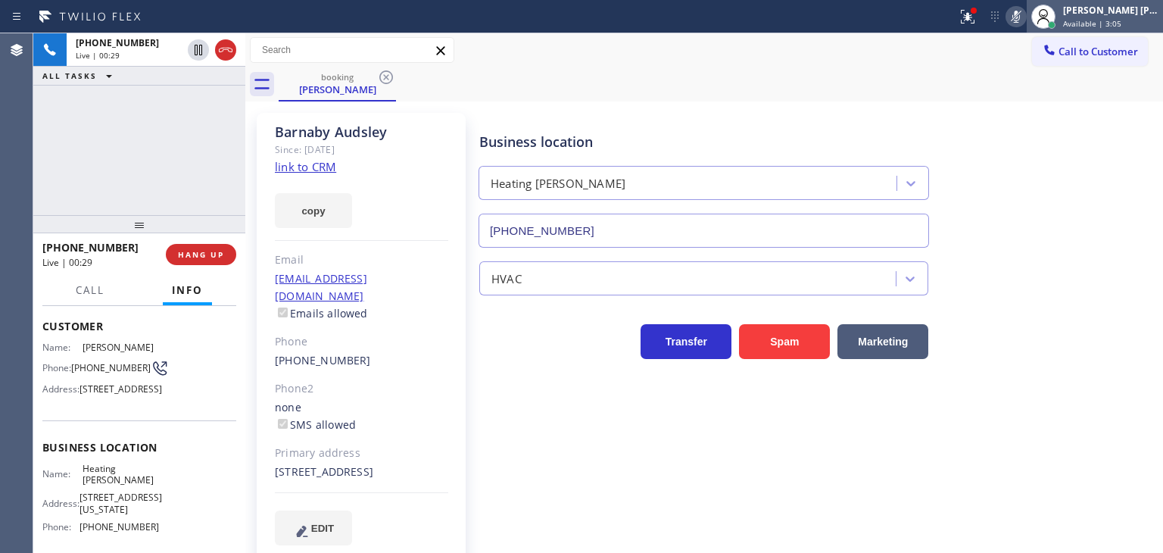
click at [1115, 20] on span "Available | 3:05" at bounding box center [1092, 23] width 58 height 11
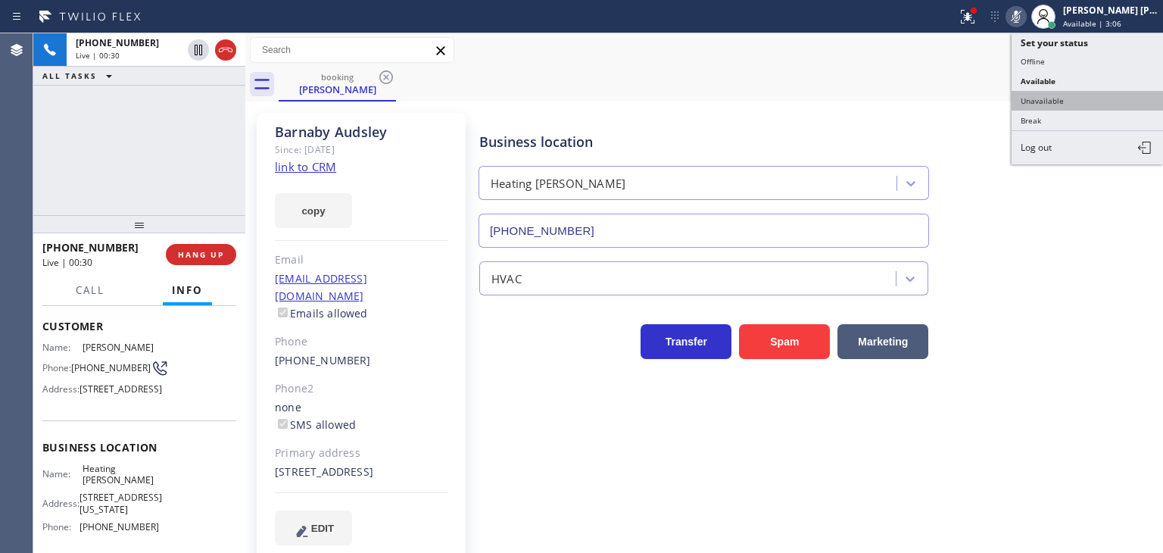
click at [1078, 92] on button "Unavailable" at bounding box center [1087, 101] width 151 height 20
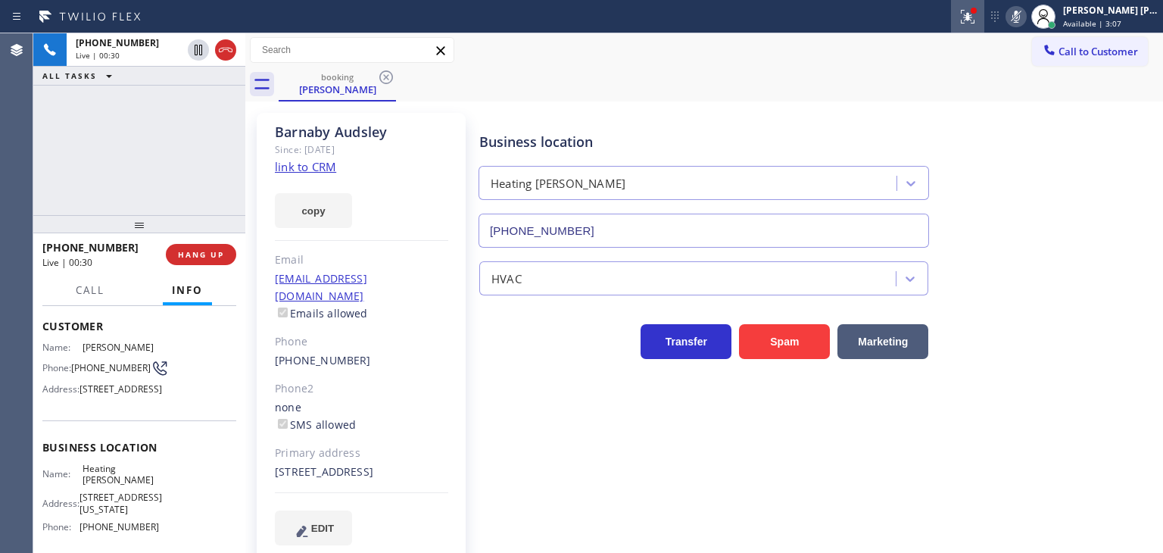
click at [970, 19] on icon at bounding box center [965, 15] width 9 height 11
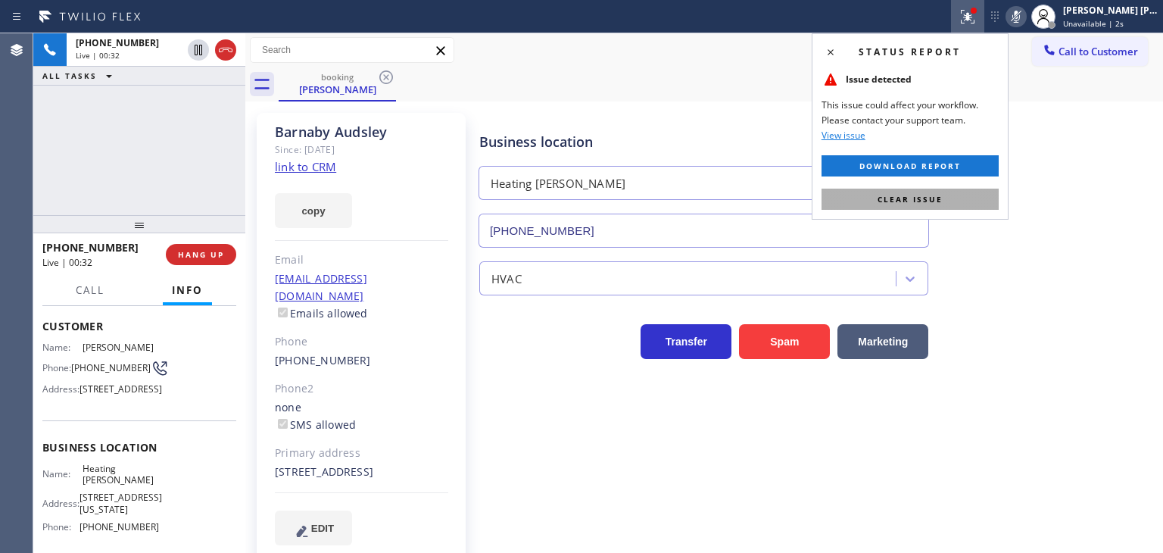
click at [930, 189] on button "Clear issue" at bounding box center [909, 199] width 177 height 21
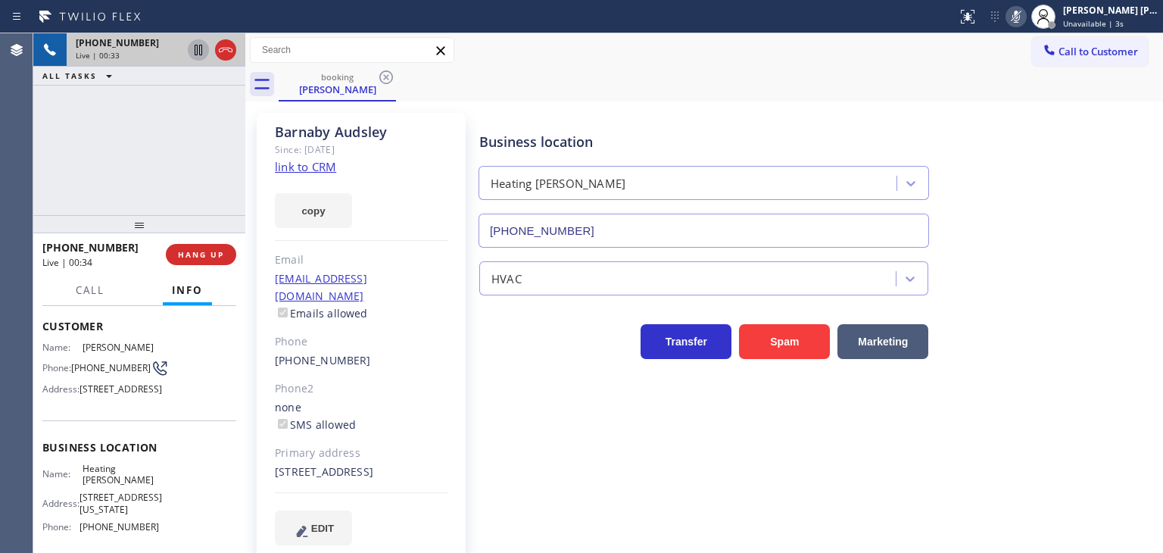
click at [201, 52] on icon at bounding box center [198, 50] width 18 height 18
drag, startPoint x: 1030, startPoint y: 16, endPoint x: 672, endPoint y: 12, distance: 358.1
click at [1025, 16] on icon at bounding box center [1016, 17] width 18 height 18
click at [197, 51] on icon at bounding box center [198, 50] width 11 height 11
click at [1025, 22] on icon at bounding box center [1016, 17] width 18 height 18
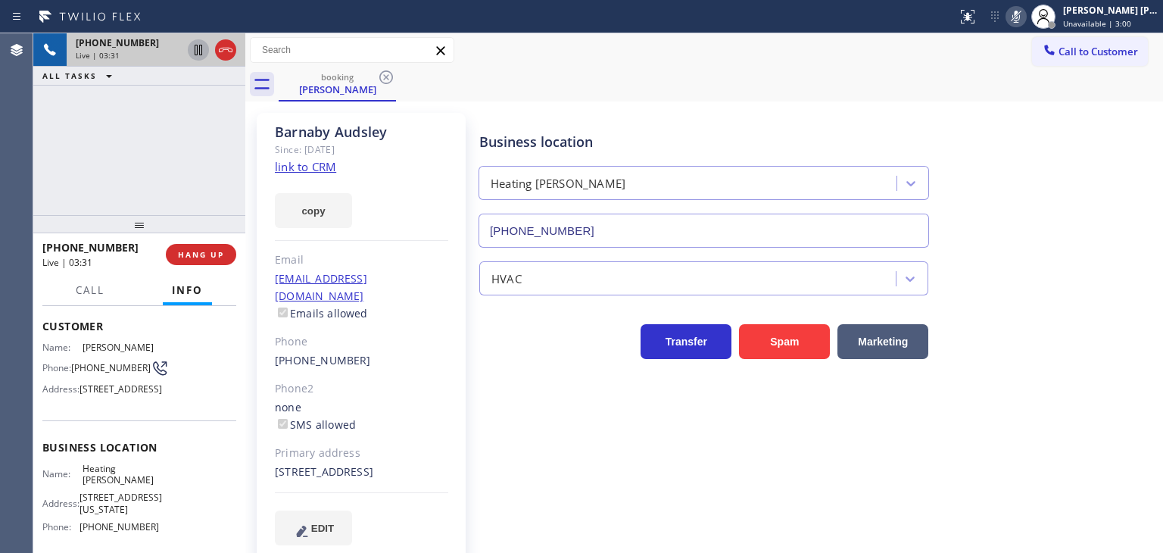
click at [1025, 17] on icon at bounding box center [1016, 17] width 18 height 18
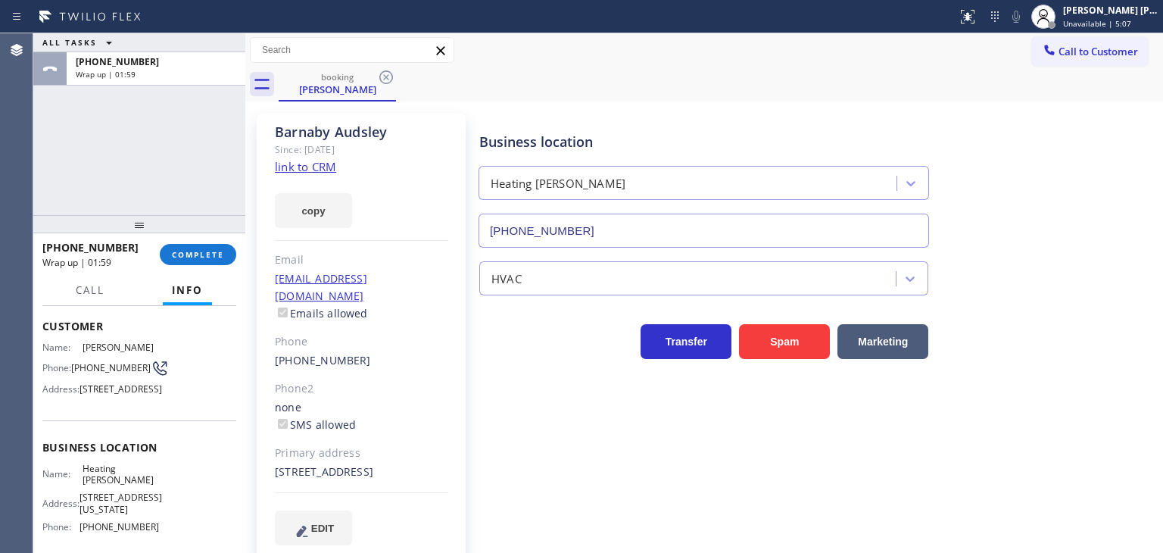
click at [185, 267] on div "[PHONE_NUMBER] Wrap up | 01:59 COMPLETE" at bounding box center [139, 254] width 194 height 39
click at [185, 258] on span "COMPLETE" at bounding box center [198, 254] width 52 height 11
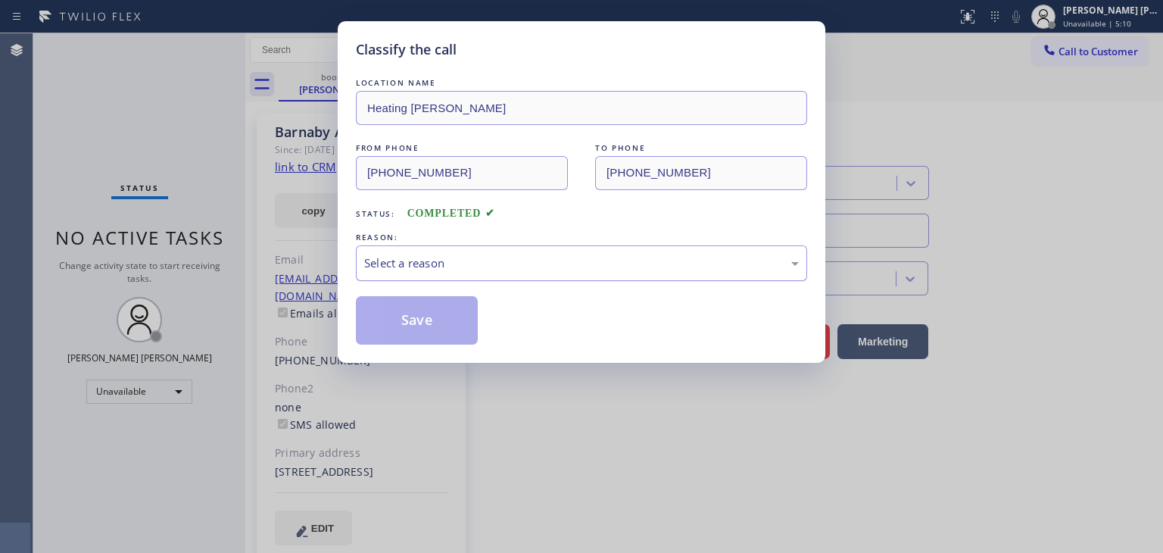
click at [494, 259] on div "Select a reason" at bounding box center [581, 262] width 435 height 17
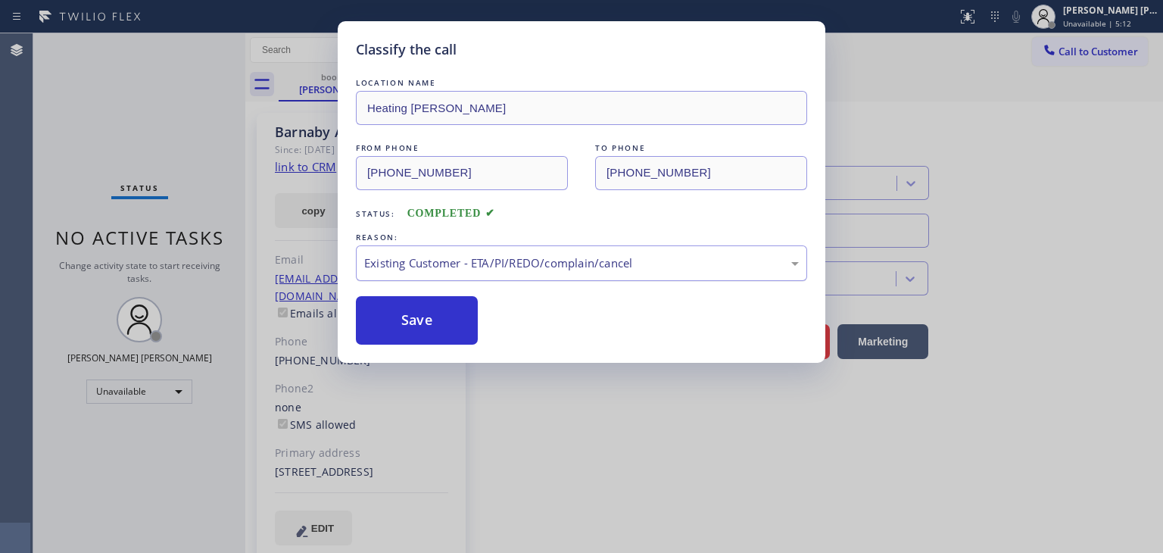
drag, startPoint x: 424, startPoint y: 325, endPoint x: 469, endPoint y: 275, distance: 67.5
click at [424, 325] on button "Save" at bounding box center [417, 320] width 122 height 48
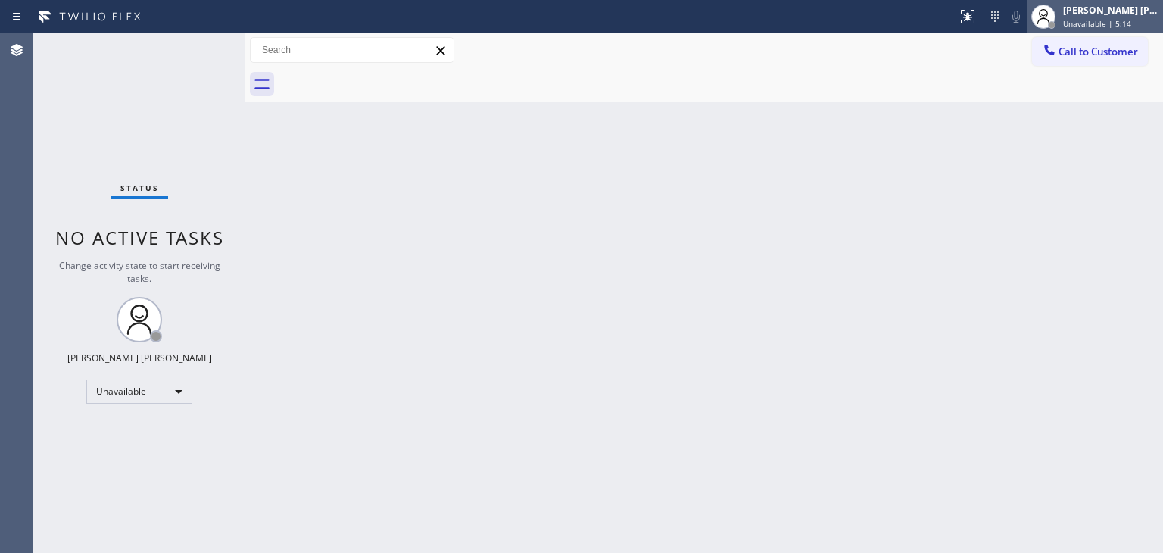
click at [1131, 23] on span "Unavailable | 5:14" at bounding box center [1097, 23] width 68 height 11
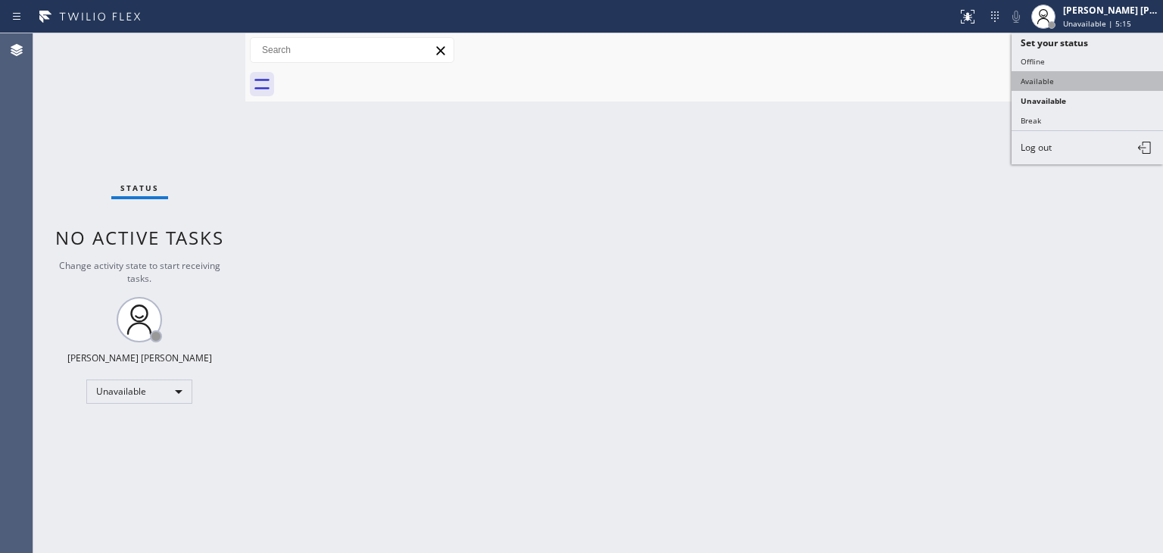
click at [1065, 79] on button "Available" at bounding box center [1087, 81] width 151 height 20
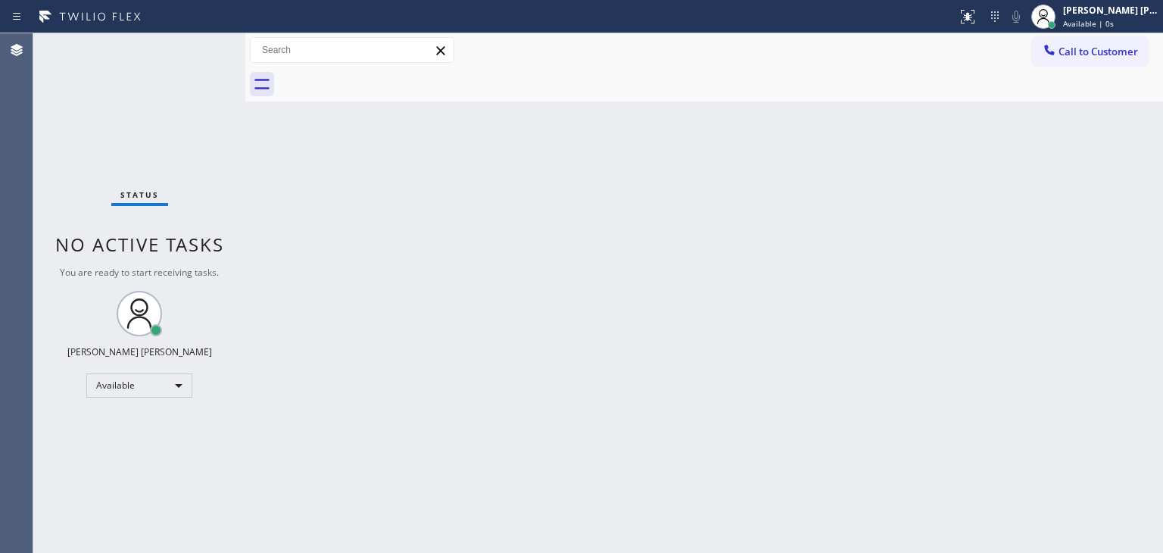
click at [196, 48] on div "Status No active tasks You are ready to start receiving tasks. [PERSON_NAME] [P…" at bounding box center [139, 292] width 212 height 519
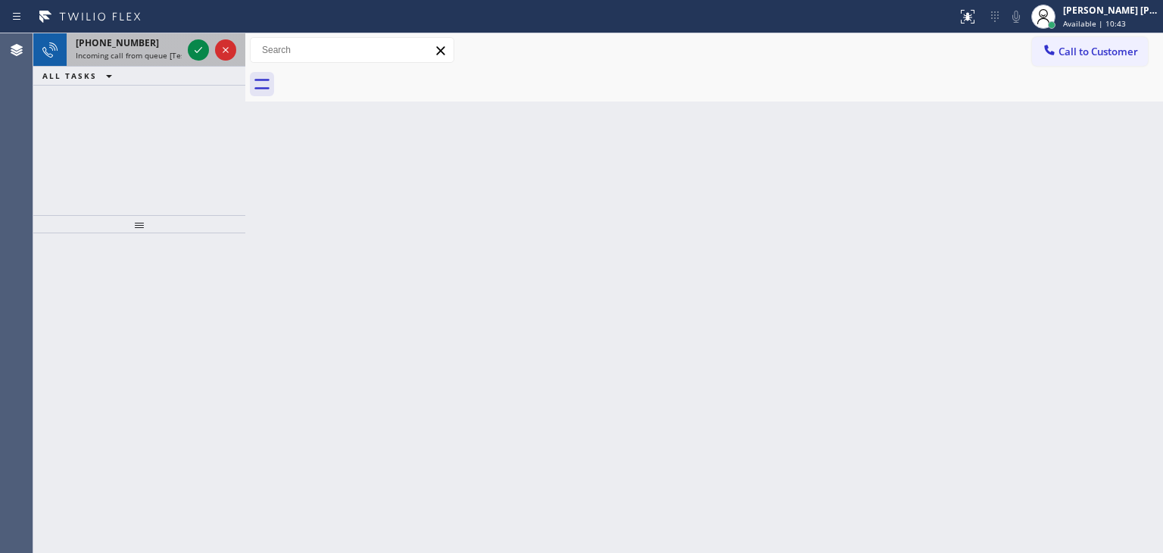
click at [209, 57] on div at bounding box center [212, 49] width 55 height 33
click at [195, 46] on icon at bounding box center [198, 50] width 18 height 18
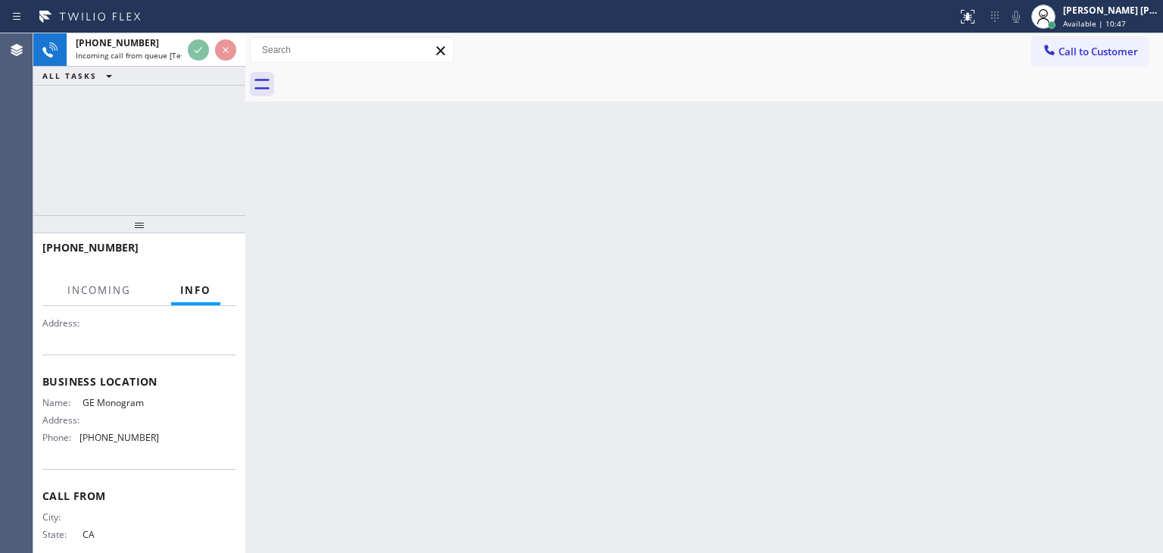
scroll to position [151, 0]
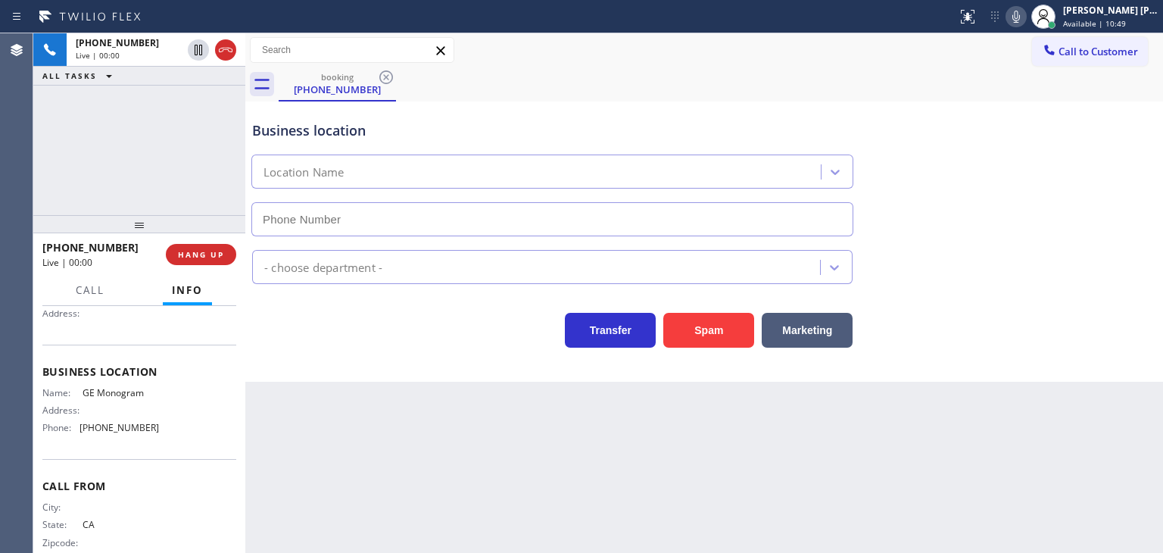
type input "[PHONE_NUMBER]"
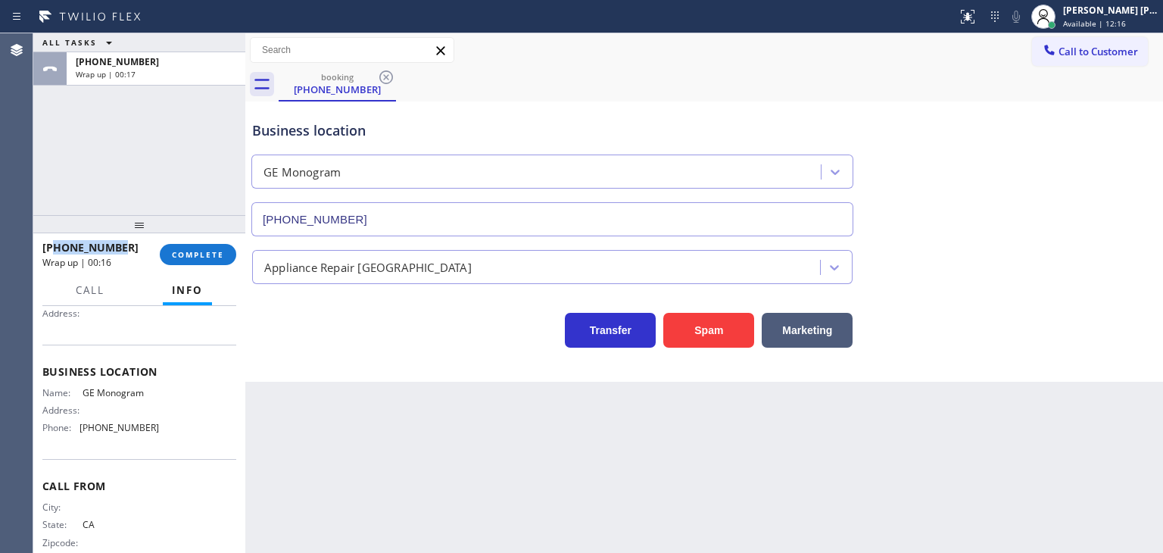
drag, startPoint x: 142, startPoint y: 248, endPoint x: 57, endPoint y: 249, distance: 85.6
click at [57, 249] on div "[PHONE_NUMBER]" at bounding box center [95, 247] width 107 height 14
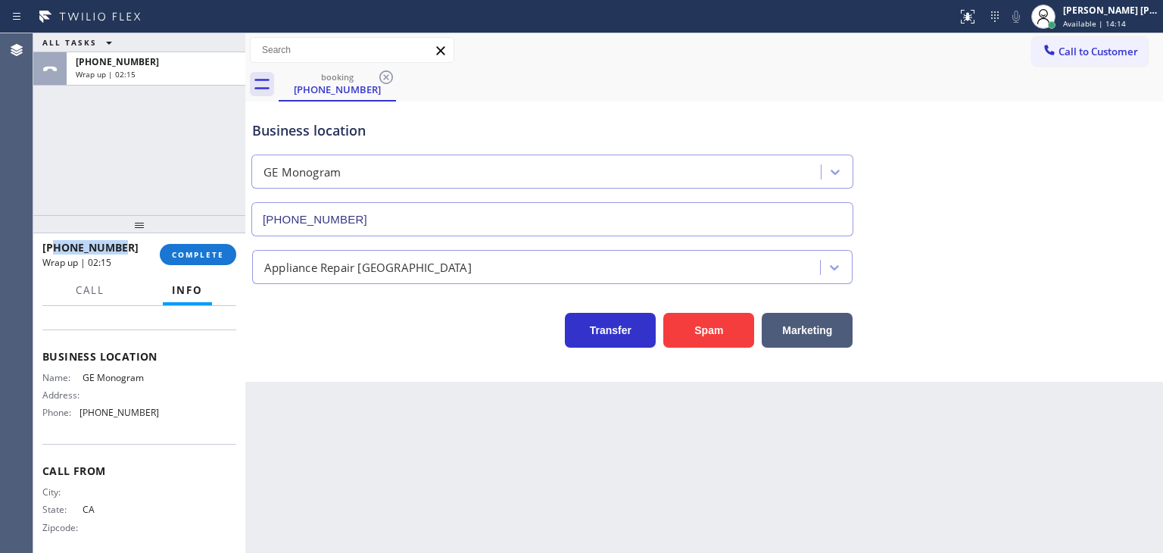
scroll to position [178, 0]
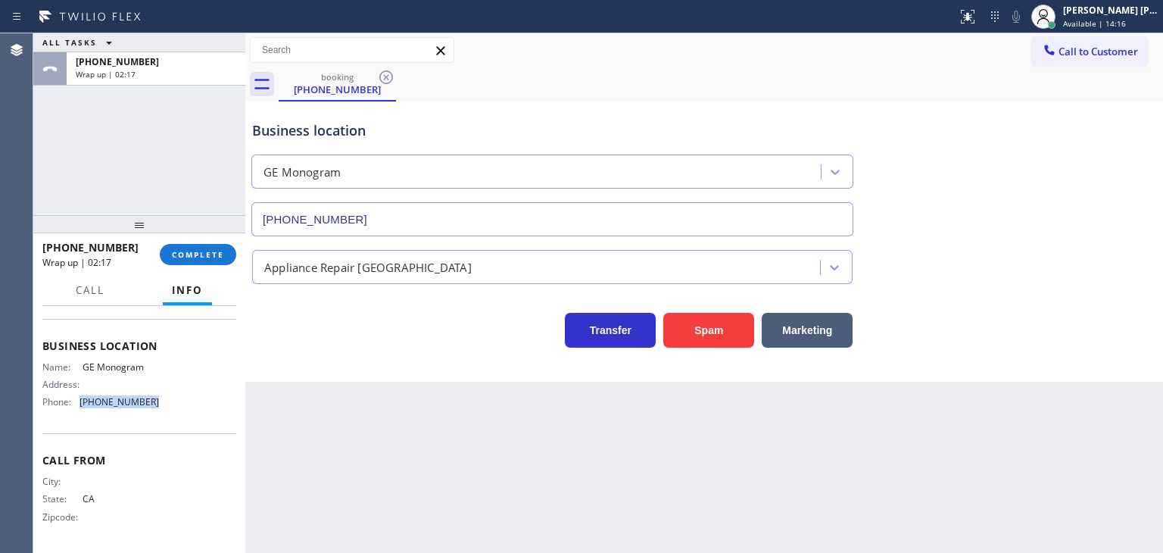
drag, startPoint x: 150, startPoint y: 404, endPoint x: 76, endPoint y: 411, distance: 74.5
click at [75, 410] on div "Name: GE Monogram Address: Phone: [PHONE_NUMBER]" at bounding box center [139, 387] width 194 height 53
click at [226, 260] on button "COMPLETE" at bounding box center [198, 254] width 76 height 21
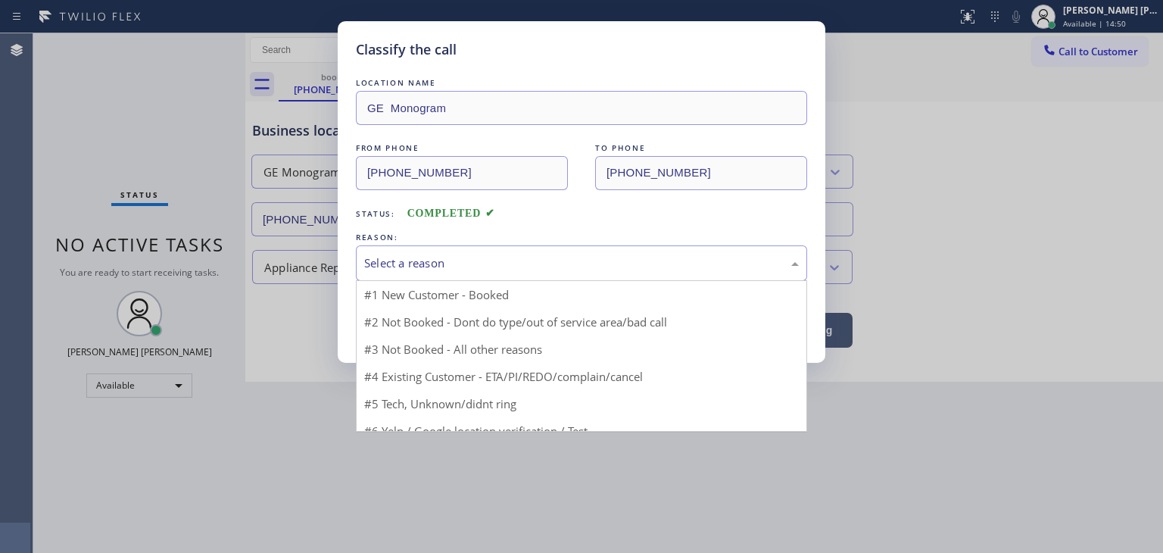
click at [431, 250] on div "Select a reason" at bounding box center [581, 263] width 451 height 36
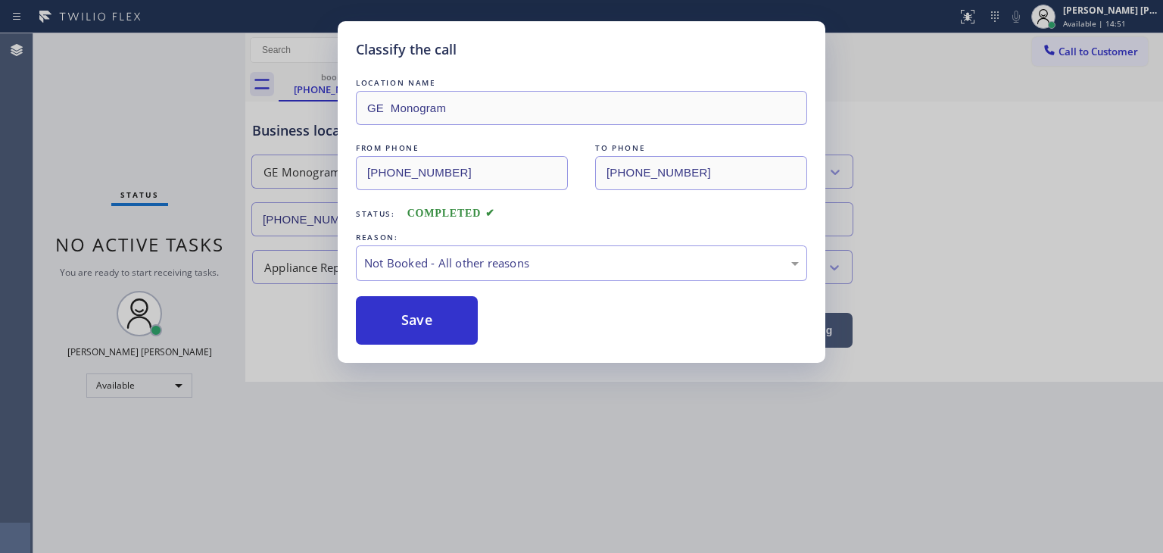
click at [425, 320] on button "Save" at bounding box center [417, 320] width 122 height 48
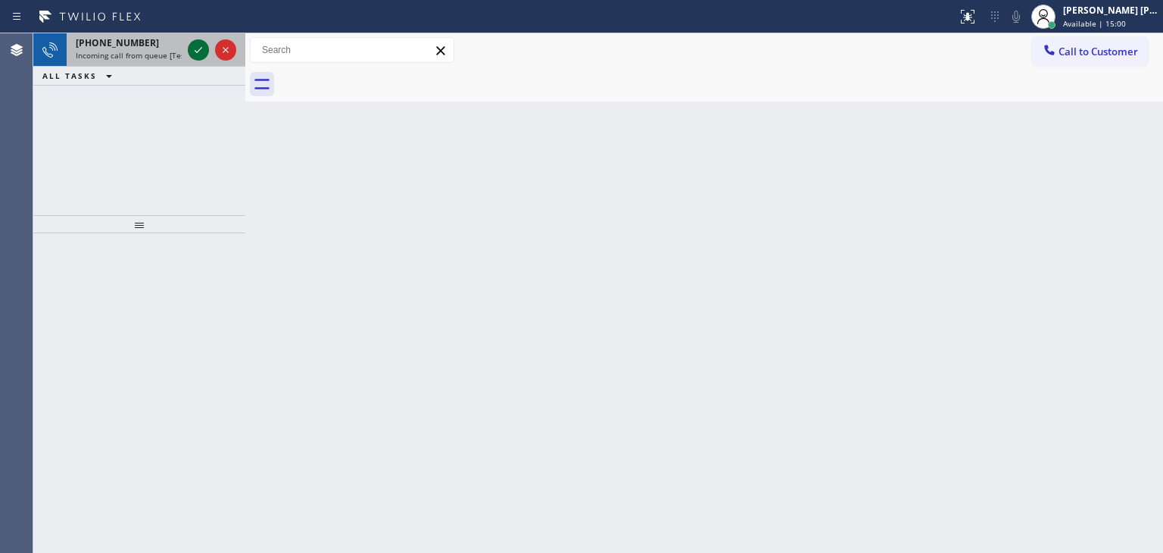
click at [200, 55] on icon at bounding box center [198, 50] width 18 height 18
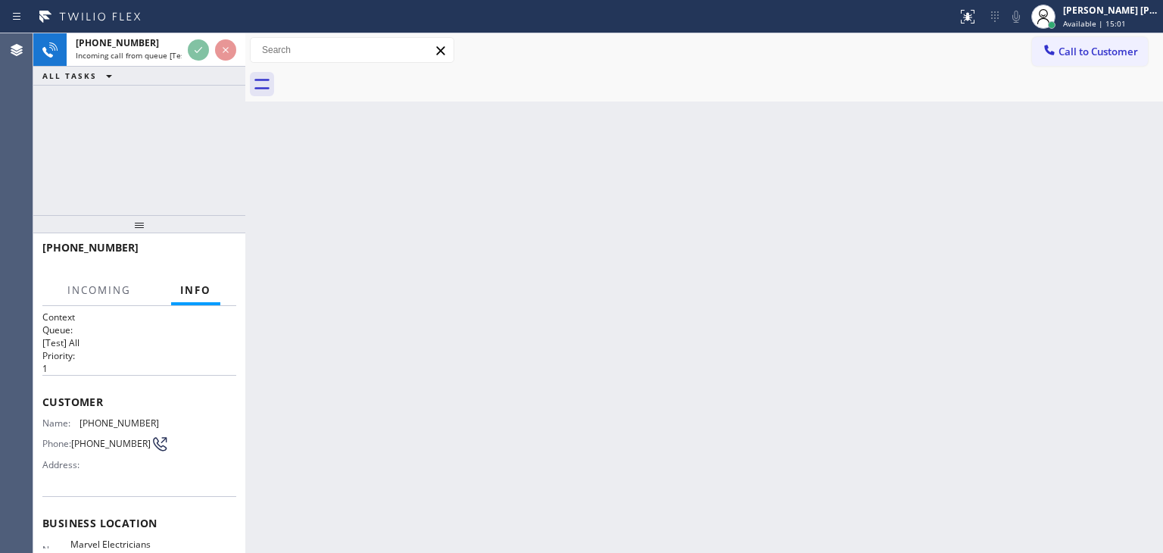
scroll to position [76, 0]
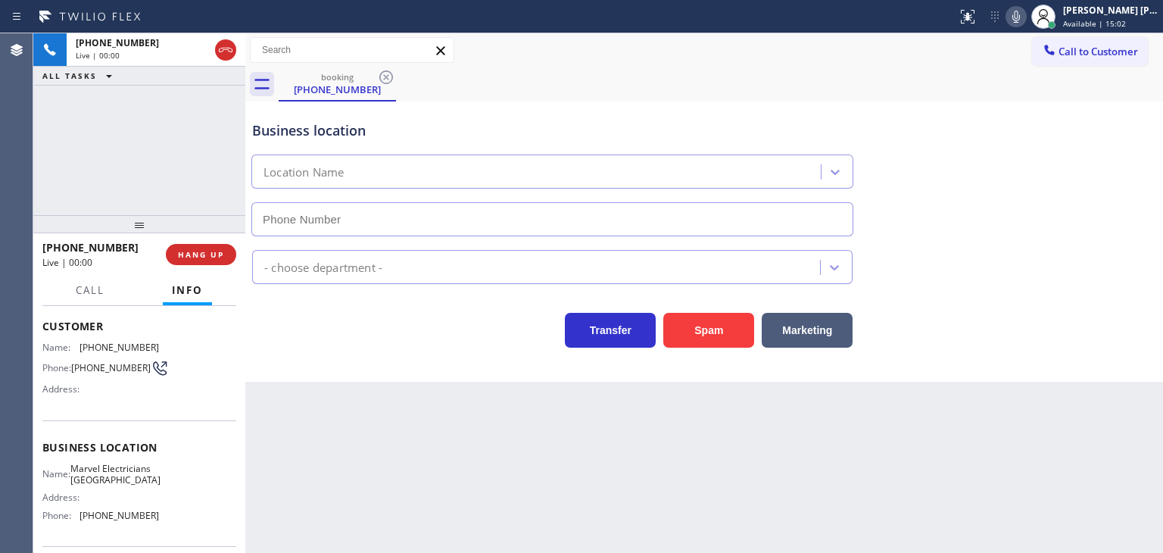
type input "[PHONE_NUMBER]"
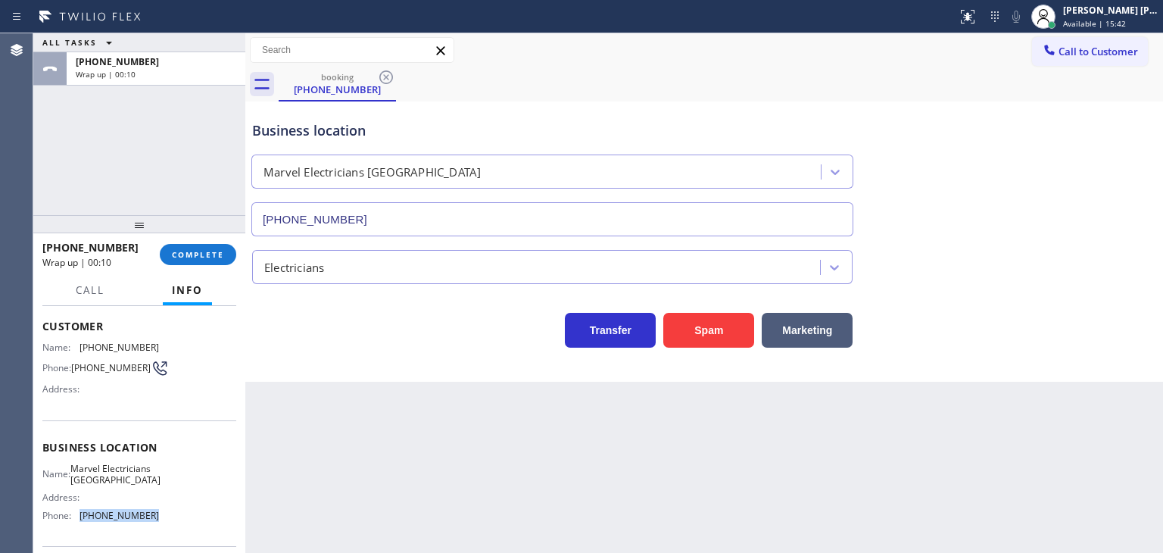
drag, startPoint x: 172, startPoint y: 526, endPoint x: 76, endPoint y: 526, distance: 95.4
click at [76, 526] on div "Name: Marvel Electricians Pasadena Address: Phone: [PHONE_NUMBER]" at bounding box center [139, 495] width 194 height 65
click at [1084, 61] on button "Call to Customer" at bounding box center [1090, 51] width 116 height 29
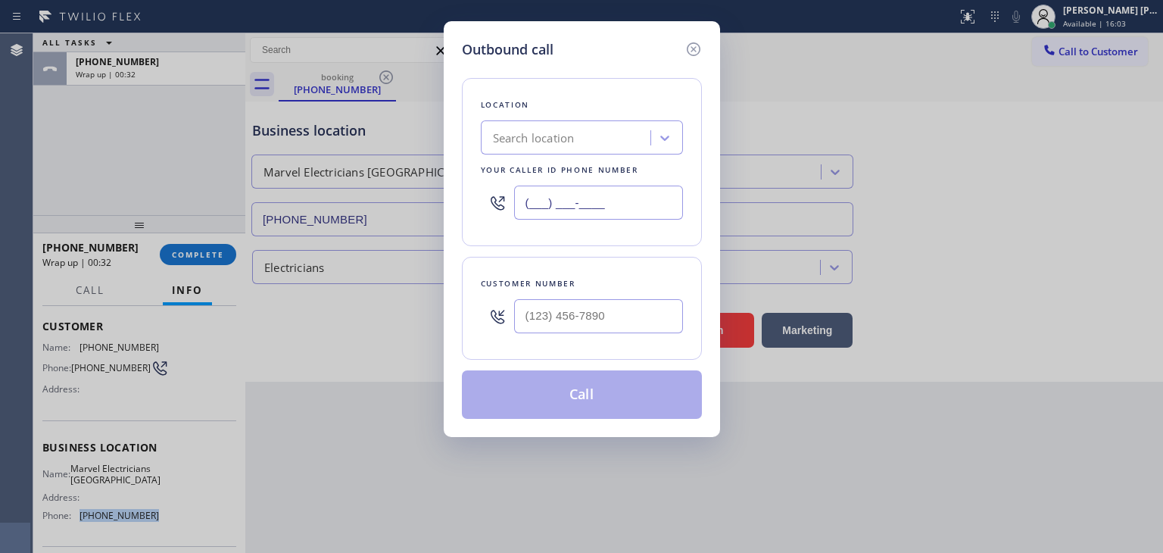
click at [588, 209] on input "(___) ___-____" at bounding box center [598, 202] width 169 height 34
paste input "626) 467-5038"
type input "[PHONE_NUMBER]"
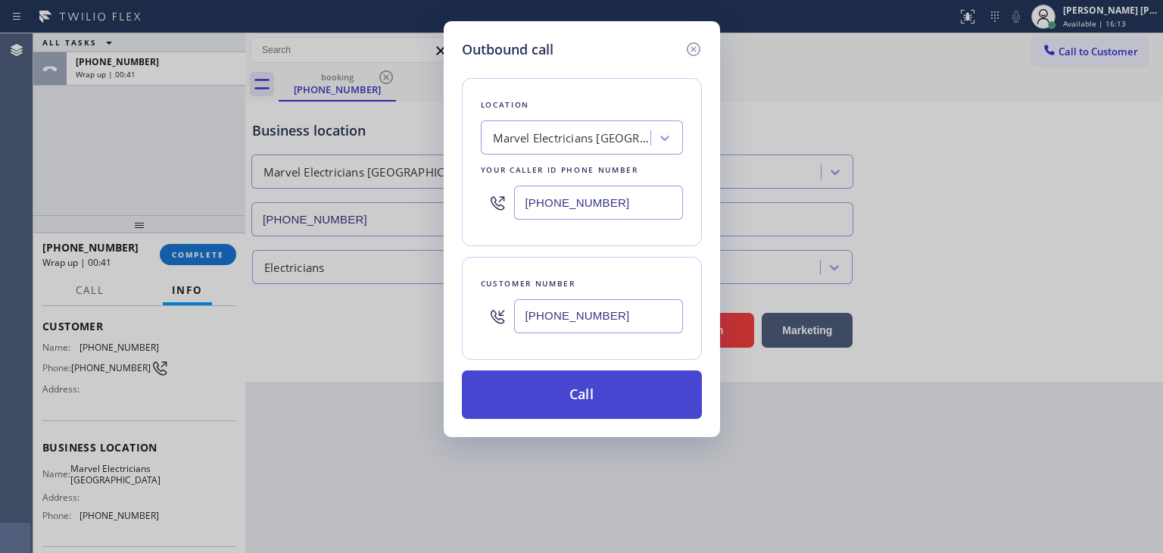
type input "[PHONE_NUMBER]"
click at [589, 385] on button "Call" at bounding box center [582, 394] width 240 height 48
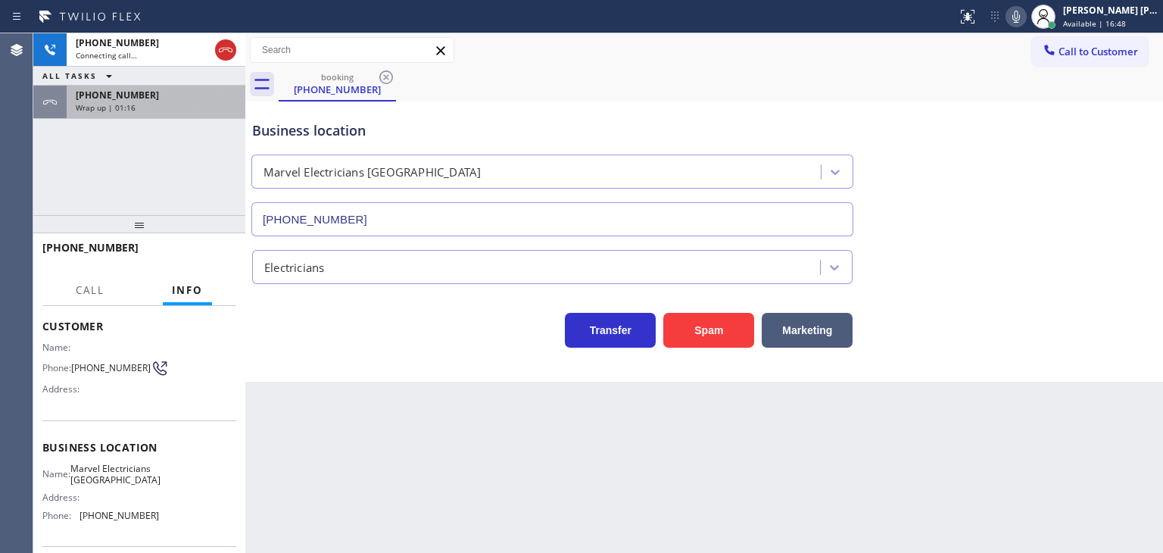
click at [128, 103] on span "Wrap up | 01:16" at bounding box center [106, 107] width 60 height 11
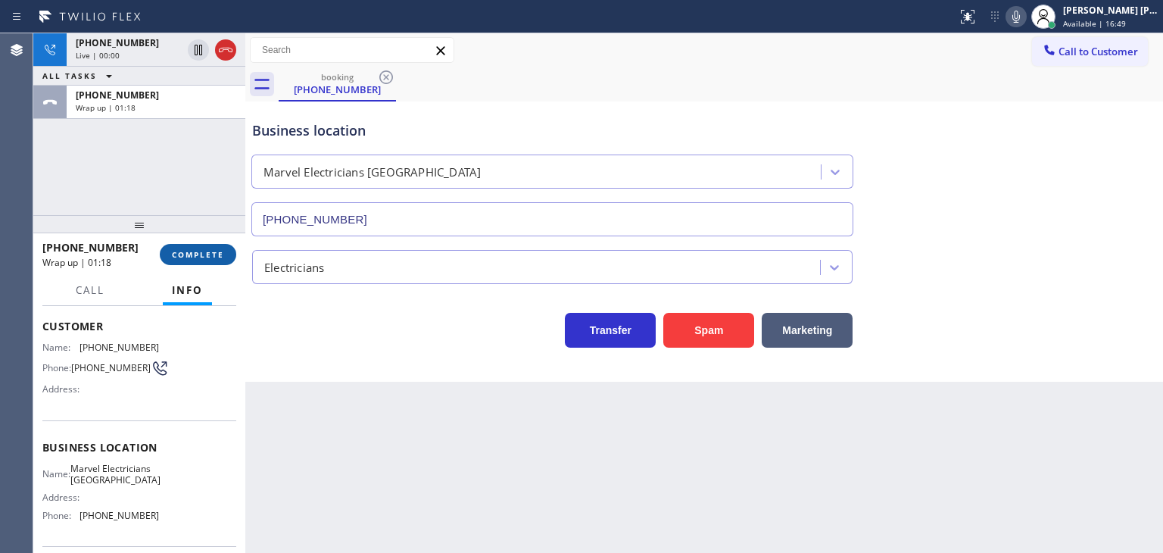
click at [197, 259] on span "COMPLETE" at bounding box center [198, 254] width 52 height 11
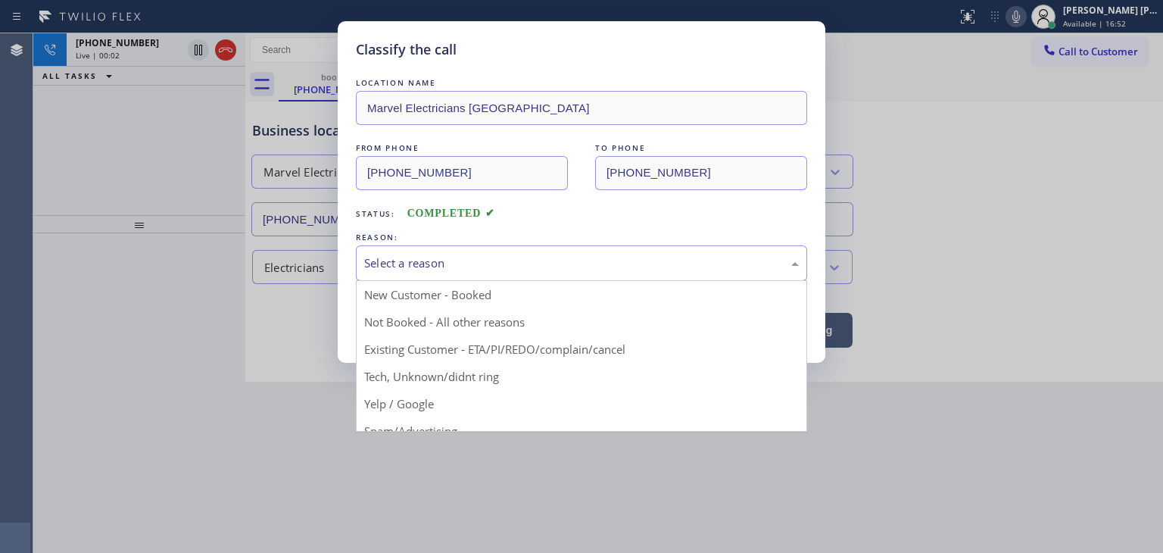
click at [388, 277] on div "Select a reason" at bounding box center [581, 263] width 451 height 36
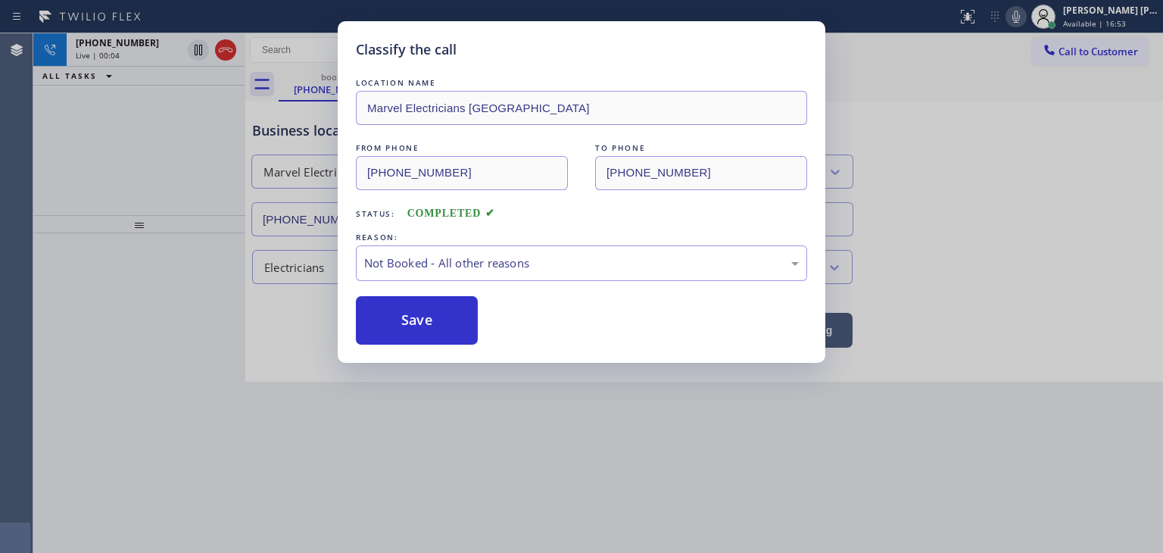
click at [407, 322] on button "Save" at bounding box center [417, 320] width 122 height 48
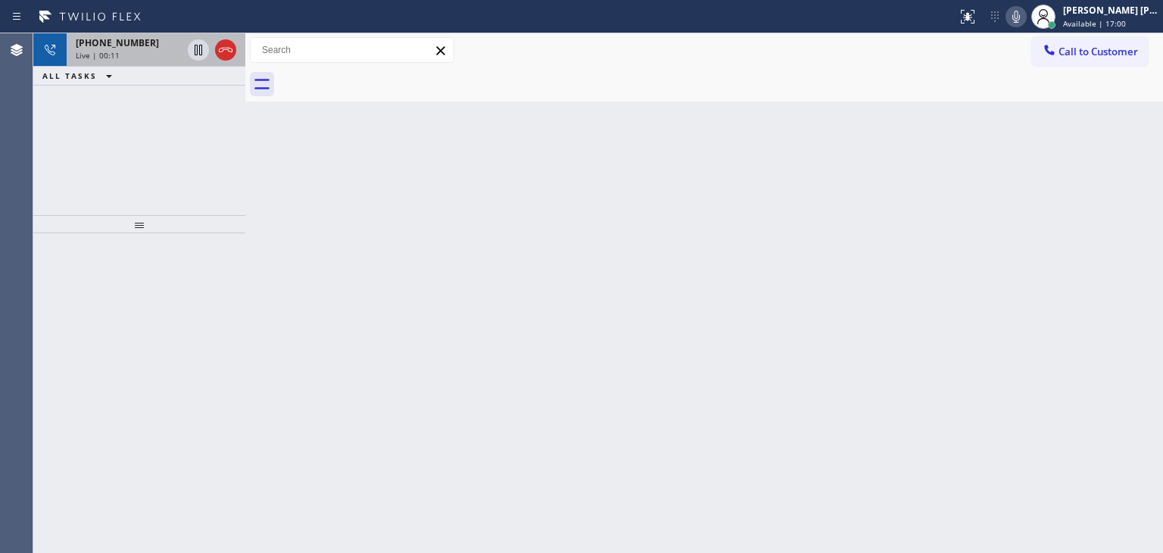
click at [102, 61] on div "[PHONE_NUMBER] Live | 00:11" at bounding box center [126, 49] width 118 height 33
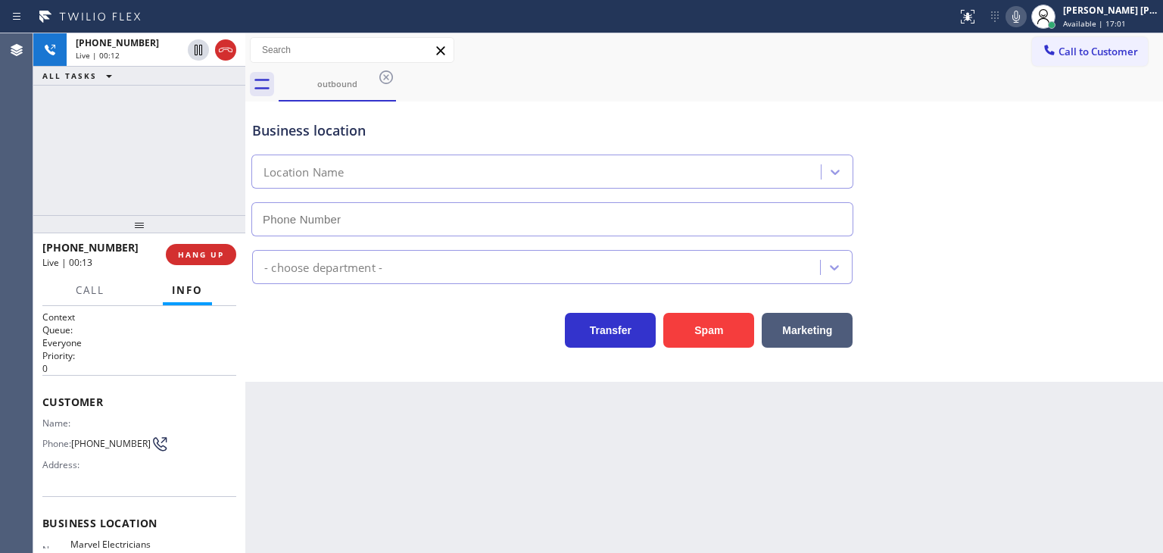
type input "[PHONE_NUMBER]"
click at [204, 259] on span "HANG UP" at bounding box center [201, 254] width 46 height 11
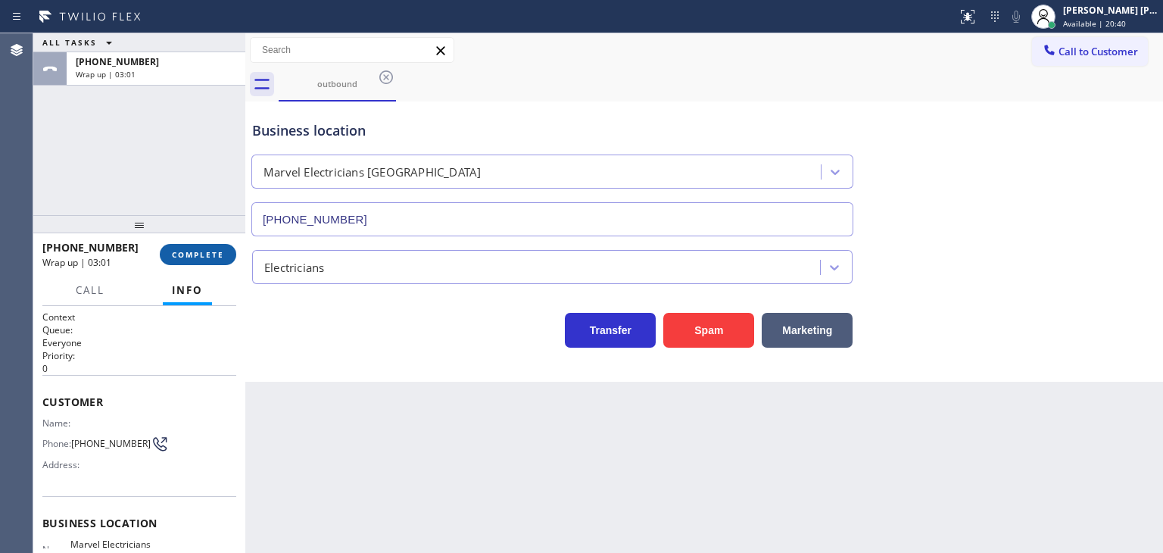
click at [173, 257] on span "COMPLETE" at bounding box center [198, 254] width 52 height 11
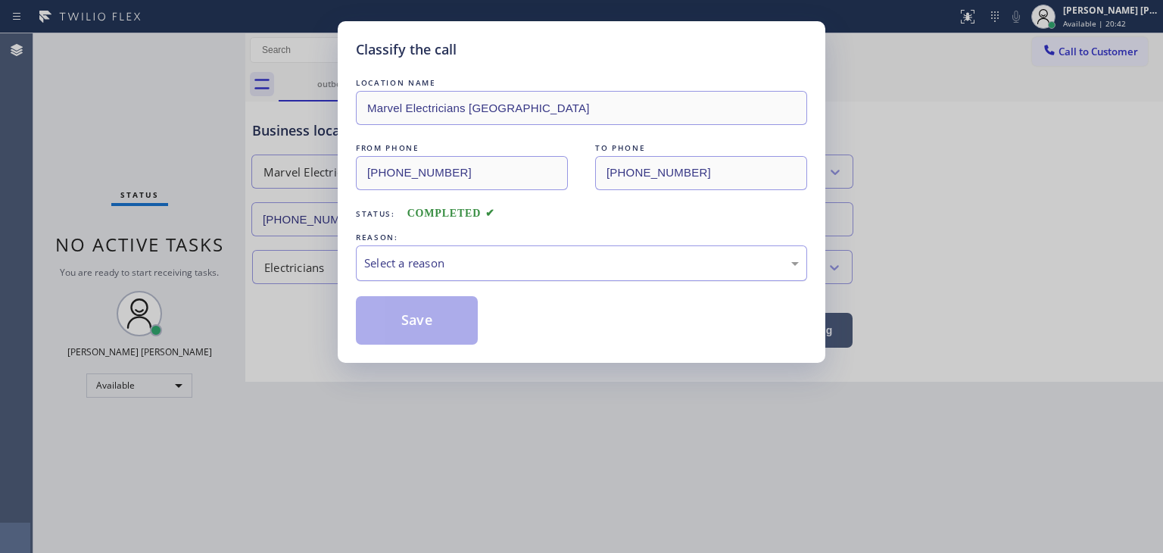
click at [420, 263] on div "Select a reason" at bounding box center [581, 262] width 435 height 17
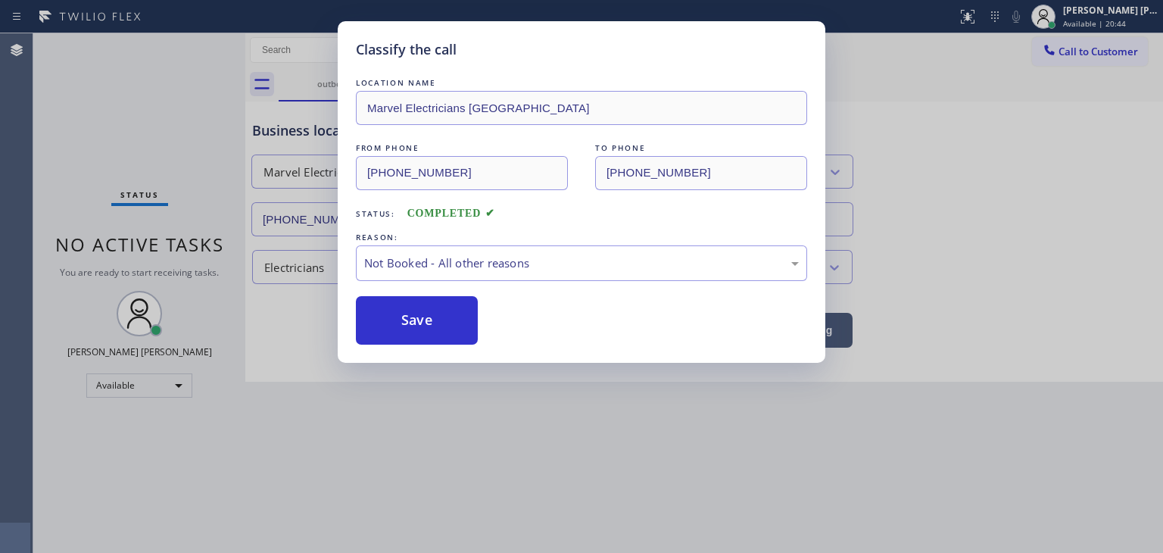
click at [423, 323] on button "Save" at bounding box center [417, 320] width 122 height 48
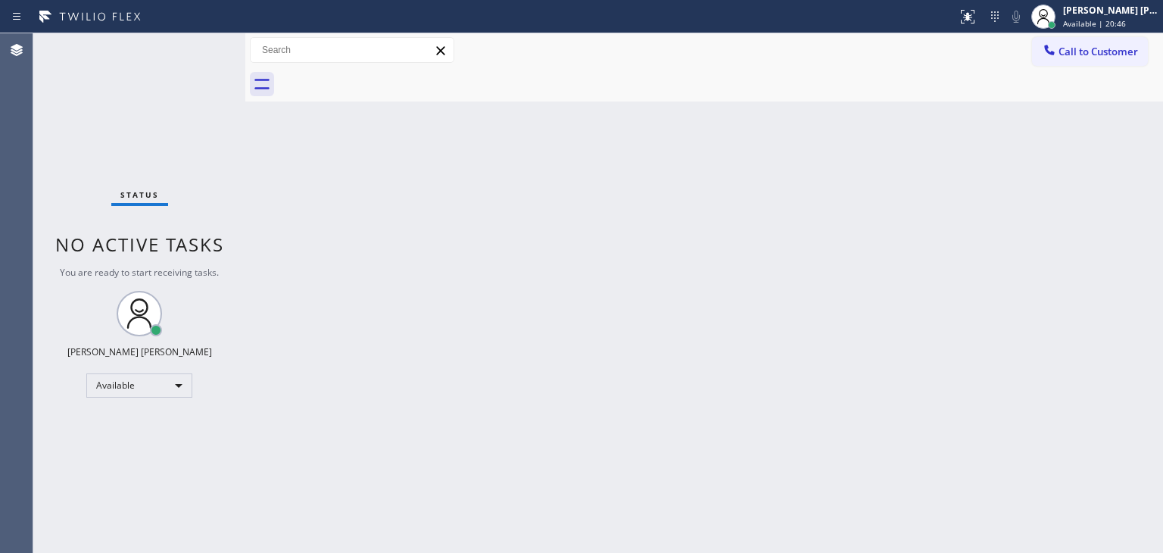
click at [194, 42] on div "Status No active tasks You are ready to start receiving tasks. [PERSON_NAME] [P…" at bounding box center [139, 292] width 212 height 519
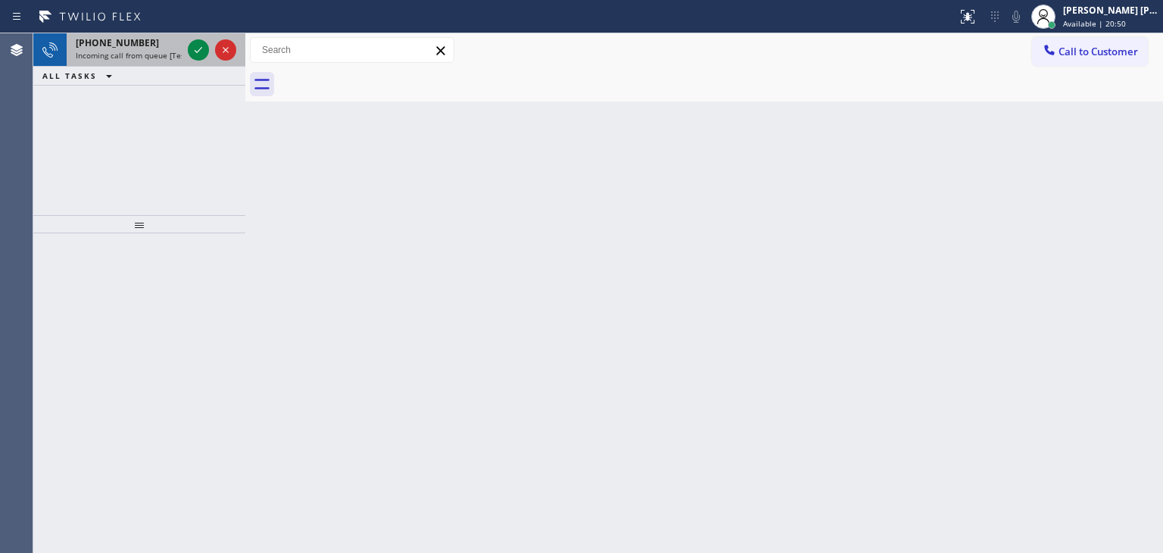
click at [212, 58] on div at bounding box center [212, 49] width 55 height 33
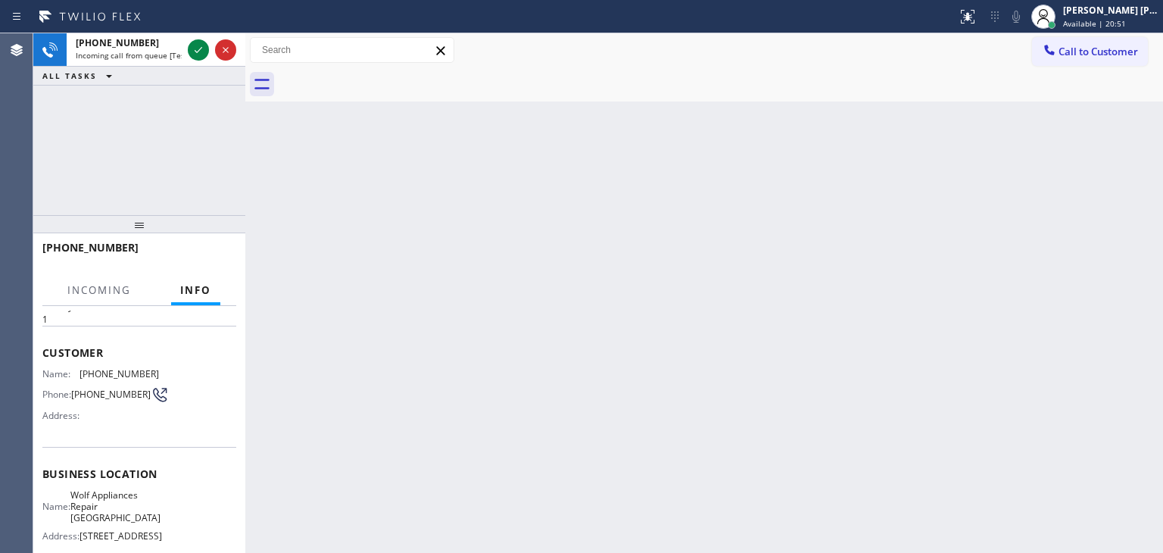
scroll to position [76, 0]
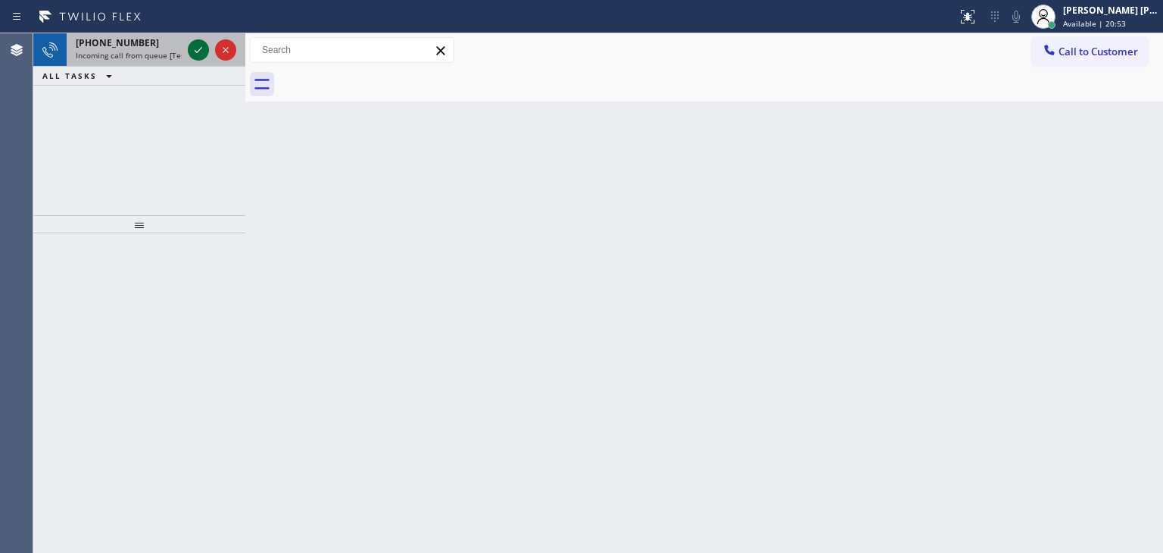
click at [200, 51] on icon at bounding box center [198, 50] width 18 height 18
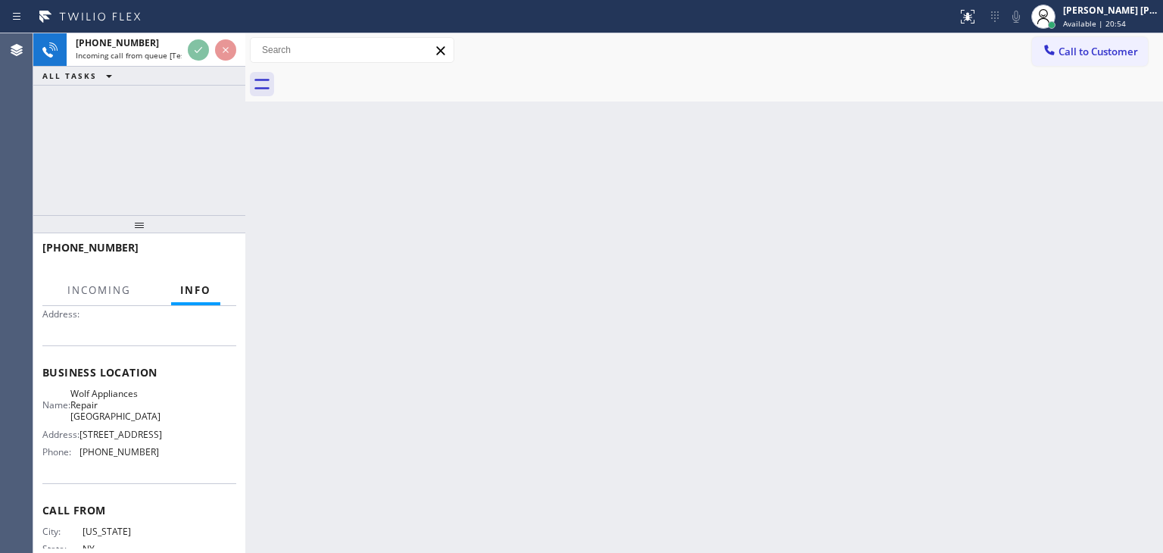
scroll to position [151, 0]
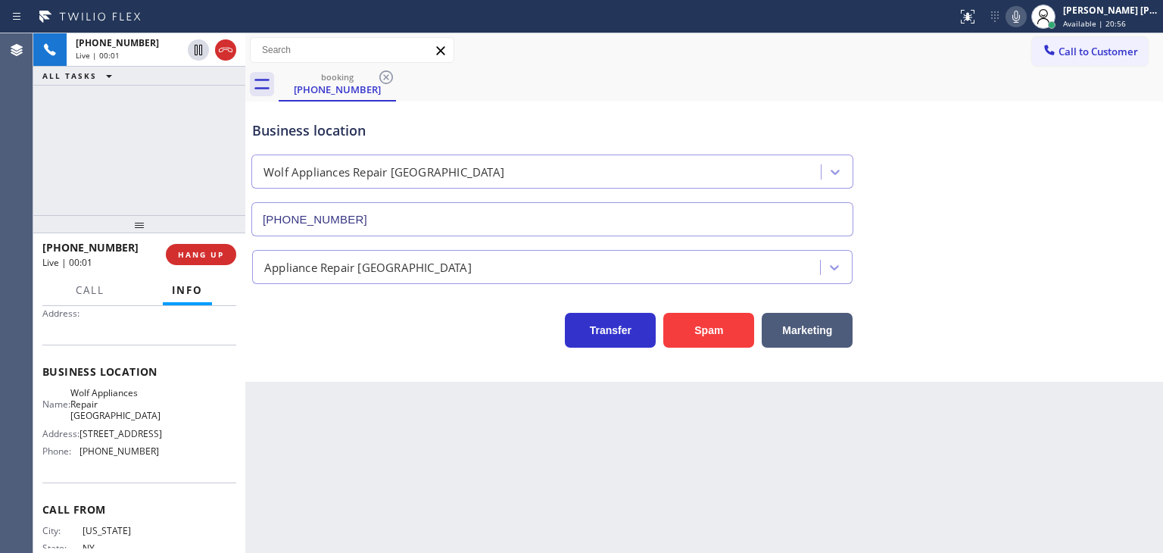
type input "[PHONE_NUMBER]"
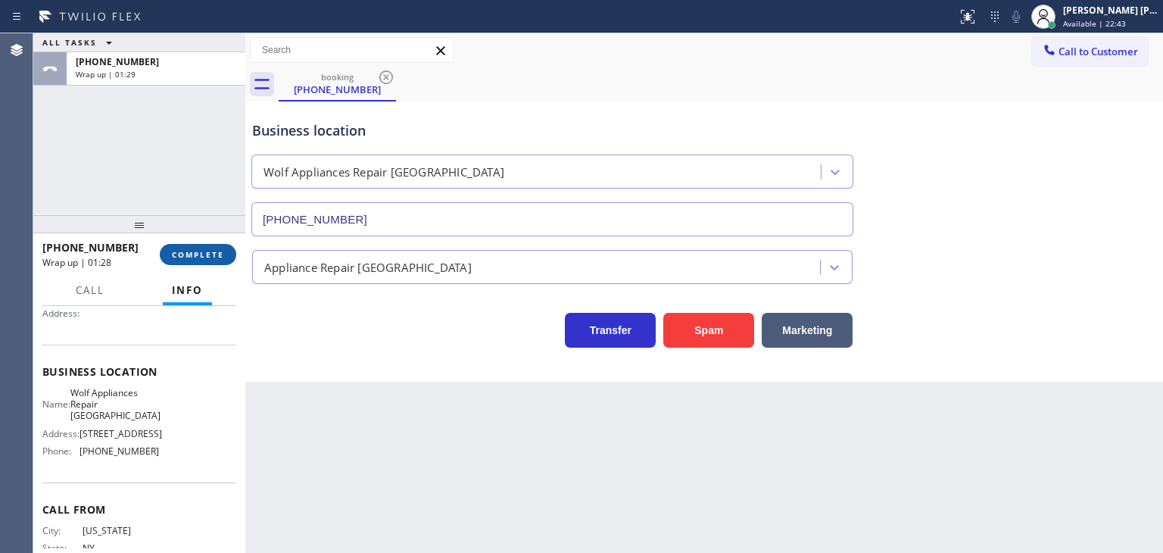
click at [200, 254] on span "COMPLETE" at bounding box center [198, 254] width 52 height 11
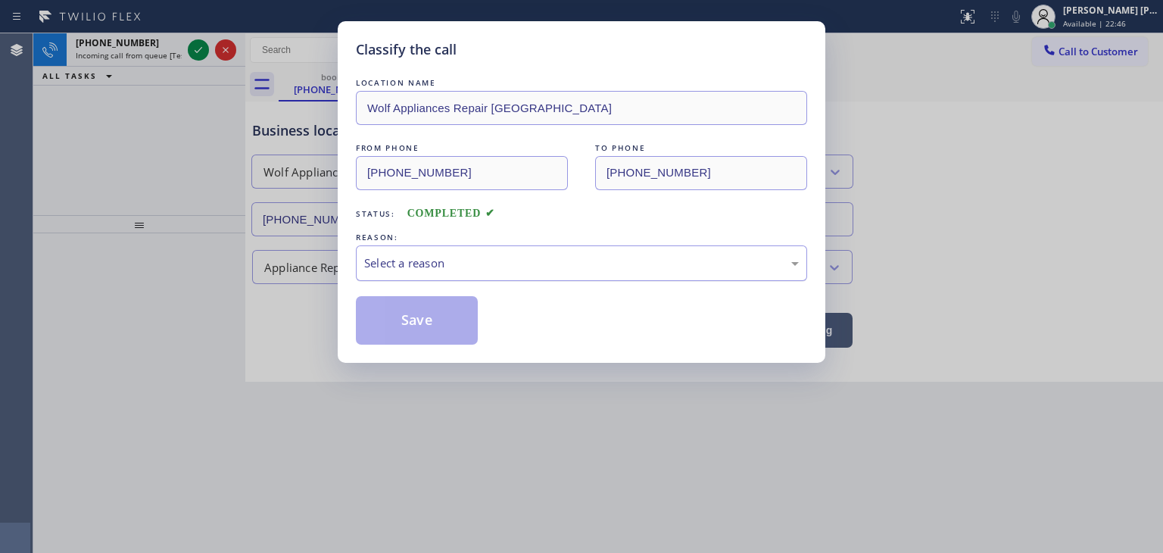
click at [471, 272] on div "Select a reason" at bounding box center [581, 263] width 451 height 36
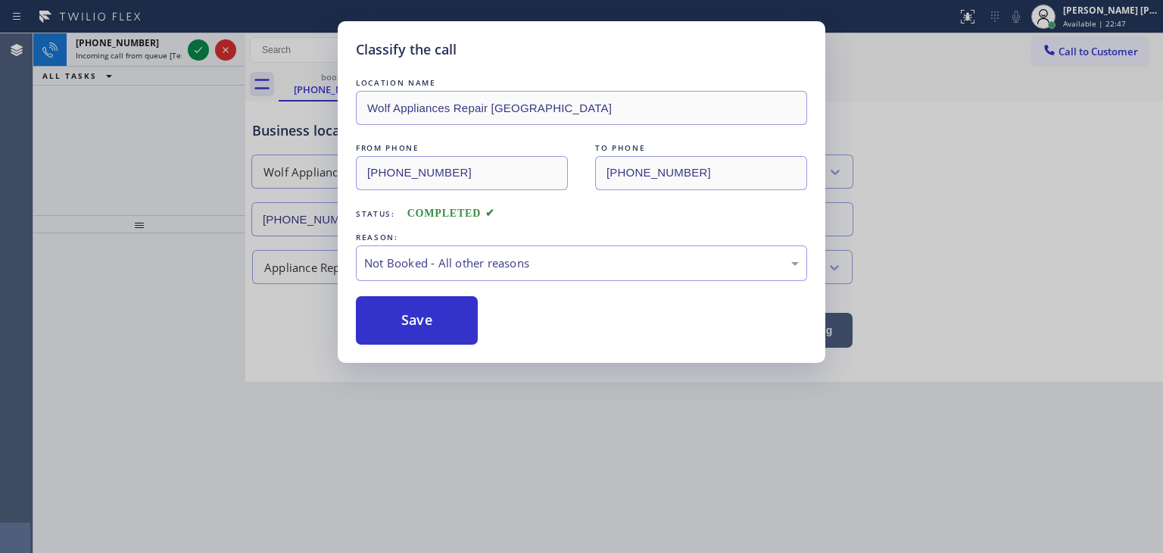
click at [424, 320] on button "Save" at bounding box center [417, 320] width 122 height 48
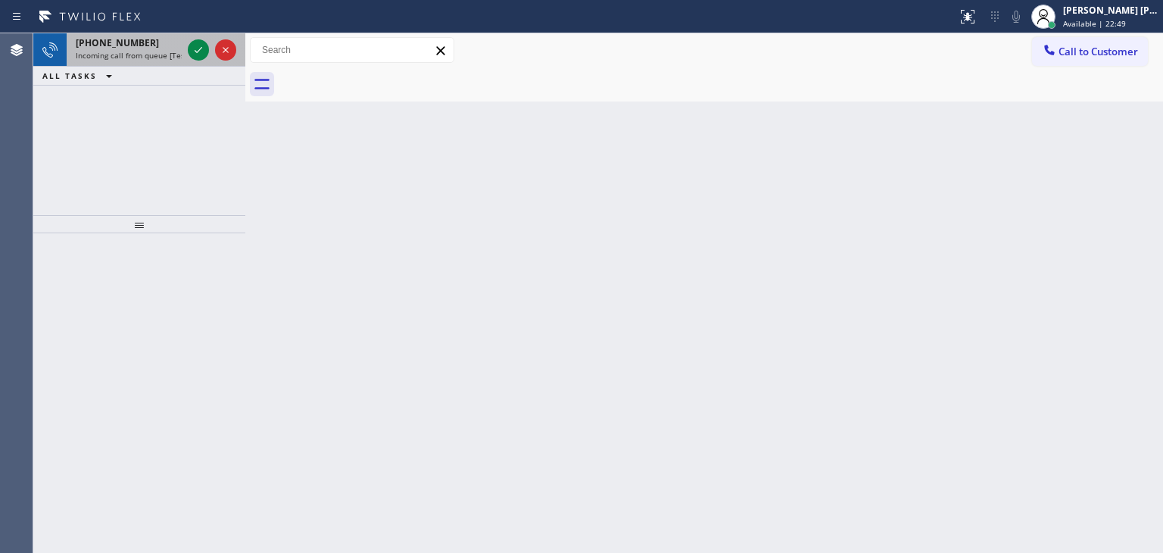
click at [209, 64] on div at bounding box center [212, 49] width 55 height 33
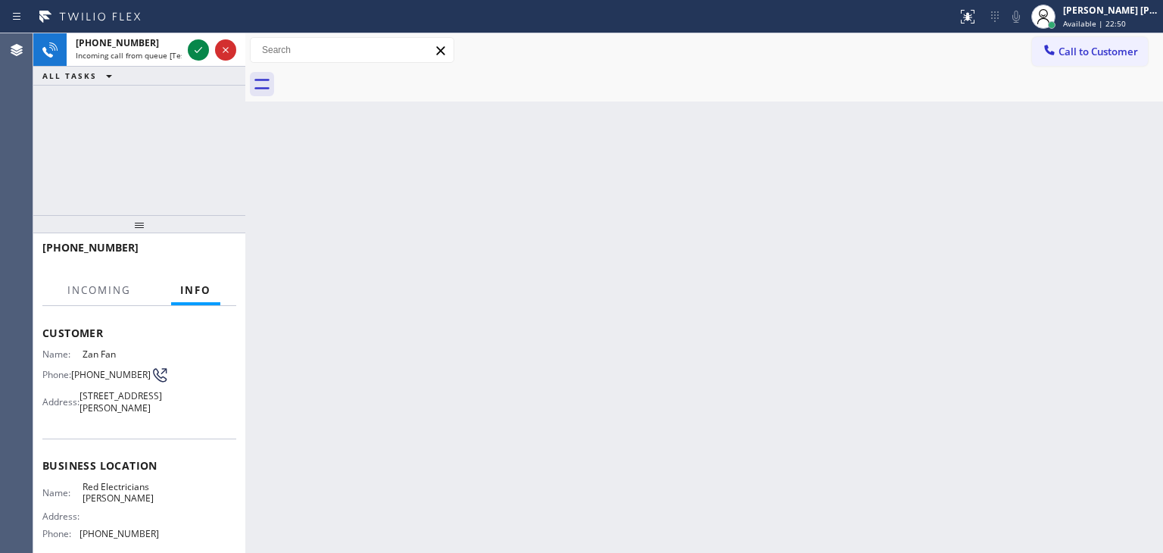
scroll to position [151, 0]
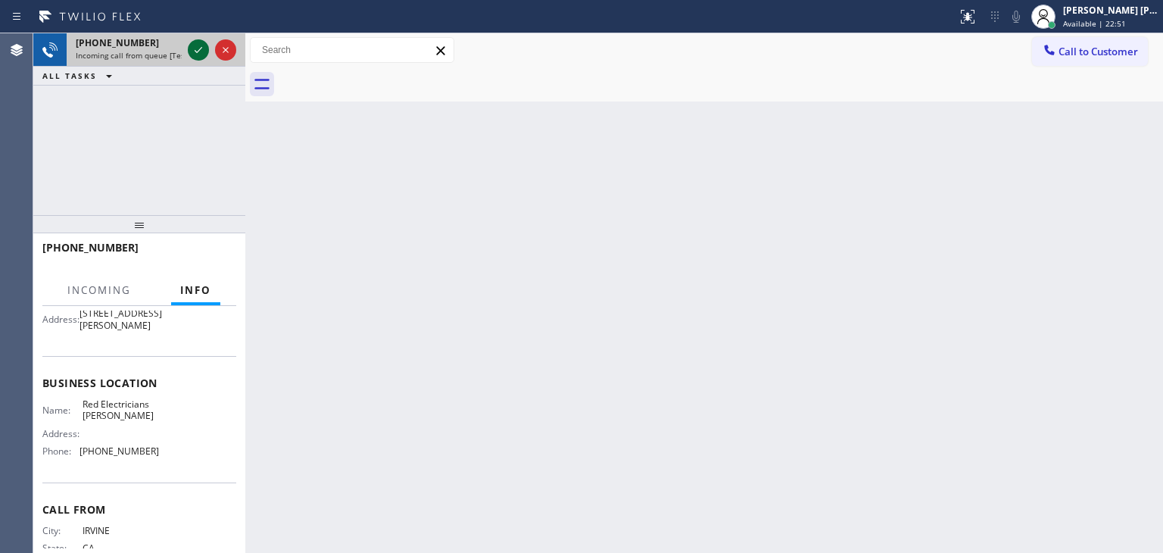
click at [200, 48] on icon at bounding box center [198, 50] width 18 height 18
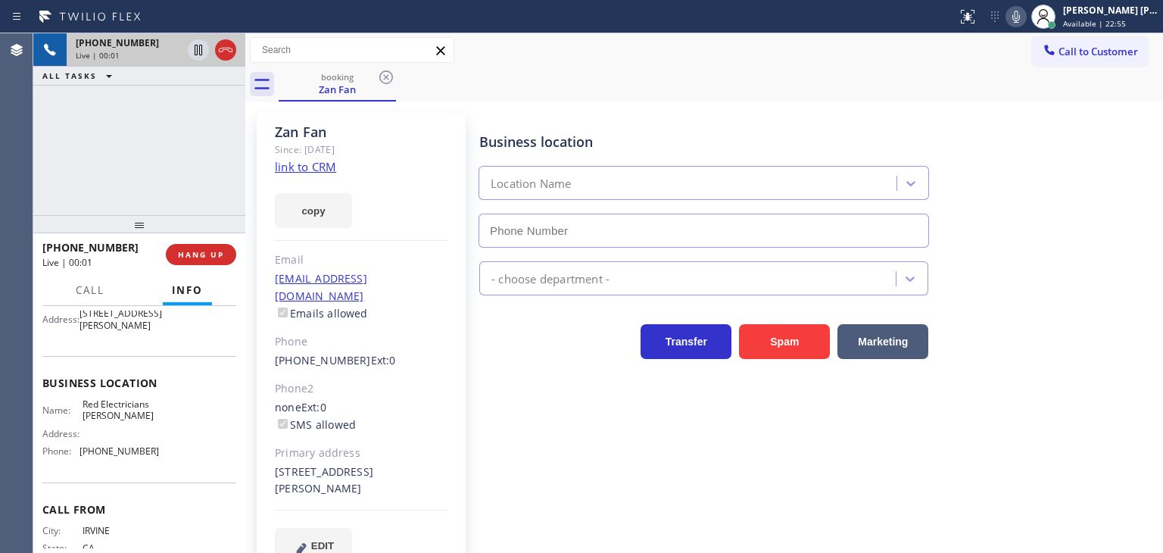
type input "[PHONE_NUMBER]"
click at [320, 168] on link "link to CRM" at bounding box center [305, 166] width 61 height 15
click at [306, 539] on icon at bounding box center [302, 548] width 18 height 19
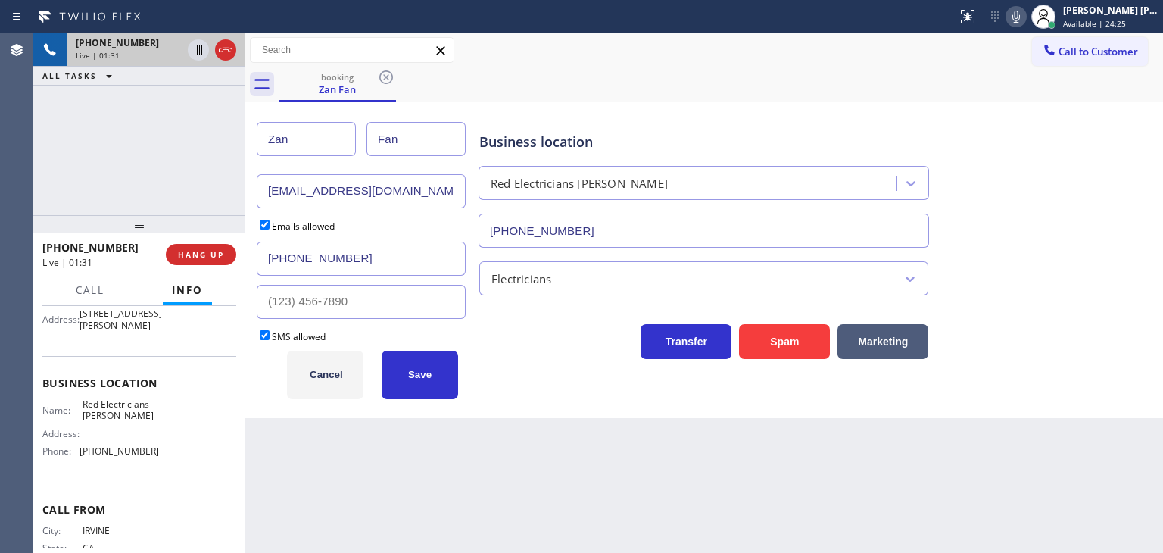
click at [273, 136] on input "Zan" at bounding box center [306, 139] width 99 height 34
type input "Zhan"
click at [397, 382] on button "Save" at bounding box center [420, 375] width 76 height 48
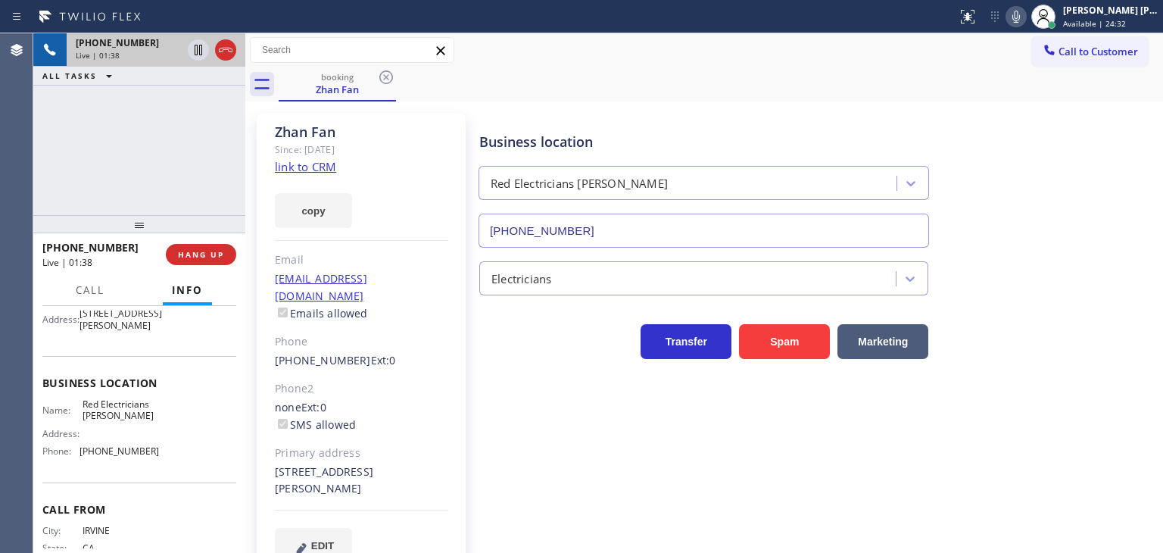
click at [1025, 15] on icon at bounding box center [1016, 17] width 18 height 18
click at [1090, 16] on div "[PERSON_NAME] [PERSON_NAME]" at bounding box center [1110, 10] width 95 height 13
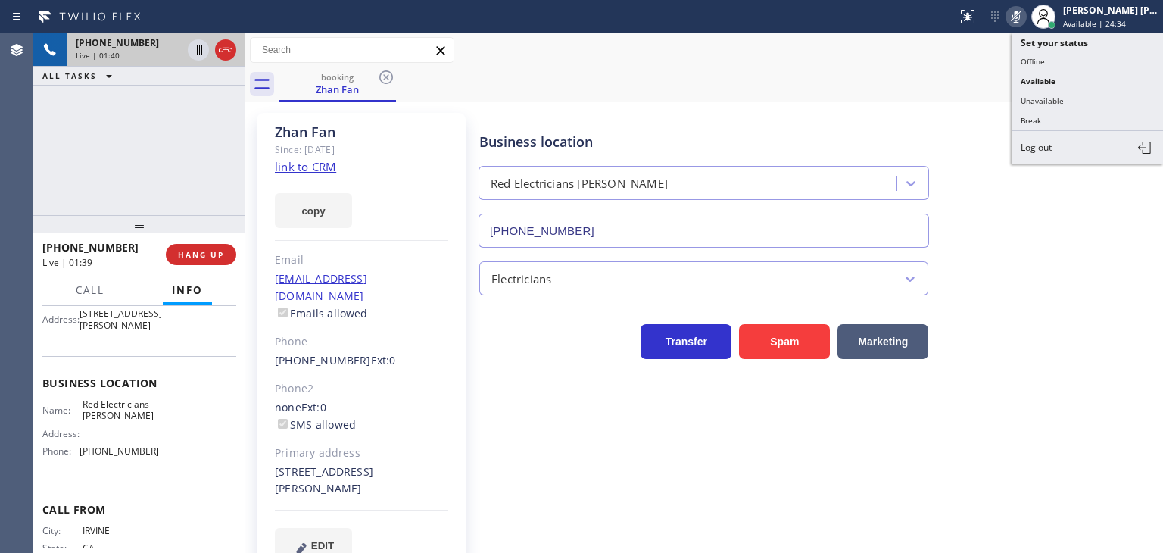
drag, startPoint x: 1085, startPoint y: 89, endPoint x: 1025, endPoint y: 91, distance: 59.8
click at [1085, 91] on button "Unavailable" at bounding box center [1087, 101] width 151 height 20
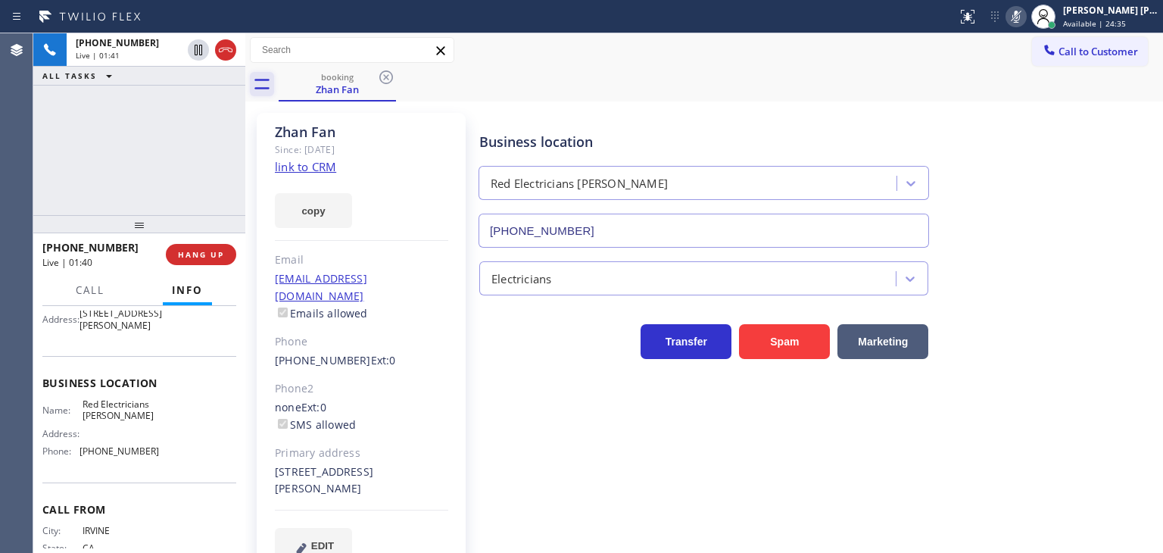
drag, startPoint x: 197, startPoint y: 48, endPoint x: 262, endPoint y: 95, distance: 80.3
click at [200, 48] on icon at bounding box center [198, 50] width 18 height 18
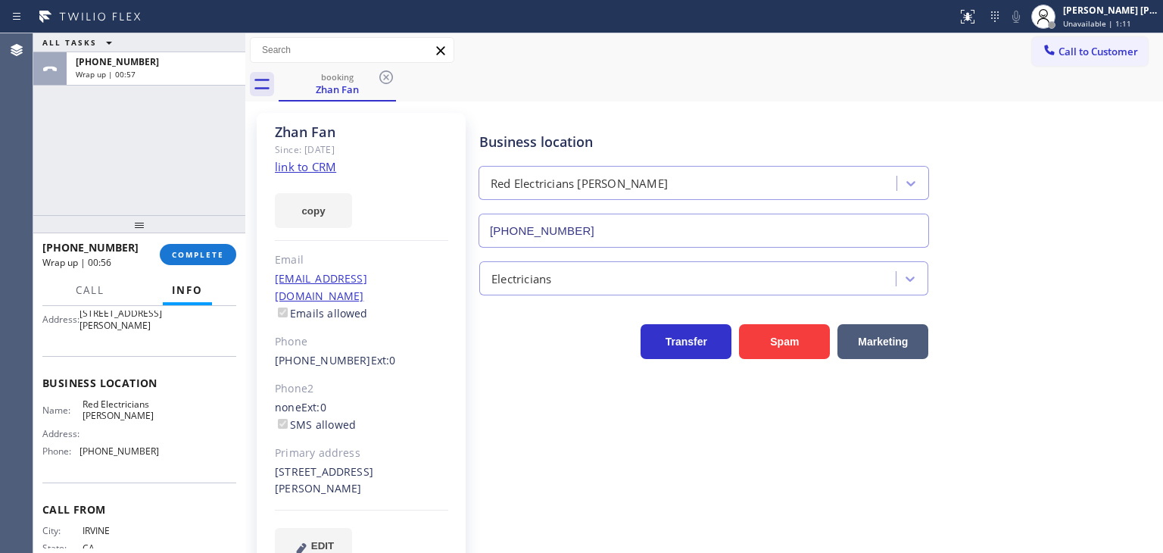
click at [151, 157] on div "ALL TASKS ALL TASKS ACTIVE TASKS TASKS IN WRAP UP [PHONE_NUMBER] Wrap up | 00:57" at bounding box center [139, 124] width 212 height 182
drag, startPoint x: 162, startPoint y: 479, endPoint x: 77, endPoint y: 481, distance: 84.8
click at [77, 463] on div "Name: Red Electricians [PERSON_NAME] Address: Phone: [PHONE_NUMBER]" at bounding box center [139, 430] width 194 height 65
click at [1112, 51] on span "Call to Customer" at bounding box center [1097, 52] width 79 height 14
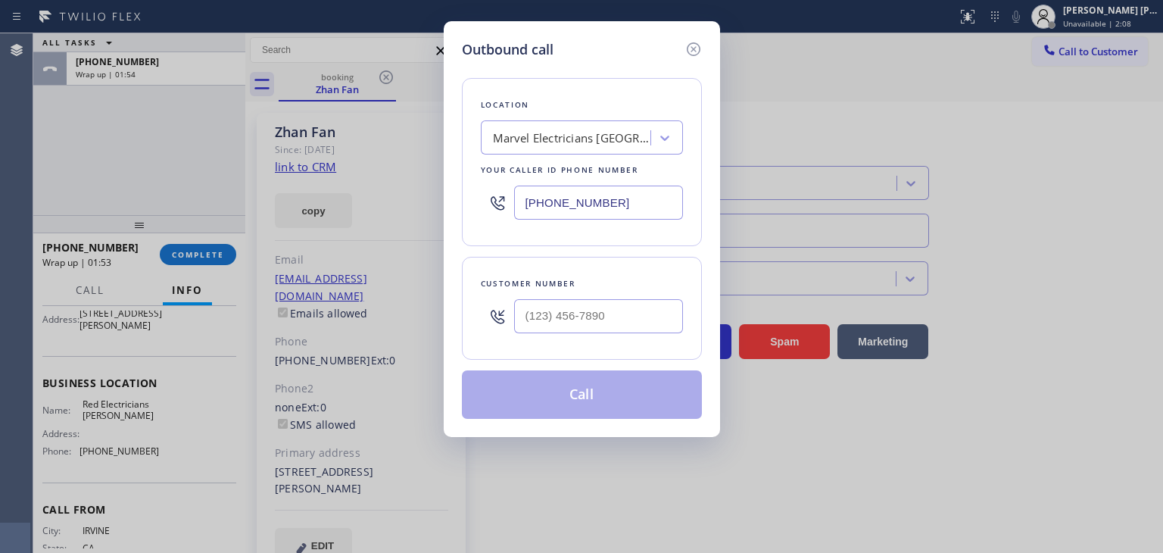
drag, startPoint x: 631, startPoint y: 189, endPoint x: 637, endPoint y: 198, distance: 10.9
click at [631, 191] on input "[PHONE_NUMBER]" at bounding box center [598, 202] width 169 height 34
drag, startPoint x: 642, startPoint y: 201, endPoint x: 454, endPoint y: 201, distance: 187.8
click at [454, 201] on div "Outbound call Location Marvel Electricians [GEOGRAPHIC_DATA] Your caller id pho…" at bounding box center [582, 229] width 276 height 416
paste input "714) 463-1636"
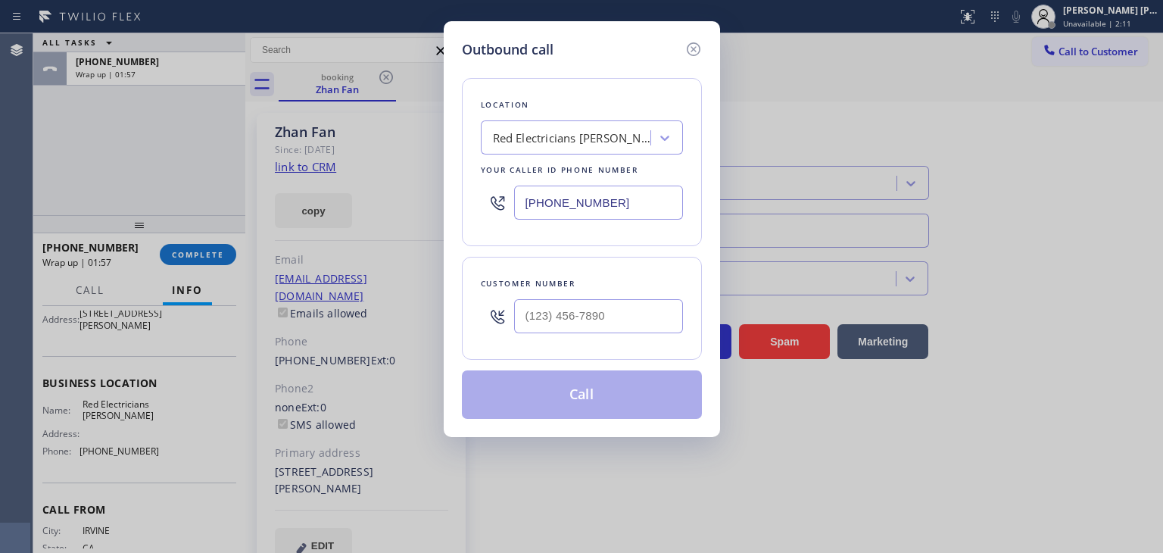
type input "[PHONE_NUMBER]"
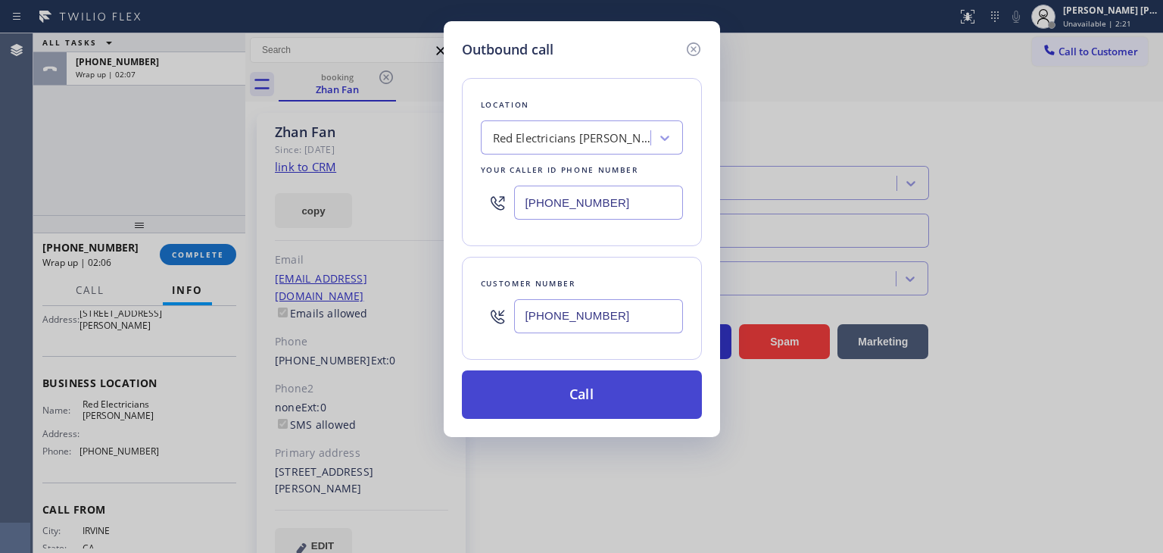
type input "[PHONE_NUMBER]"
click at [603, 381] on button "Call" at bounding box center [582, 394] width 240 height 48
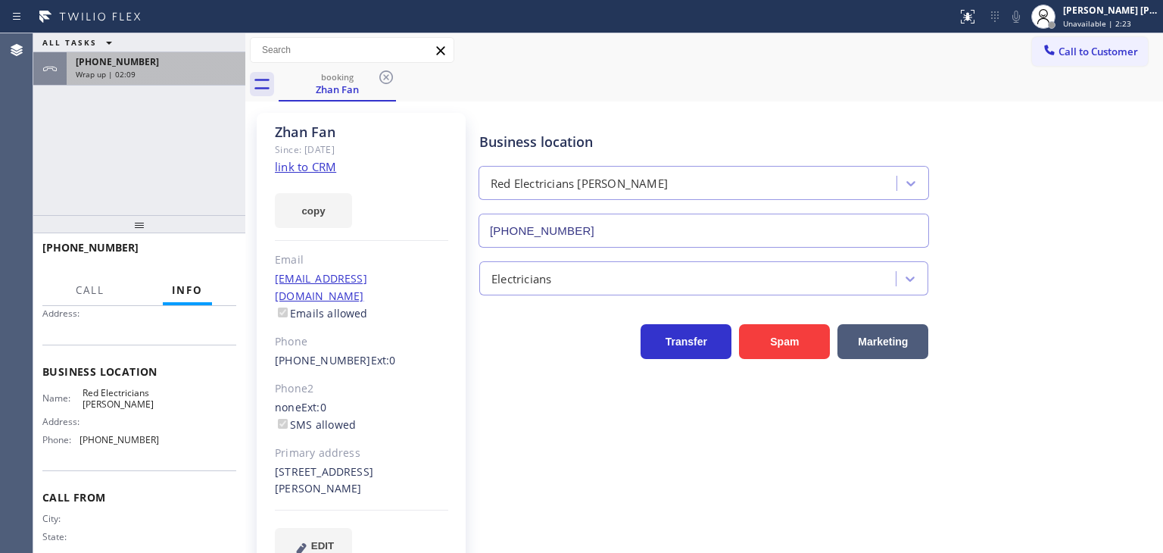
scroll to position [133, 0]
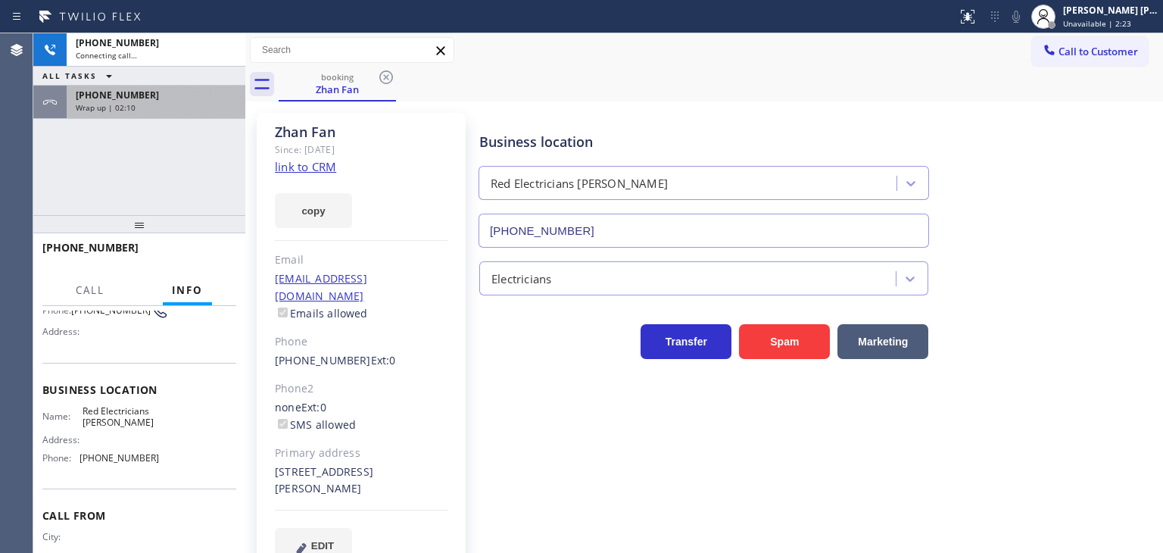
click at [187, 79] on div "ALL TASKS ALL TASKS ACTIVE TASKS TASKS IN WRAP UP" at bounding box center [139, 76] width 212 height 19
click at [192, 114] on div "[PHONE_NUMBER] Wrap up | 02:10" at bounding box center [153, 102] width 173 height 33
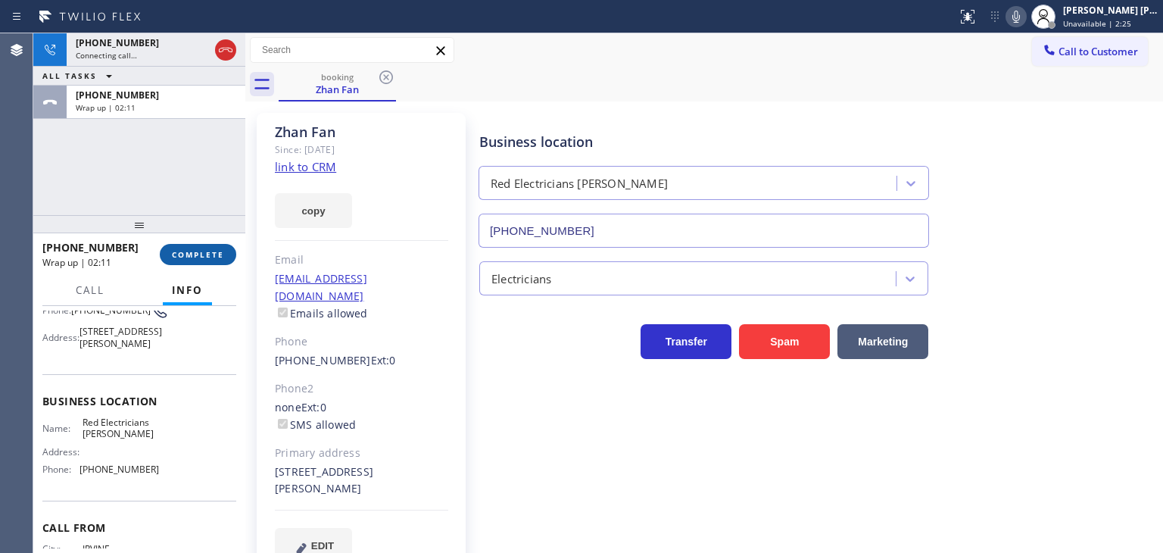
scroll to position [151, 0]
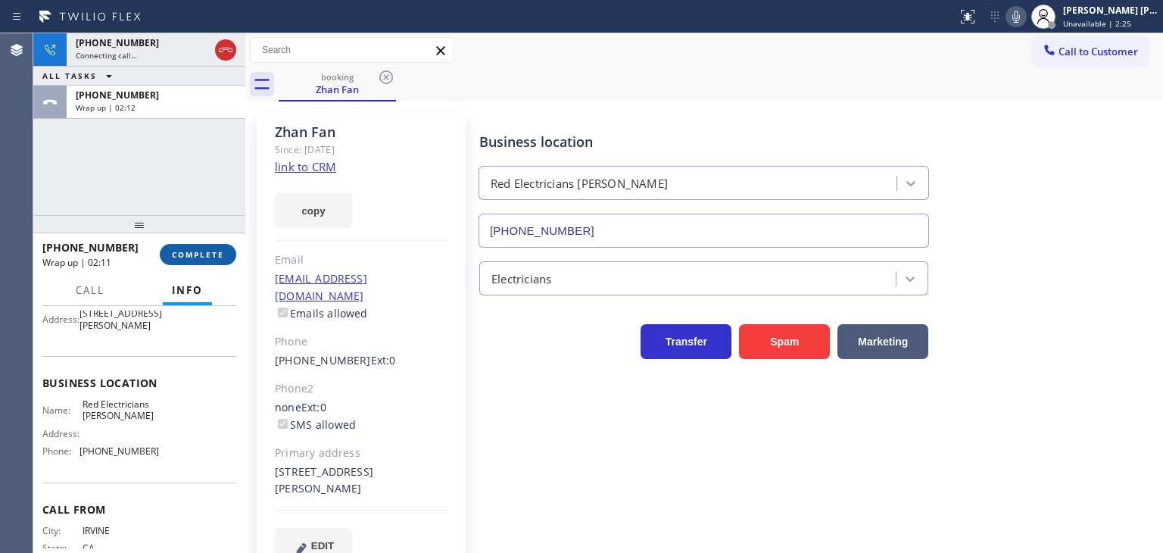
click at [212, 258] on span "COMPLETE" at bounding box center [198, 254] width 52 height 11
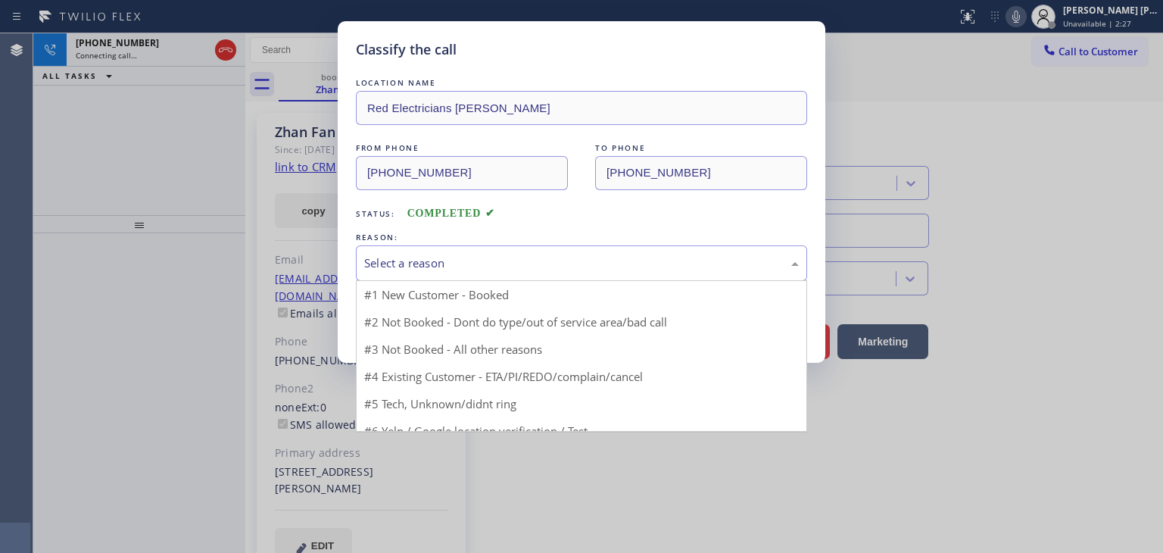
click at [388, 265] on div "Select a reason" at bounding box center [581, 262] width 435 height 17
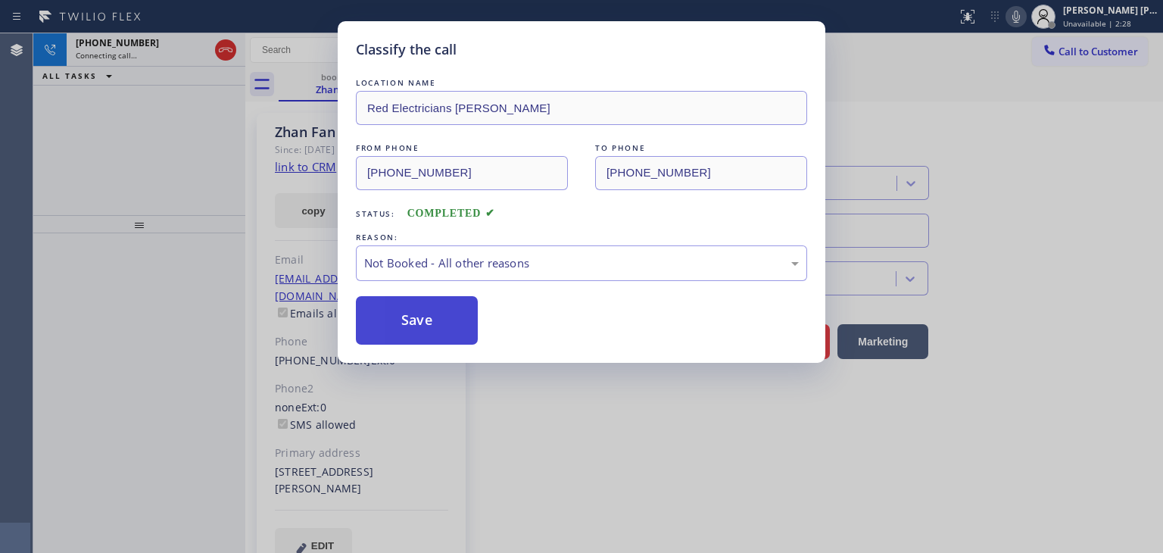
click at [433, 321] on button "Save" at bounding box center [417, 320] width 122 height 48
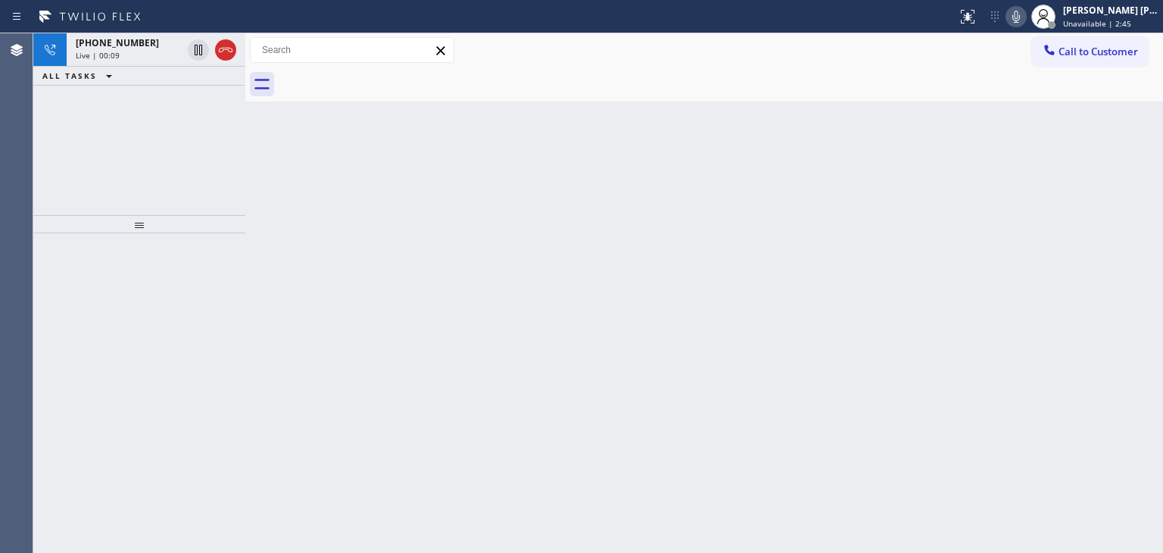
drag, startPoint x: 148, startPoint y: 57, endPoint x: 242, endPoint y: 13, distance: 103.6
click at [148, 57] on div "Live | 00:09" at bounding box center [129, 55] width 106 height 11
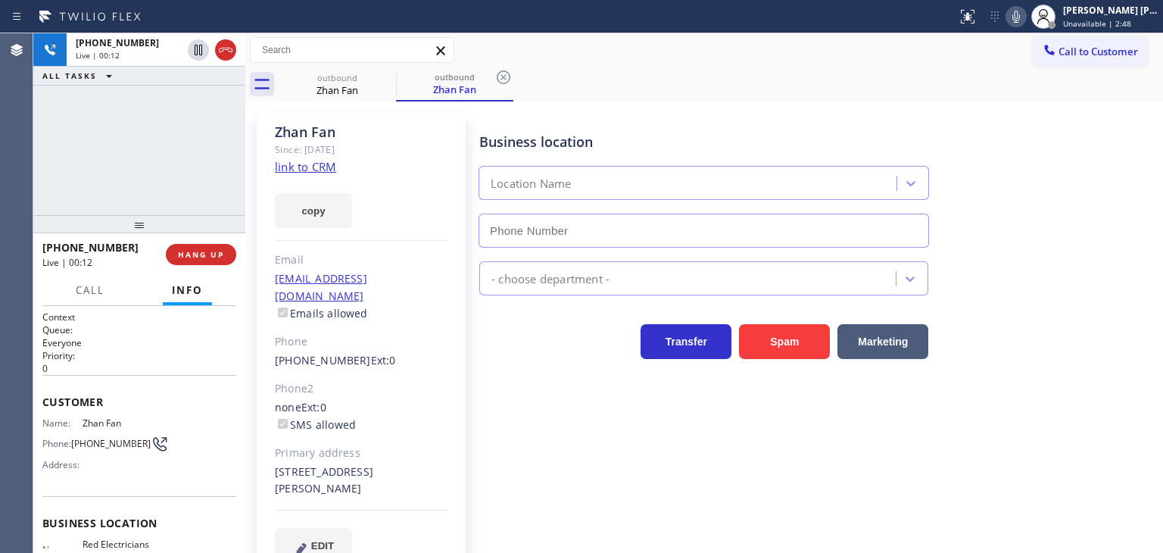
type input "[PHONE_NUMBER]"
click at [251, 179] on div "Zhan Fan Since: [DATE] link to CRM copy Email [EMAIL_ADDRESS][DOMAIN_NAME] Emai…" at bounding box center [362, 346] width 227 height 483
click at [316, 497] on div "Zhan Fan Since: [DATE] link to CRM copy Email [EMAIL_ADDRESS][DOMAIN_NAME] Emai…" at bounding box center [361, 347] width 209 height 468
drag, startPoint x: 363, startPoint y: 469, endPoint x: 277, endPoint y: 459, distance: 86.9
click at [277, 463] on div "[STREET_ADDRESS][PERSON_NAME]" at bounding box center [361, 480] width 173 height 35
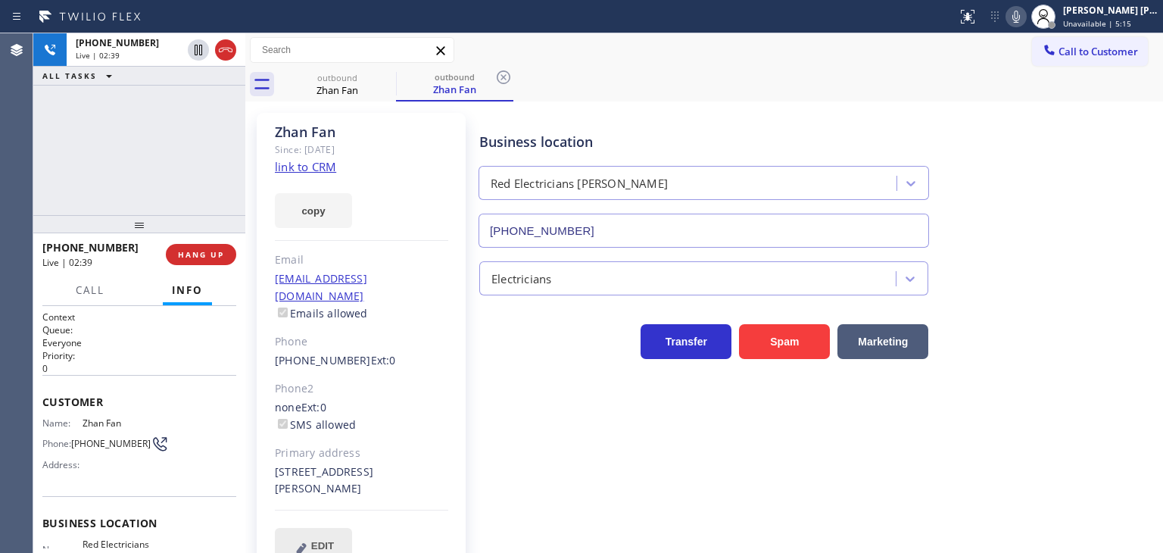
click at [323, 540] on span "EDIT" at bounding box center [322, 545] width 23 height 11
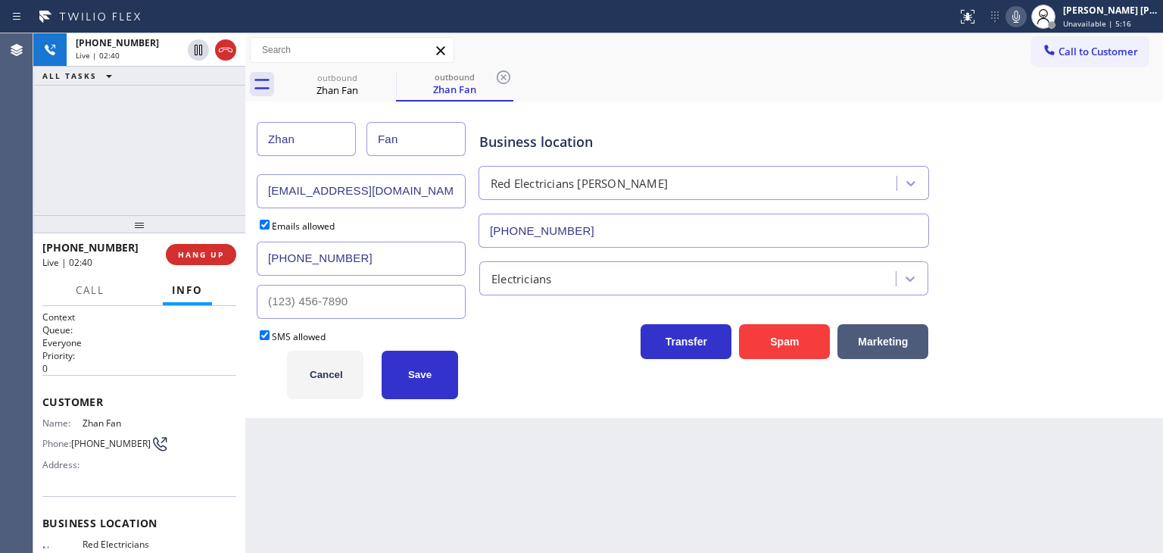
click at [410, 142] on input "Fan" at bounding box center [415, 139] width 99 height 34
type input "Fang"
click at [421, 389] on button "Save" at bounding box center [420, 375] width 76 height 48
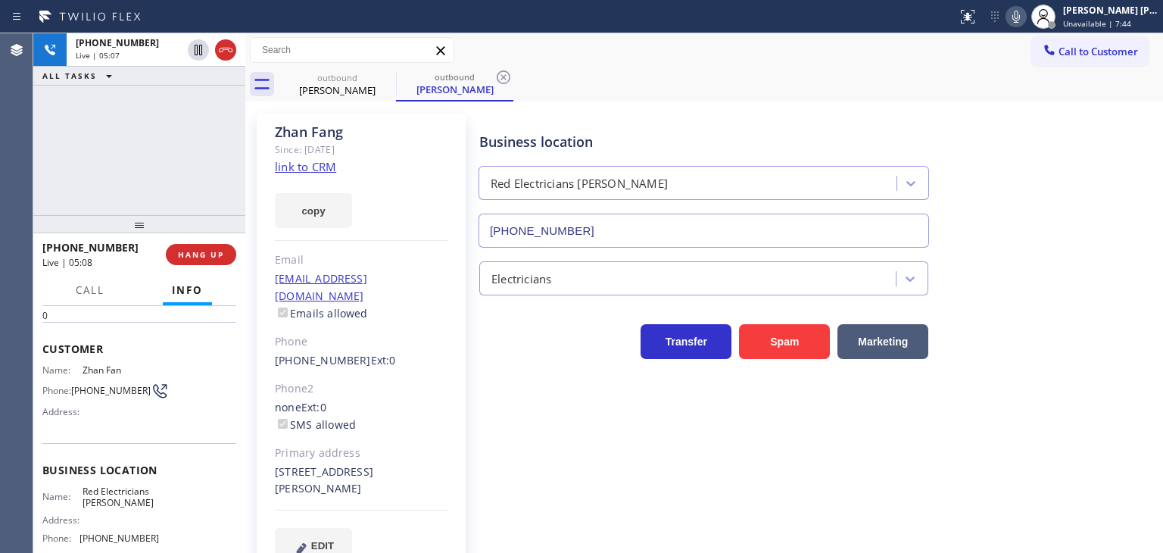
scroll to position [151, 0]
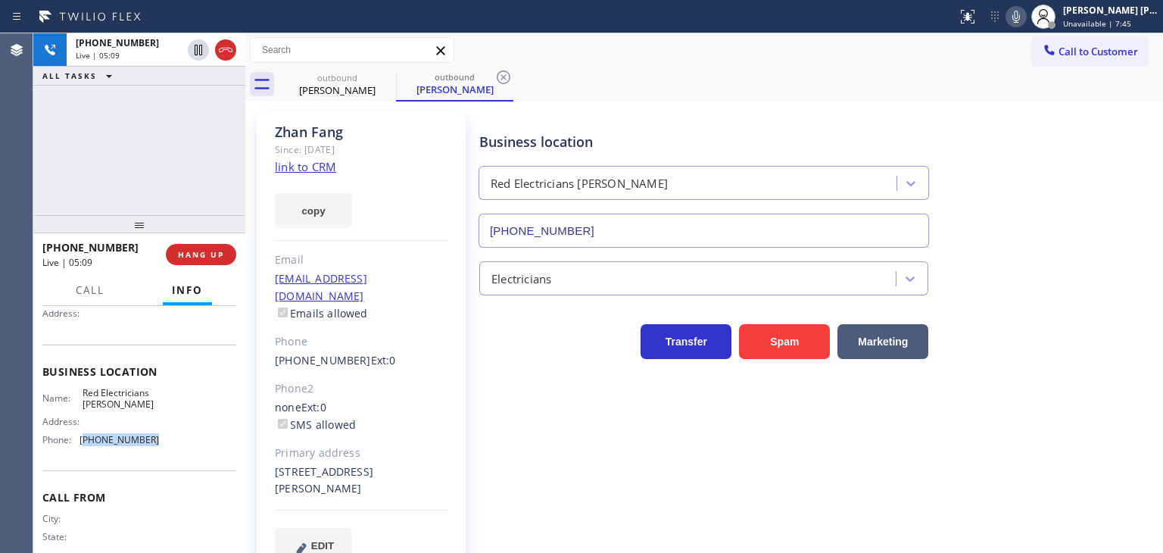
drag, startPoint x: 162, startPoint y: 441, endPoint x: 83, endPoint y: 438, distance: 78.8
click at [83, 438] on div "Name: Red Electricians [PERSON_NAME] Address: Phone: [PHONE_NUMBER]" at bounding box center [139, 419] width 194 height 65
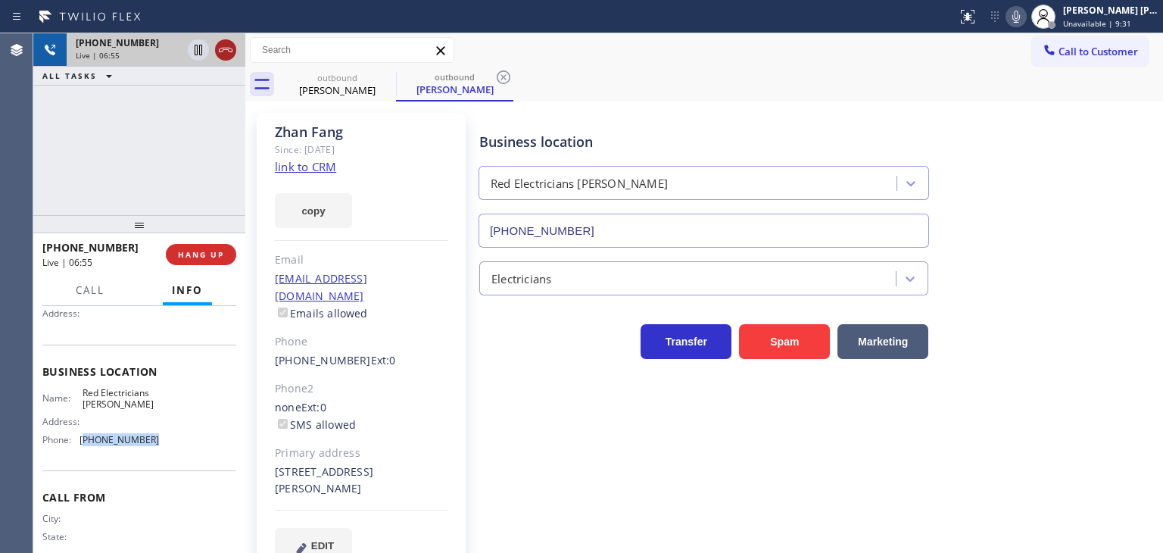
click at [227, 55] on icon at bounding box center [226, 50] width 18 height 18
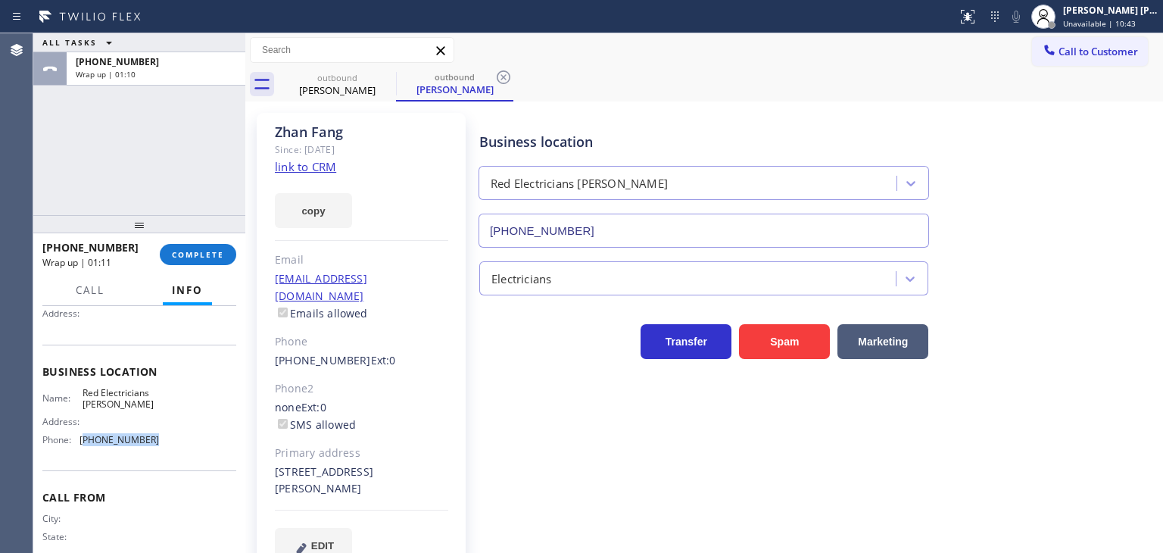
click at [1089, 58] on span "Call to Customer" at bounding box center [1097, 52] width 79 height 14
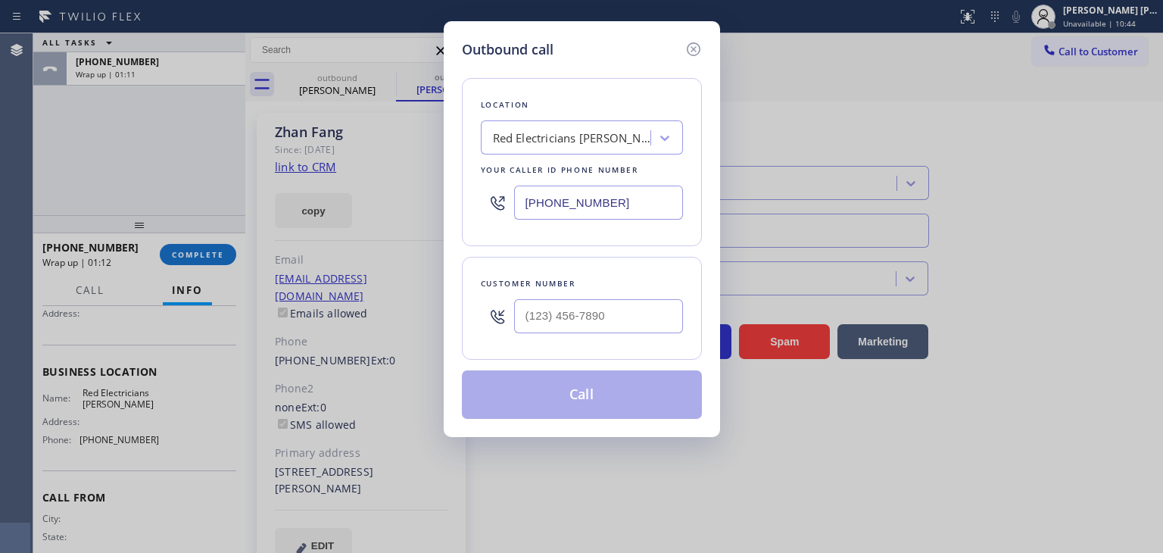
drag, startPoint x: 644, startPoint y: 204, endPoint x: 407, endPoint y: 239, distance: 239.5
click at [407, 239] on div "Outbound call Location Red Electricians [PERSON_NAME] Your caller id phone numb…" at bounding box center [581, 276] width 1163 height 553
paste input "text"
type input "[PHONE_NUMBER]"
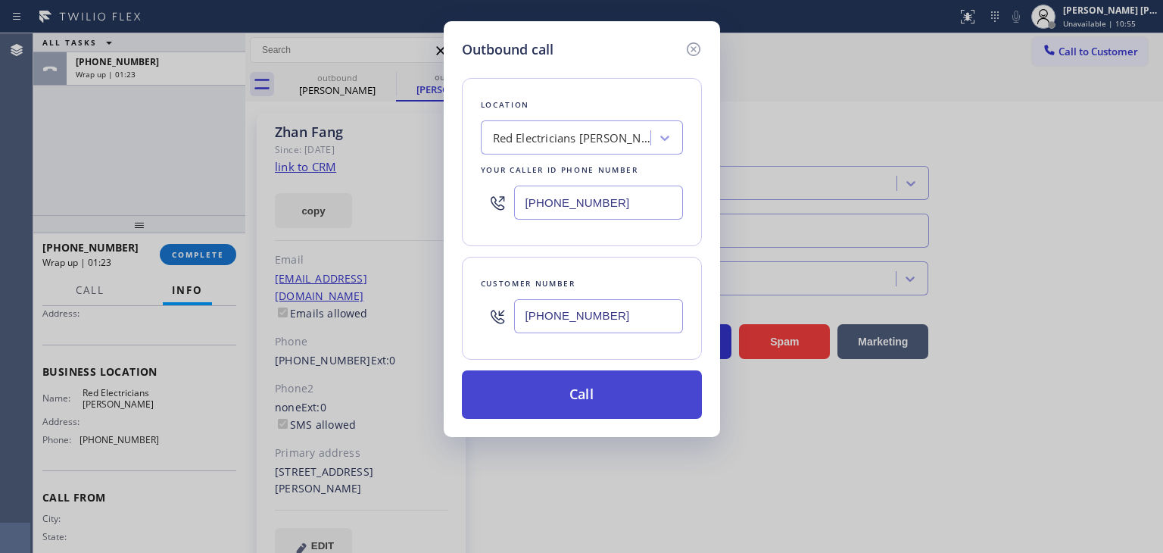
type input "[PHONE_NUMBER]"
click at [628, 392] on button "Call" at bounding box center [582, 394] width 240 height 48
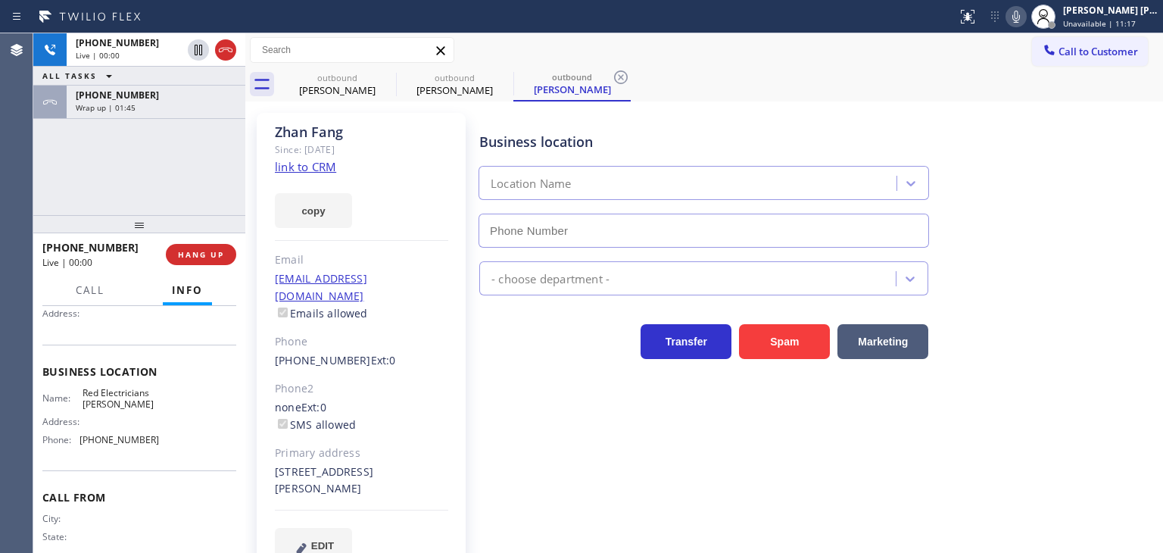
type input "[PHONE_NUMBER]"
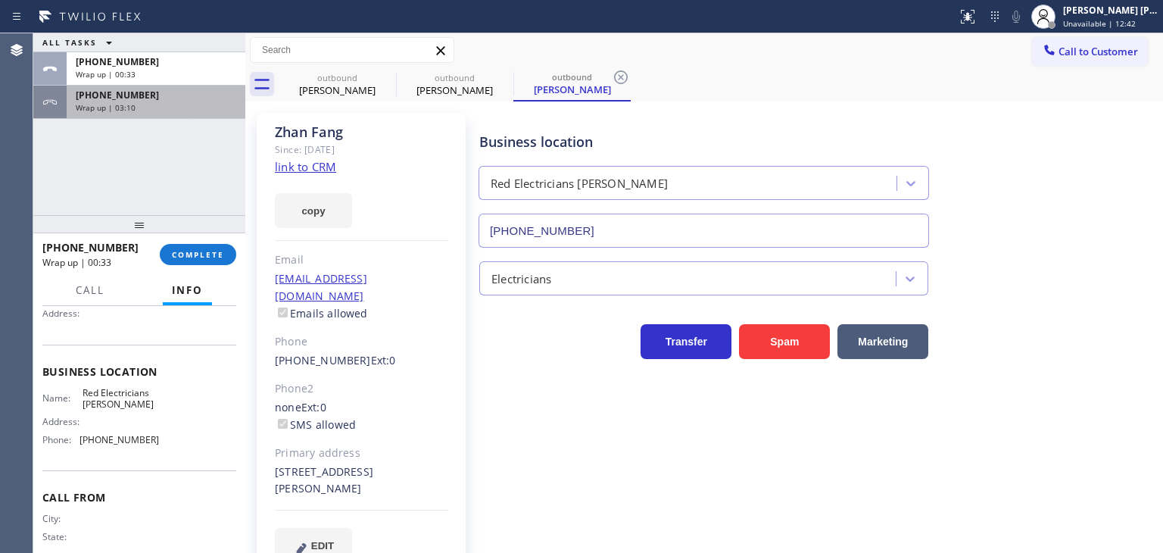
click at [150, 89] on div "[PHONE_NUMBER]" at bounding box center [156, 95] width 161 height 13
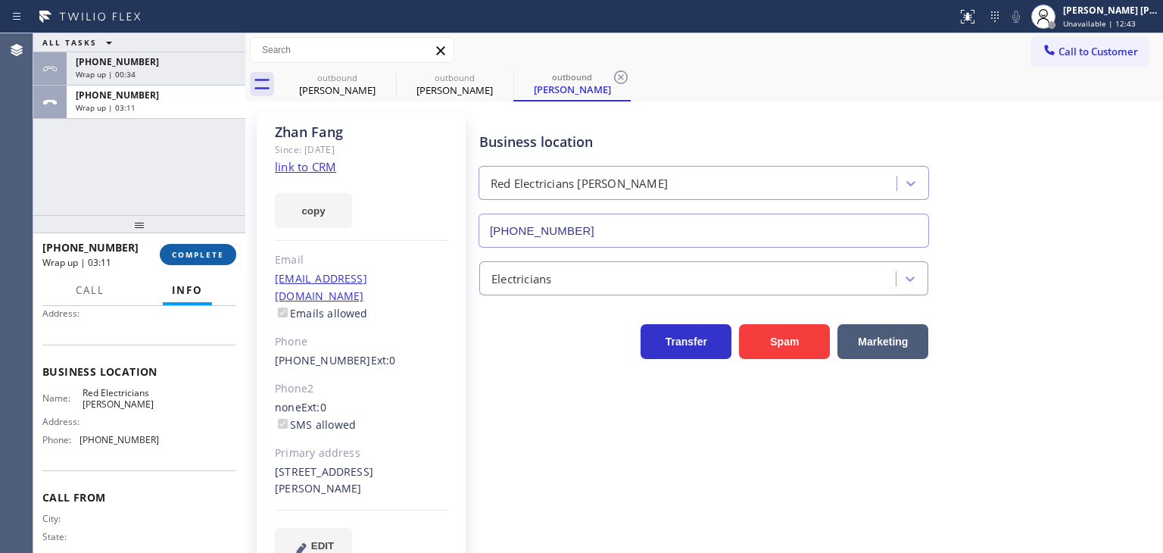
click at [200, 246] on button "COMPLETE" at bounding box center [198, 254] width 76 height 21
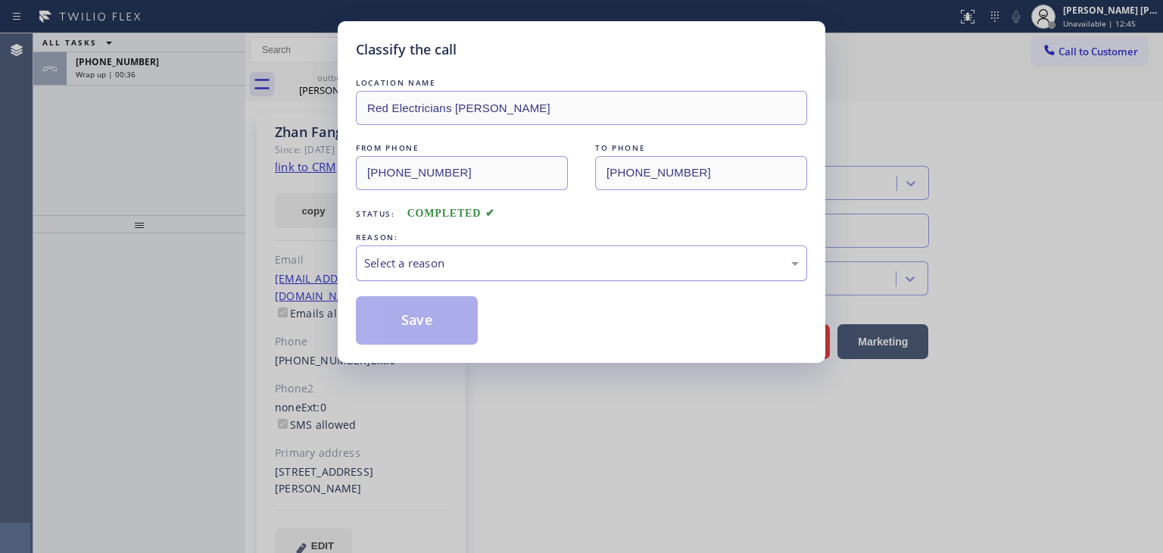
click at [444, 265] on div "Select a reason" at bounding box center [581, 262] width 435 height 17
click at [439, 310] on button "Save" at bounding box center [417, 320] width 122 height 48
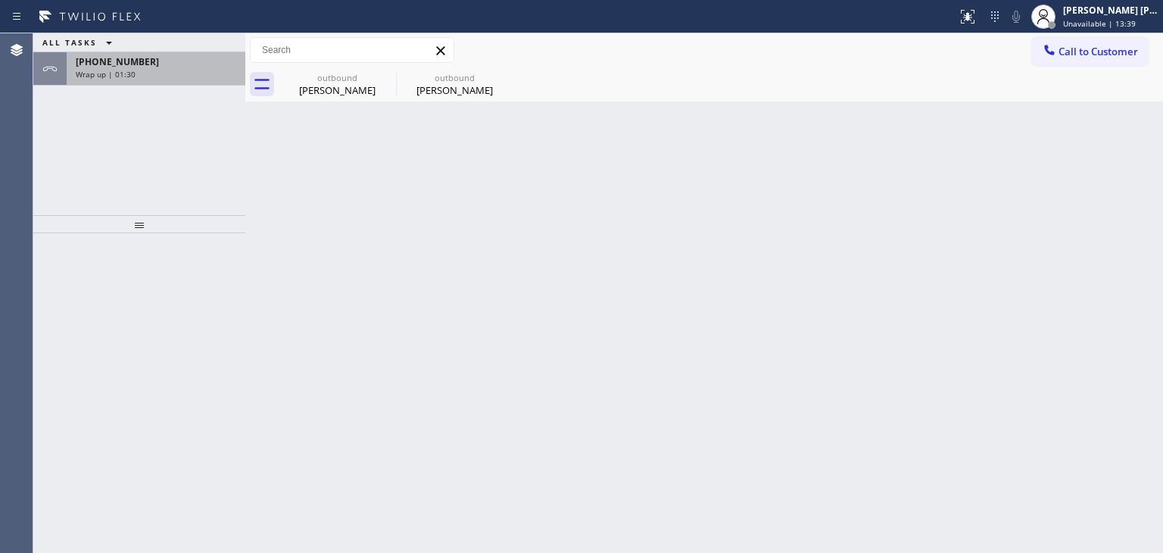
click at [168, 64] on div "[PHONE_NUMBER]" at bounding box center [156, 61] width 161 height 13
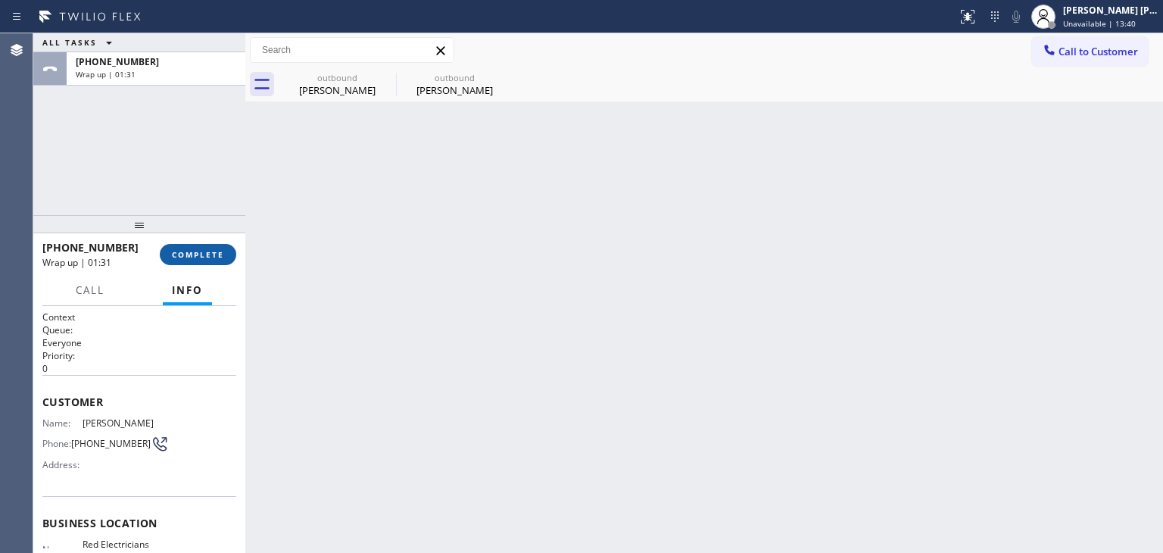
click at [201, 256] on span "COMPLETE" at bounding box center [198, 254] width 52 height 11
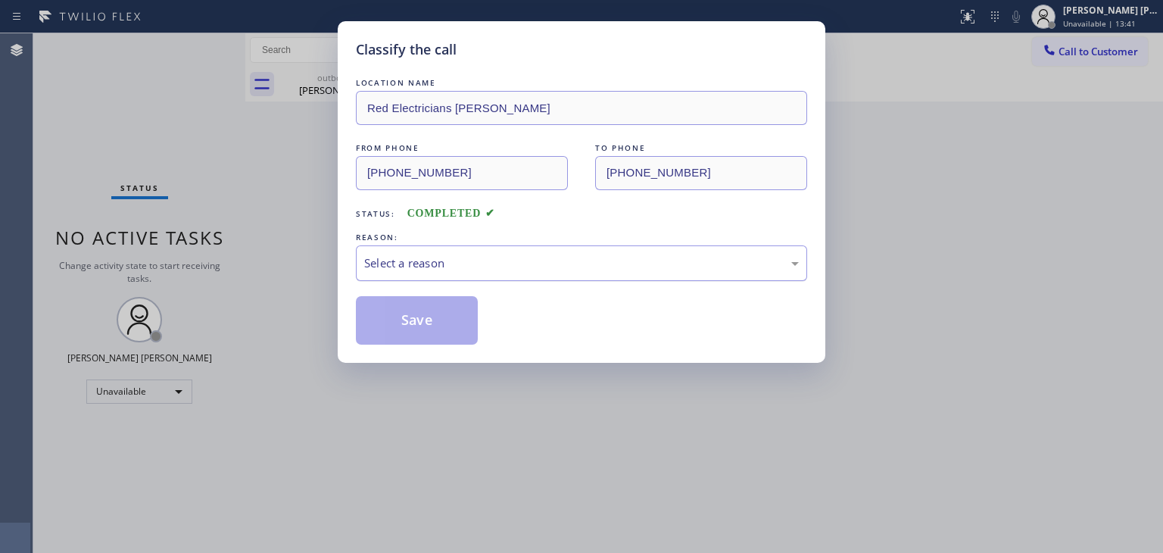
click at [430, 278] on div "Select a reason" at bounding box center [581, 263] width 451 height 36
click at [431, 307] on button "Save" at bounding box center [417, 320] width 122 height 48
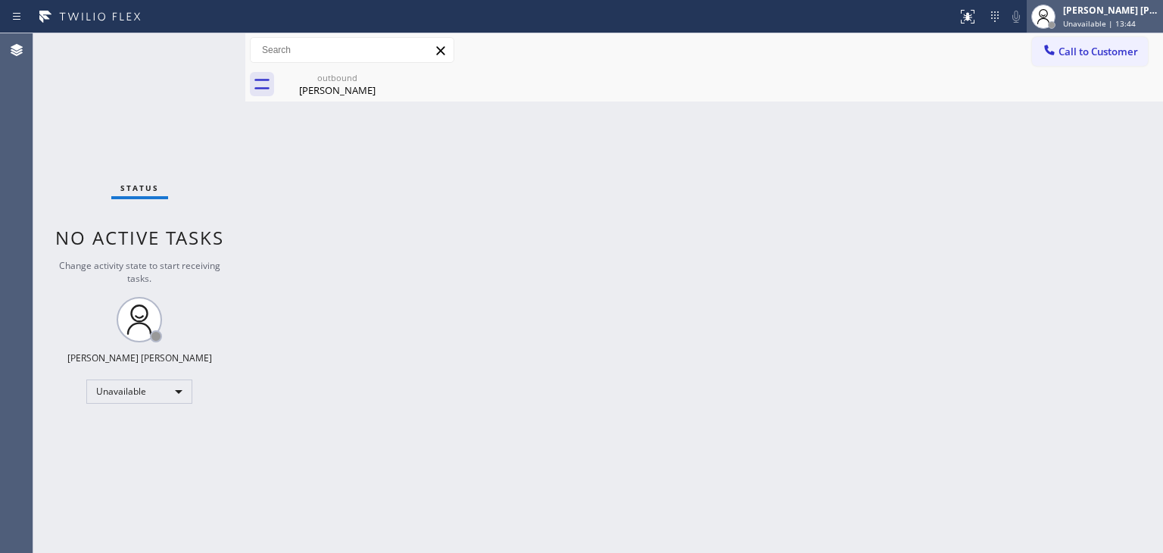
click at [1129, 19] on span "Unavailable | 13:44" at bounding box center [1099, 23] width 73 height 11
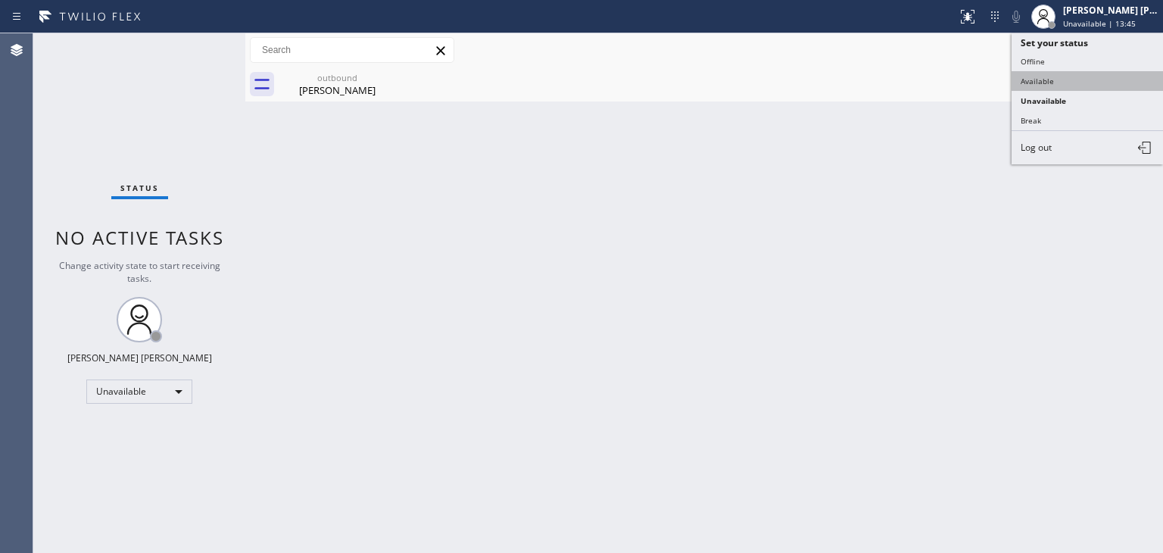
click at [1045, 86] on button "Available" at bounding box center [1087, 81] width 151 height 20
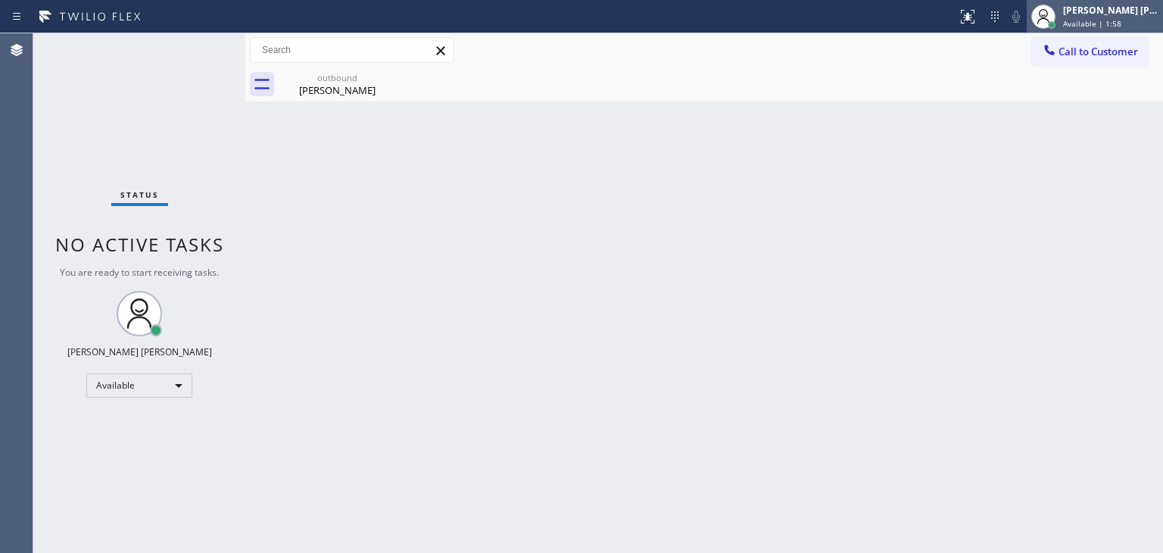
click at [1099, 19] on span "Available | 1:58" at bounding box center [1092, 23] width 58 height 11
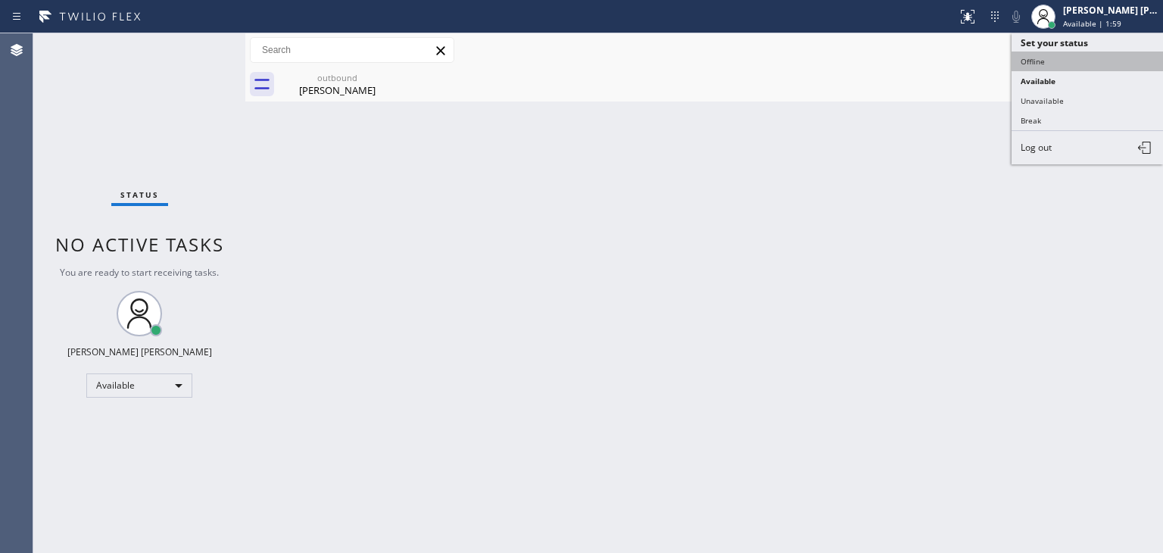
click at [1066, 55] on button "Offline" at bounding box center [1087, 61] width 151 height 20
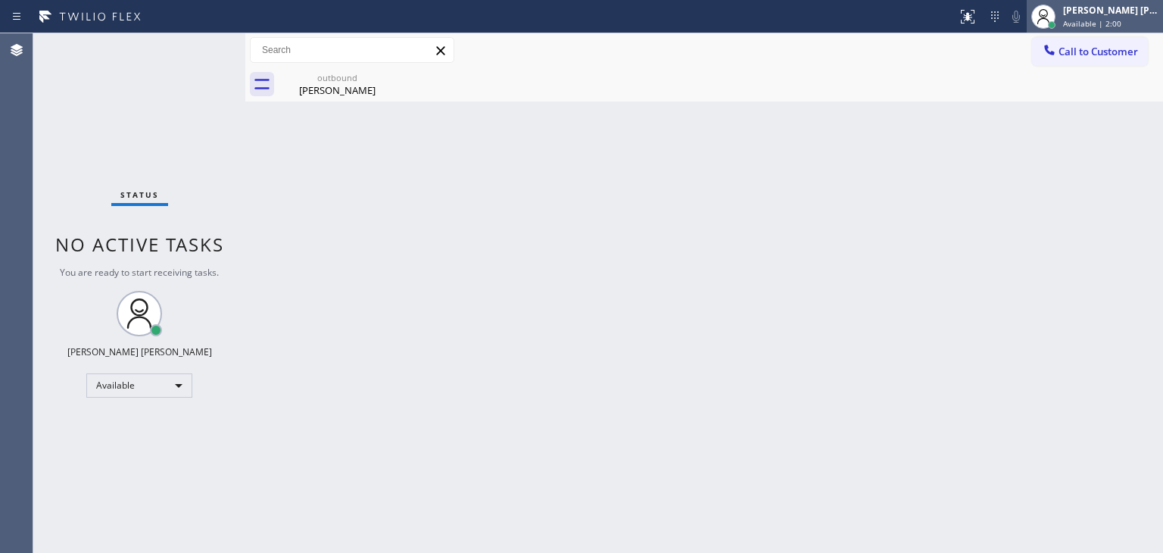
click at [1128, 11] on div "[PERSON_NAME] [PERSON_NAME]" at bounding box center [1110, 10] width 95 height 13
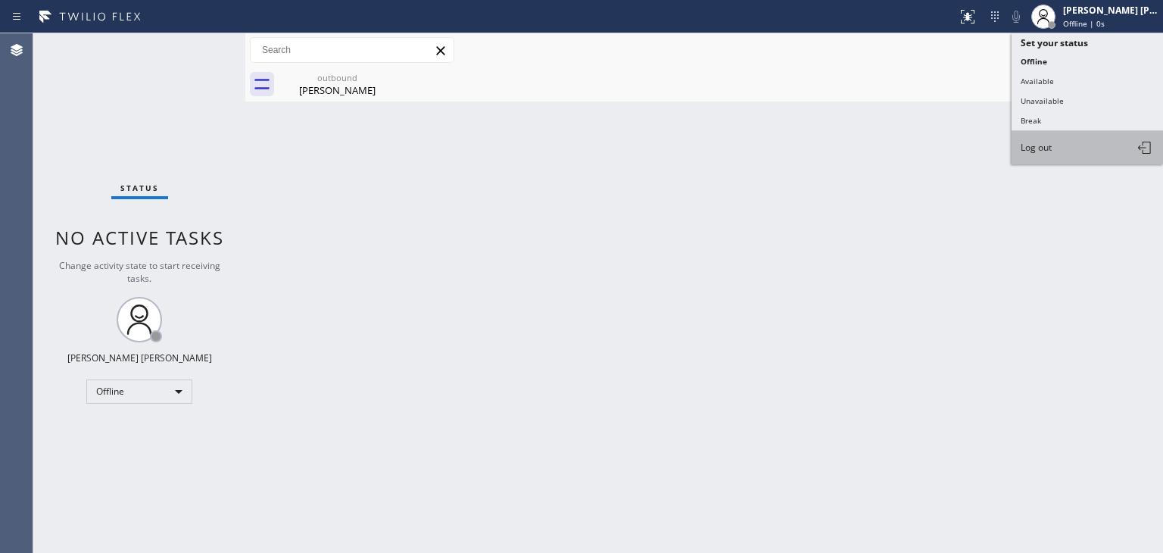
click at [1068, 144] on button "Log out" at bounding box center [1087, 147] width 151 height 33
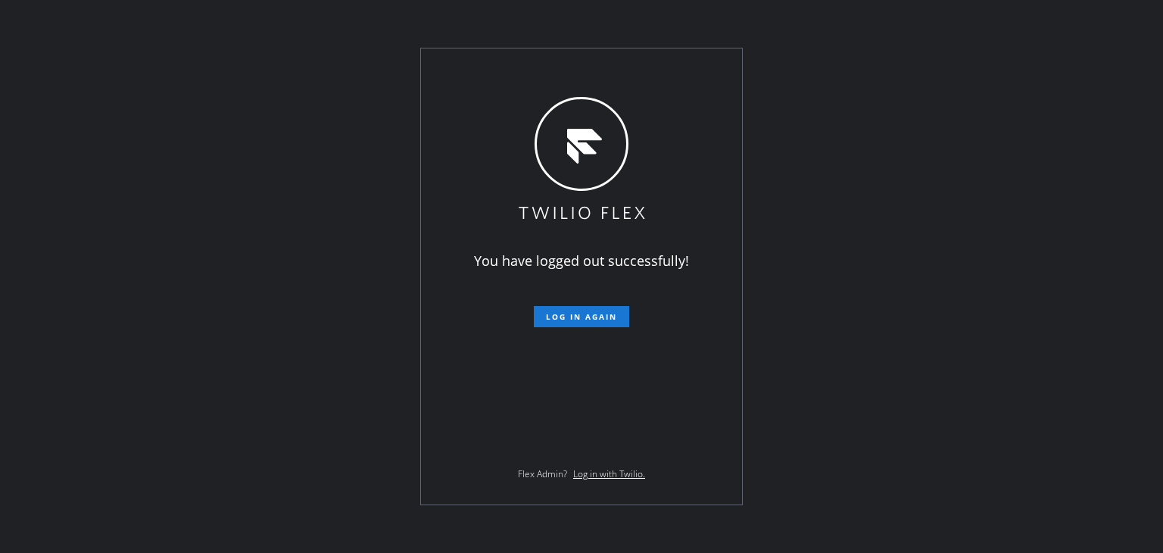
click at [148, 130] on div "You have logged out successfully! Log in again Flex Admin? Log in with Twilio." at bounding box center [581, 276] width 1163 height 553
